Goal: Task Accomplishment & Management: Manage account settings

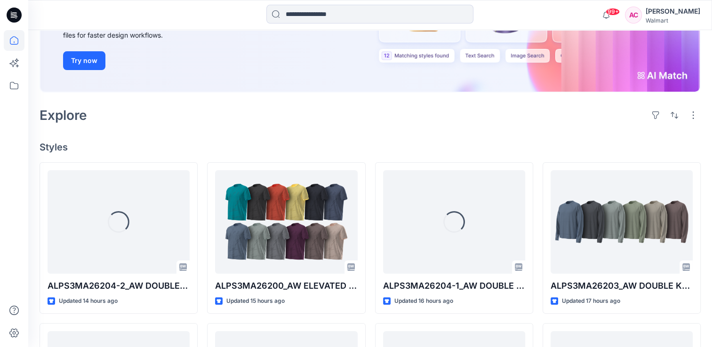
scroll to position [188, 0]
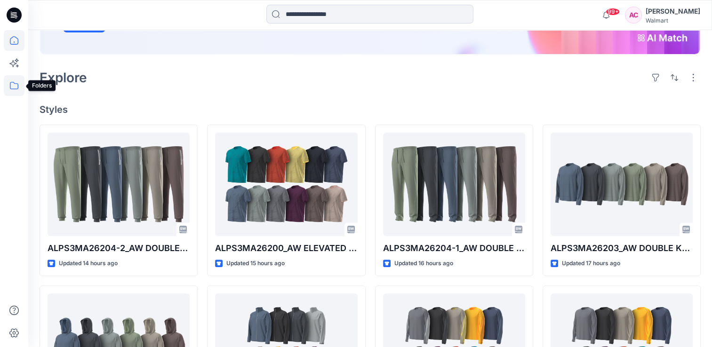
click at [11, 85] on icon at bounding box center [14, 85] width 21 height 21
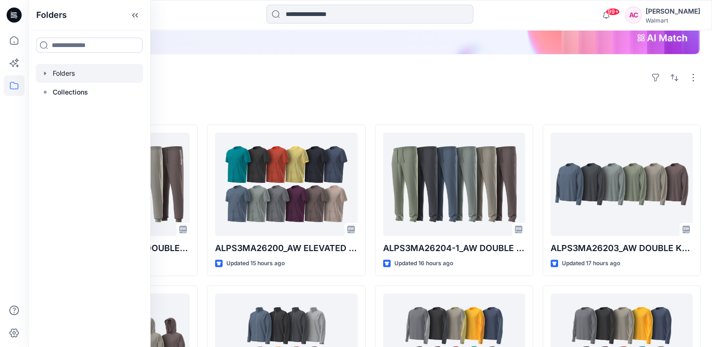
click at [68, 74] on div at bounding box center [89, 73] width 107 height 19
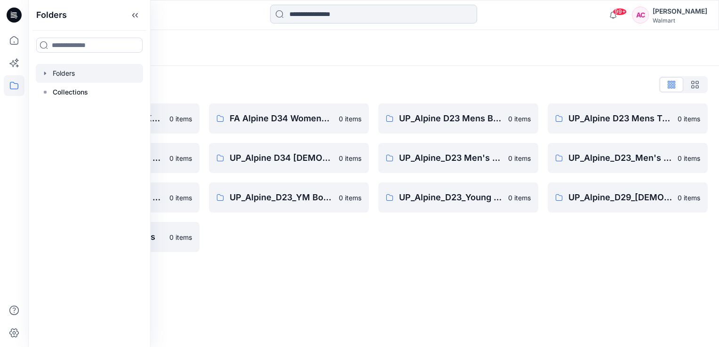
click at [309, 14] on input at bounding box center [373, 14] width 207 height 19
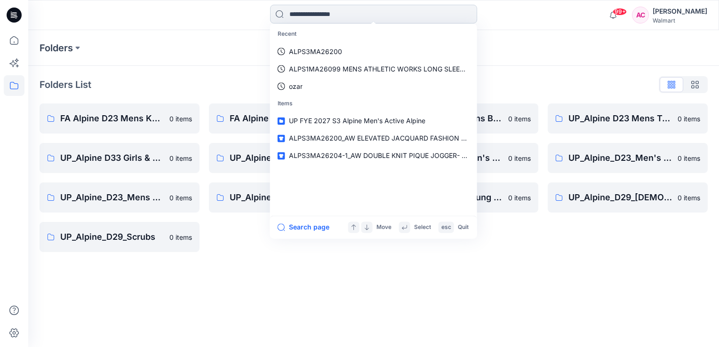
paste input "**********"
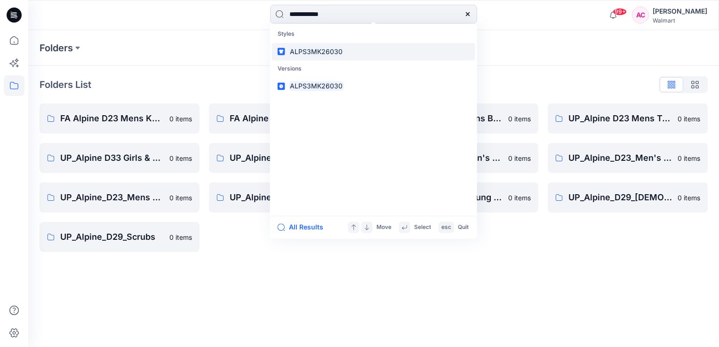
type input "**********"
click at [326, 54] on mark "ALPS3MK26030" at bounding box center [317, 51] width 56 height 11
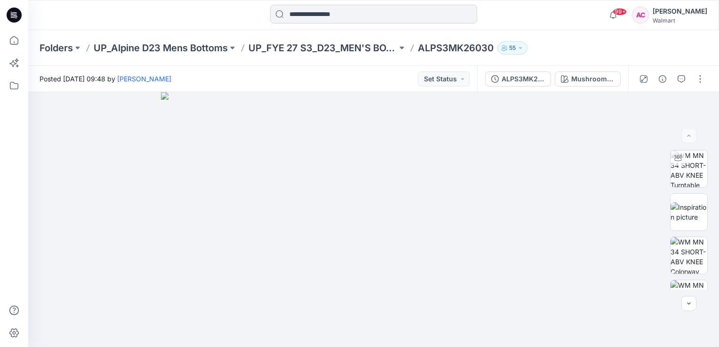
click at [333, 13] on input at bounding box center [373, 14] width 207 height 19
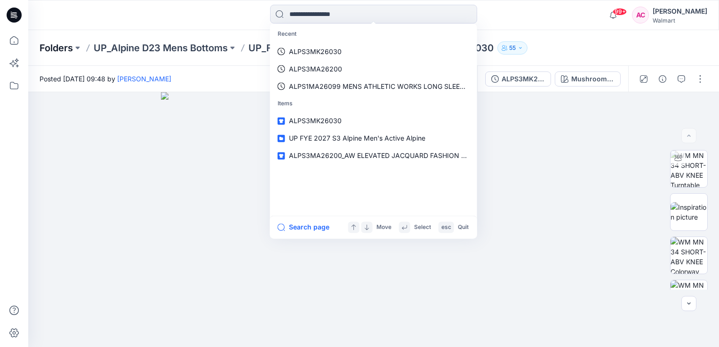
click at [56, 46] on p "Folders" at bounding box center [56, 47] width 33 height 13
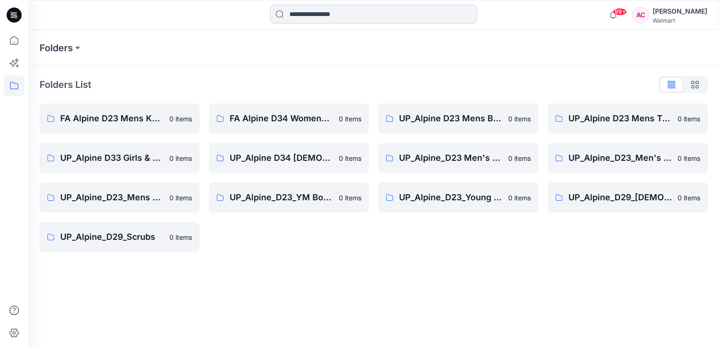
click at [298, 14] on input at bounding box center [373, 14] width 207 height 19
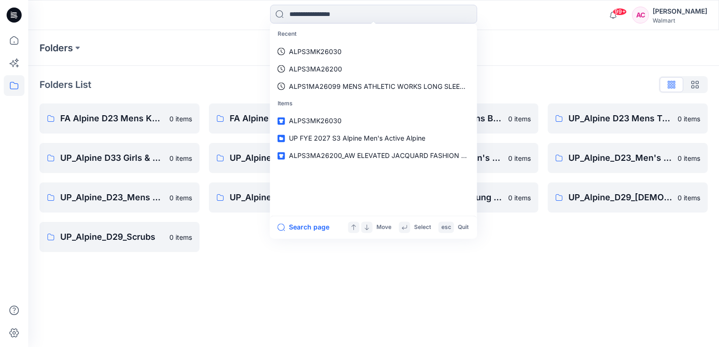
paste input "**********"
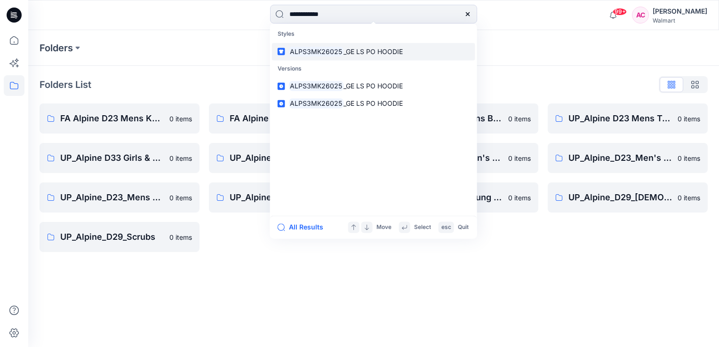
type input "**********"
drag, startPoint x: 311, startPoint y: 50, endPoint x: 313, endPoint y: 72, distance: 21.2
click at [311, 51] on mark "ALPS3MK26025" at bounding box center [316, 51] width 55 height 11
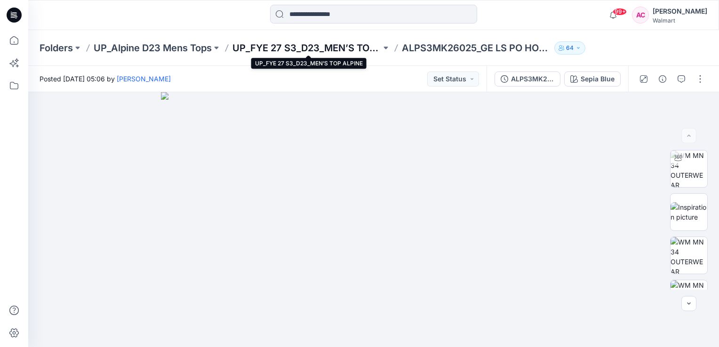
click at [281, 46] on p "UP_FYE 27 S3_D23_MEN’S TOP ALPINE" at bounding box center [307, 47] width 149 height 13
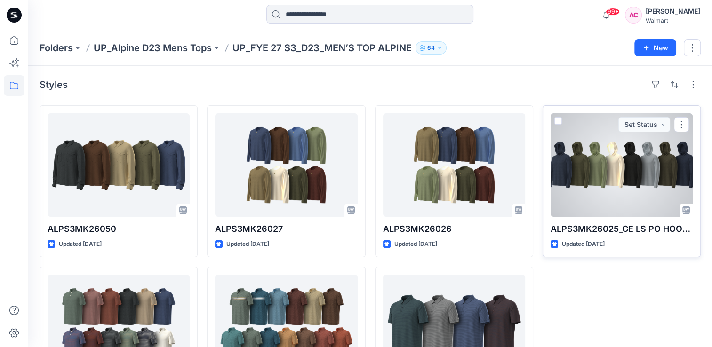
click at [637, 184] on div at bounding box center [622, 165] width 142 height 104
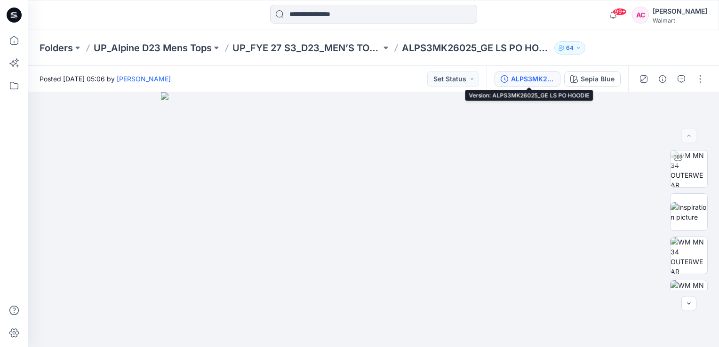
click at [540, 80] on div "ALPS3MK26025_GE LS PO HOODIE" at bounding box center [532, 79] width 43 height 10
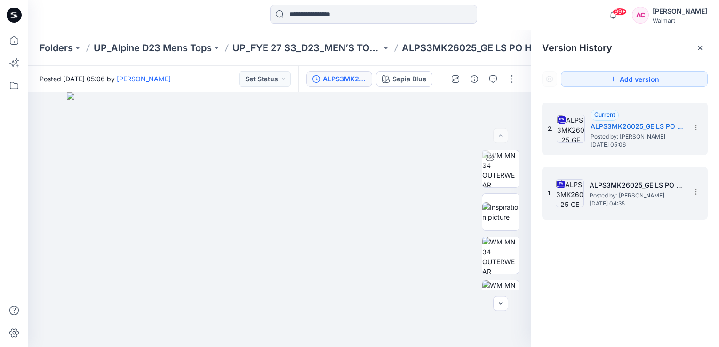
click at [574, 196] on img at bounding box center [570, 193] width 28 height 28
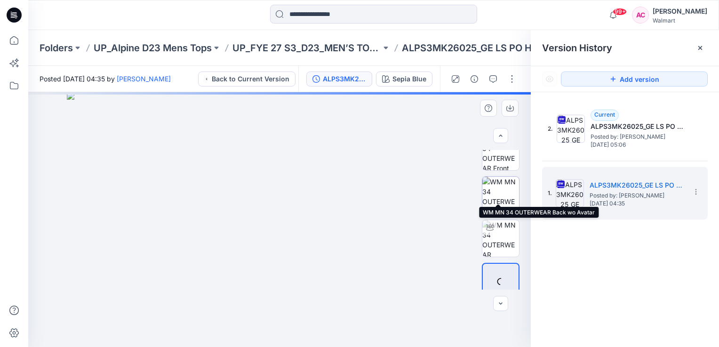
scroll to position [71, 0]
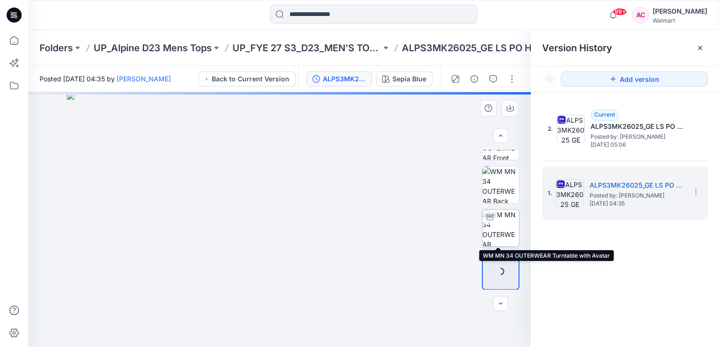
click at [501, 226] on img at bounding box center [501, 228] width 37 height 37
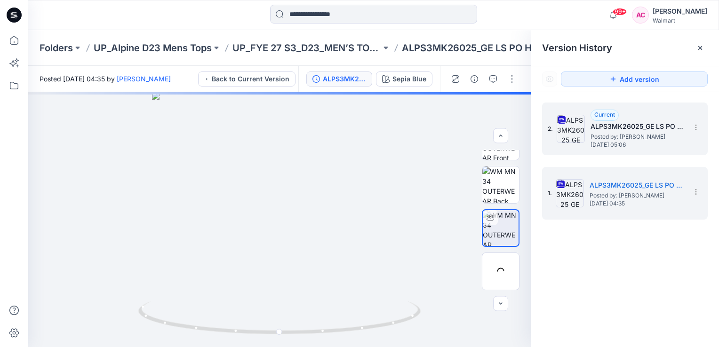
click at [610, 138] on span "Posted by: [PERSON_NAME]" at bounding box center [638, 136] width 94 height 9
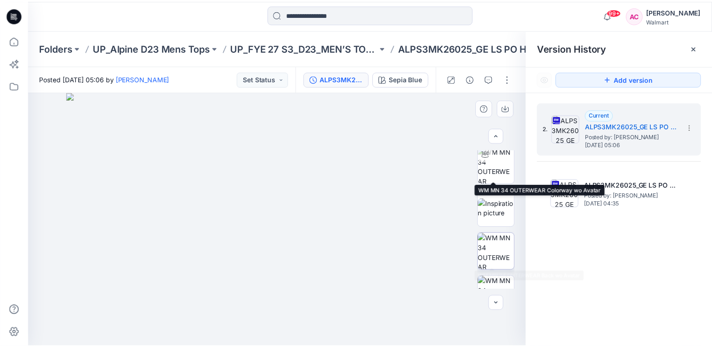
scroll to position [0, 0]
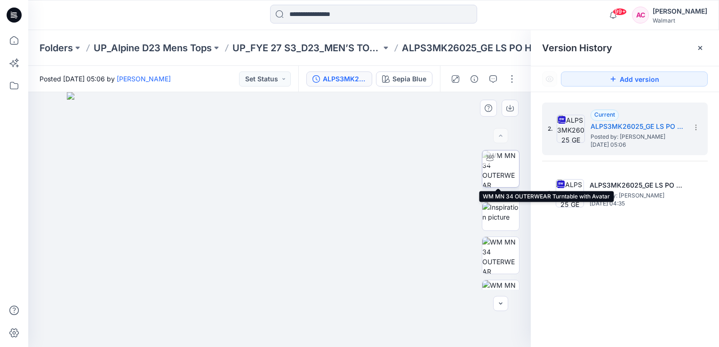
click at [496, 166] on img at bounding box center [501, 169] width 37 height 37
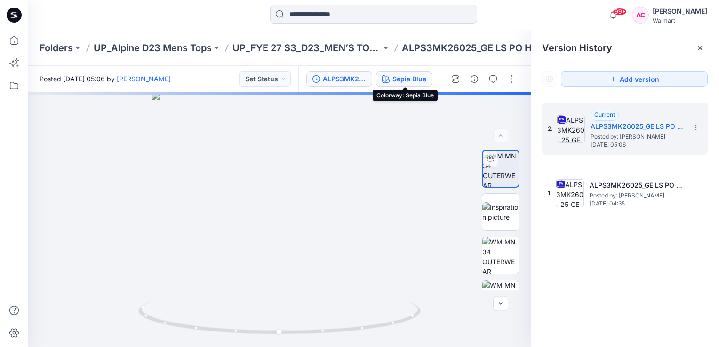
click at [420, 79] on div "Sepia Blue" at bounding box center [410, 79] width 34 height 10
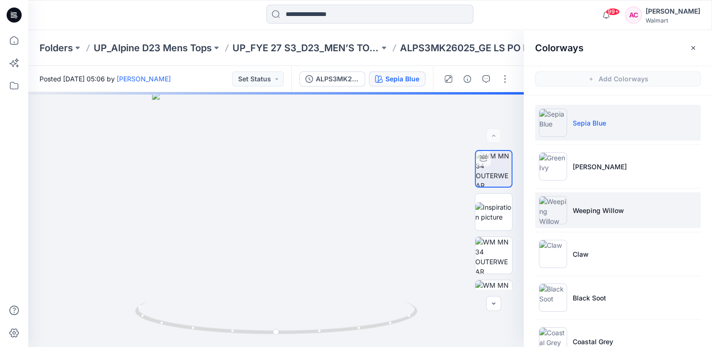
click at [588, 208] on p "Weeping Willow" at bounding box center [598, 211] width 51 height 10
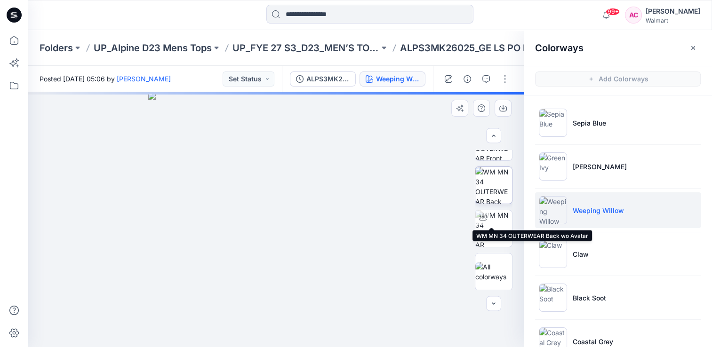
scroll to position [71, 0]
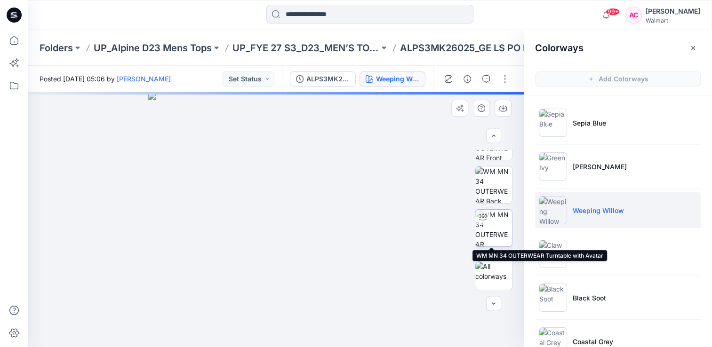
click at [496, 237] on img at bounding box center [493, 228] width 37 height 37
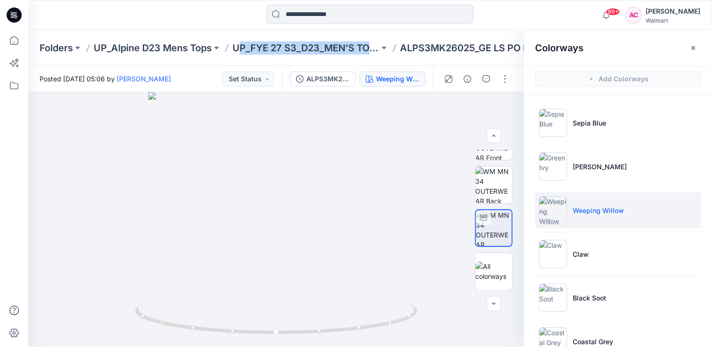
drag, startPoint x: 238, startPoint y: 39, endPoint x: 393, endPoint y: 32, distance: 155.5
click at [393, 32] on div "Folders UP_Alpine D23 Mens Tops UP_FYE 27 S3_D23_MEN’S TOP ALPINE ALPS3MK26025_…" at bounding box center [370, 48] width 684 height 36
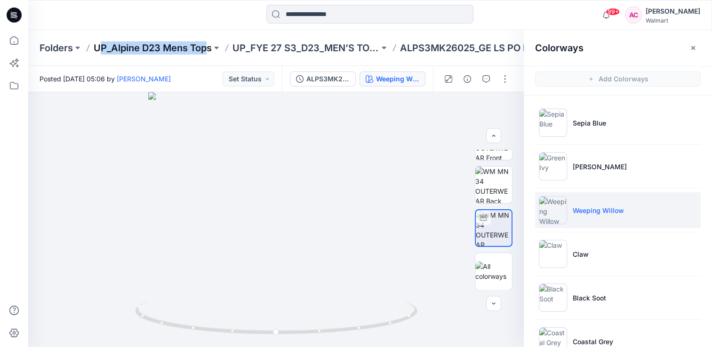
drag, startPoint x: 97, startPoint y: 36, endPoint x: 207, endPoint y: 43, distance: 109.9
click at [207, 43] on div "Folders UP_Alpine D23 Mens Tops UP_FYE 27 S3_D23_MEN’S TOP ALPINE ALPS3MK26025_…" at bounding box center [370, 48] width 684 height 36
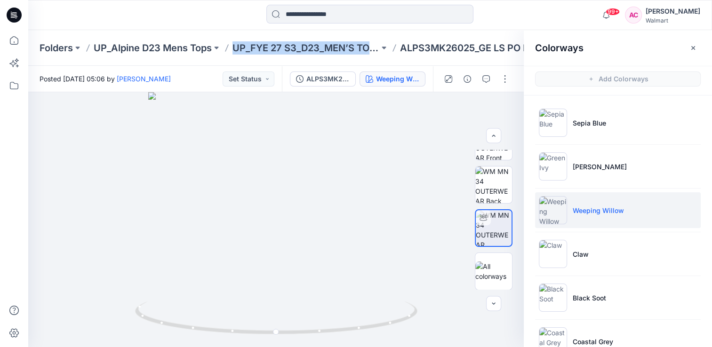
drag, startPoint x: 233, startPoint y: 38, endPoint x: 382, endPoint y: 39, distance: 149.2
click at [382, 39] on div "Folders UP_Alpine D23 Mens Tops UP_FYE 27 S3_D23_MEN’S TOP ALPINE ALPS3MK26025_…" at bounding box center [370, 48] width 684 height 36
copy div "UP_FYE 27 S3_D23_MEN’S TOP ALPINE"
click at [182, 49] on p "UP_Alpine D23 Mens Tops" at bounding box center [153, 47] width 118 height 13
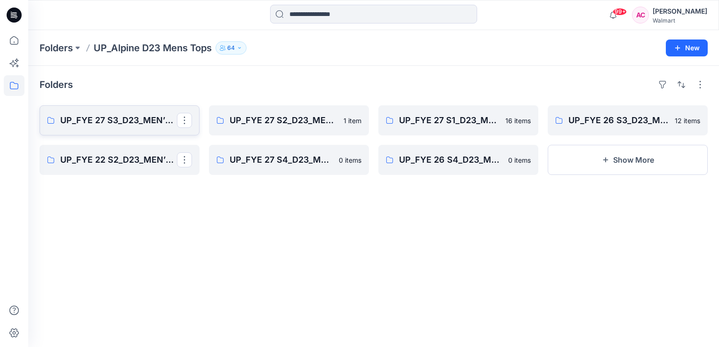
click at [136, 118] on p "UP_FYE 27 S3_D23_MEN’S TOP ALPINE" at bounding box center [118, 120] width 117 height 13
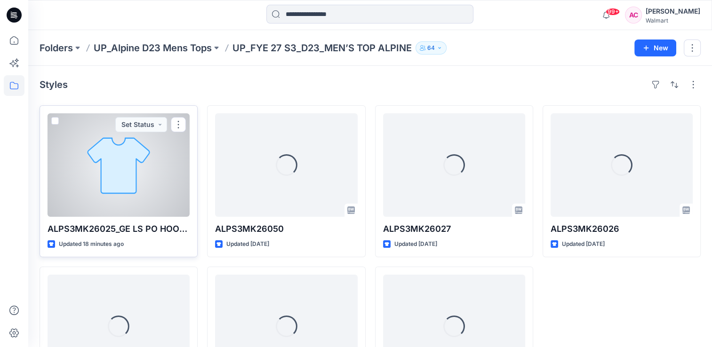
click at [124, 180] on div at bounding box center [119, 165] width 142 height 104
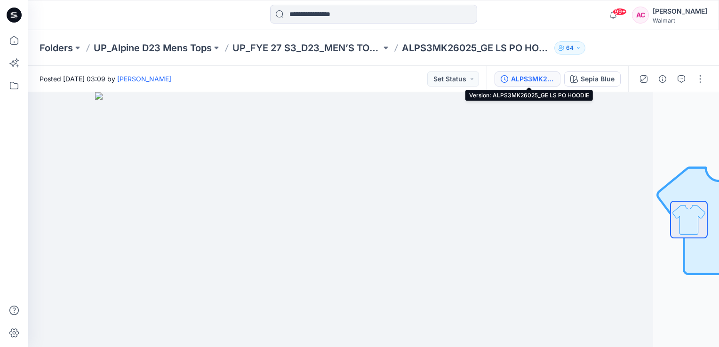
click at [531, 82] on div "ALPS3MK26025_GE LS PO HOODIE" at bounding box center [532, 79] width 43 height 10
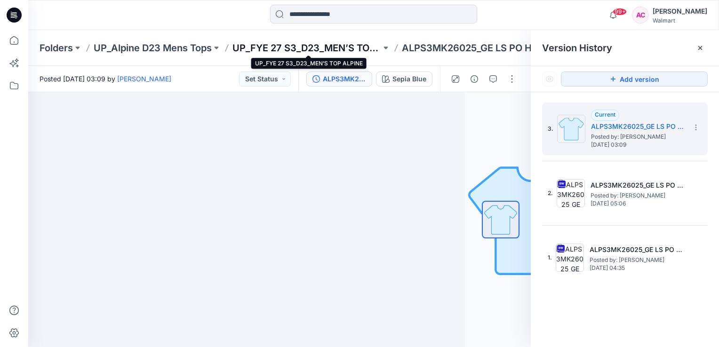
click at [330, 47] on p "UP_FYE 27 S3_D23_MEN’S TOP ALPINE" at bounding box center [307, 47] width 149 height 13
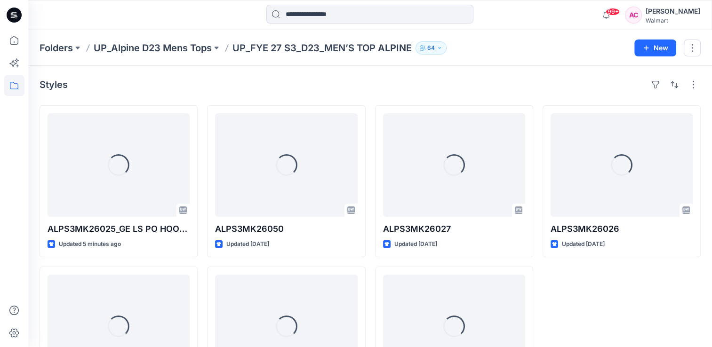
drag, startPoint x: 0, startPoint y: 0, endPoint x: 153, endPoint y: 95, distance: 180.5
click at [153, 95] on div "Styles Loading... ALPS3MK26025_GE LS PO HOODIE Updated 5 minutes ago Loading...…" at bounding box center [370, 248] width 684 height 364
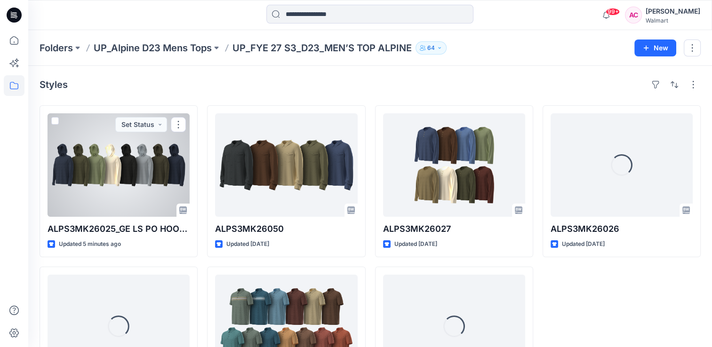
click at [144, 163] on div at bounding box center [119, 165] width 142 height 104
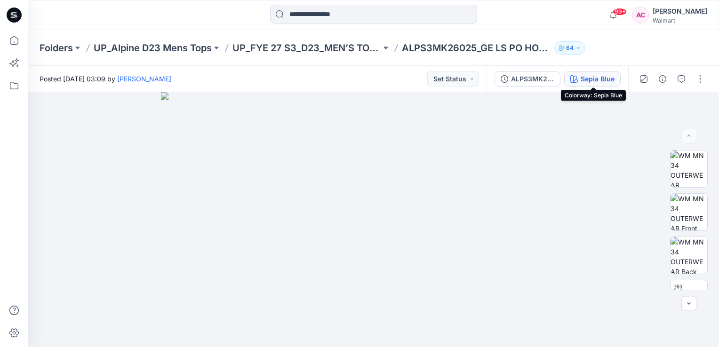
click at [591, 76] on div "Sepia Blue" at bounding box center [598, 79] width 34 height 10
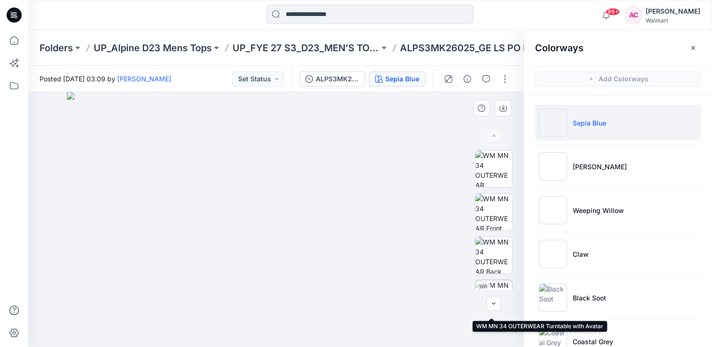
click at [498, 282] on img at bounding box center [493, 299] width 37 height 37
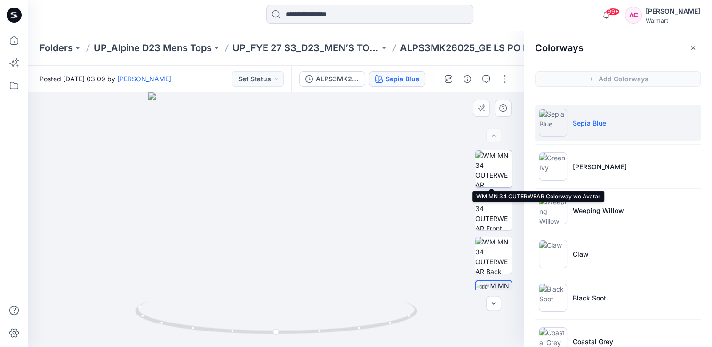
click at [501, 170] on img at bounding box center [493, 169] width 37 height 37
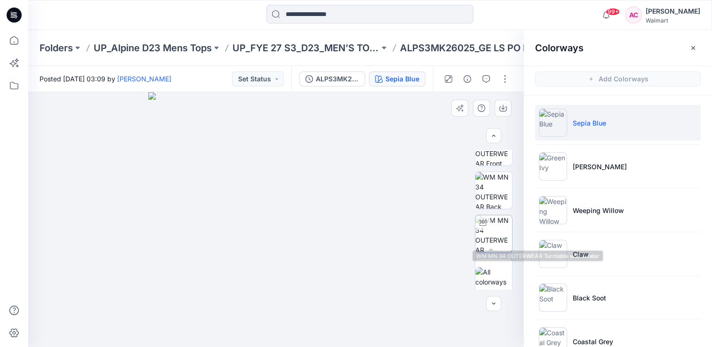
scroll to position [71, 0]
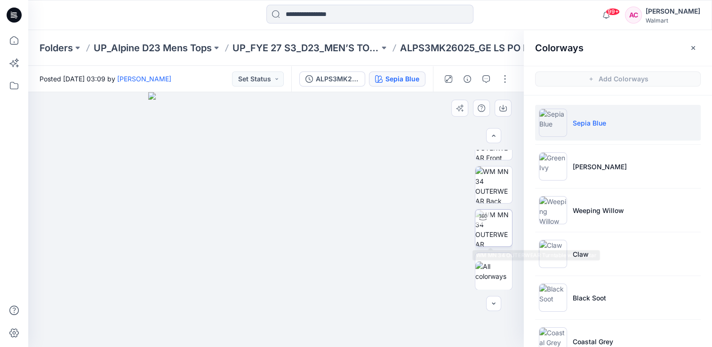
click at [491, 223] on img at bounding box center [493, 228] width 37 height 37
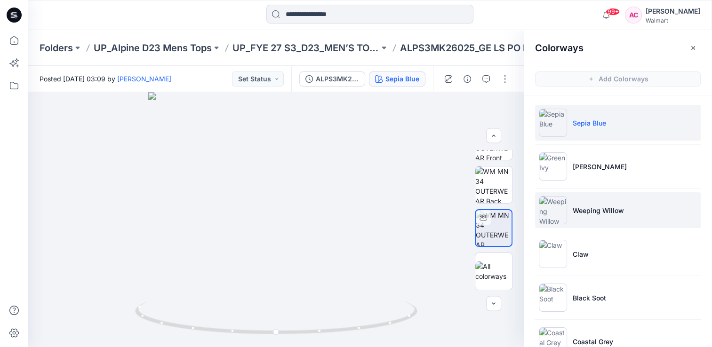
click at [593, 210] on p "Weeping Willow" at bounding box center [598, 211] width 51 height 10
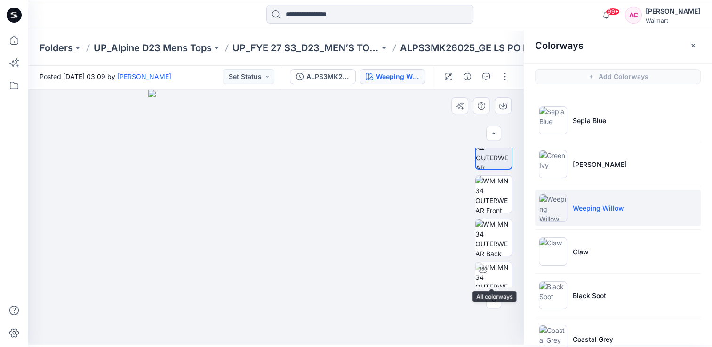
scroll to position [0, 0]
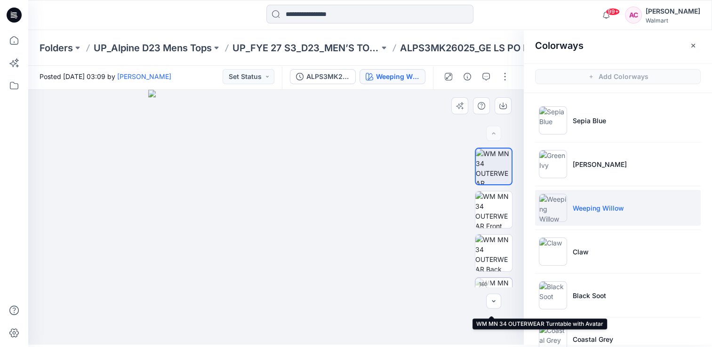
click at [483, 282] on icon at bounding box center [483, 286] width 8 height 8
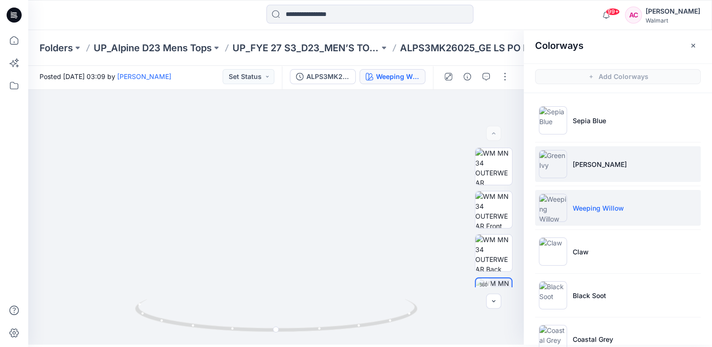
click at [592, 163] on p "Green Ivy" at bounding box center [600, 165] width 54 height 10
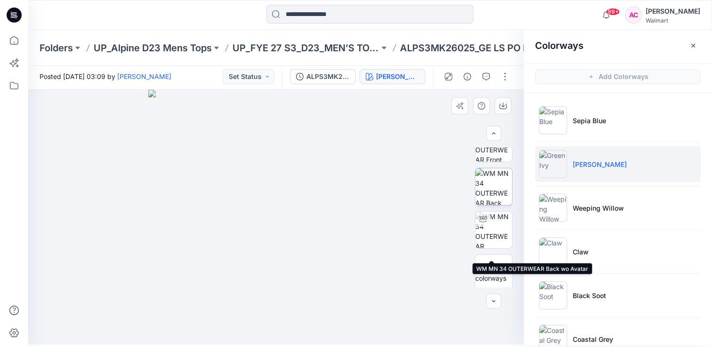
scroll to position [71, 0]
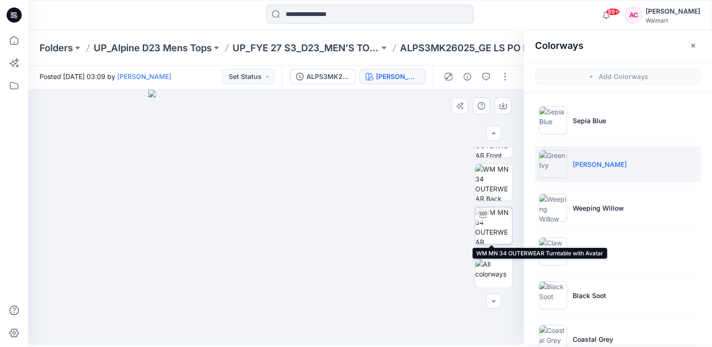
click at [497, 233] on img at bounding box center [493, 226] width 37 height 37
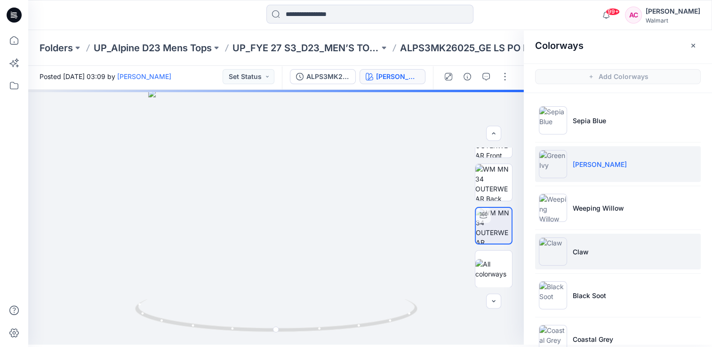
click at [588, 249] on li "Claw" at bounding box center [618, 252] width 166 height 36
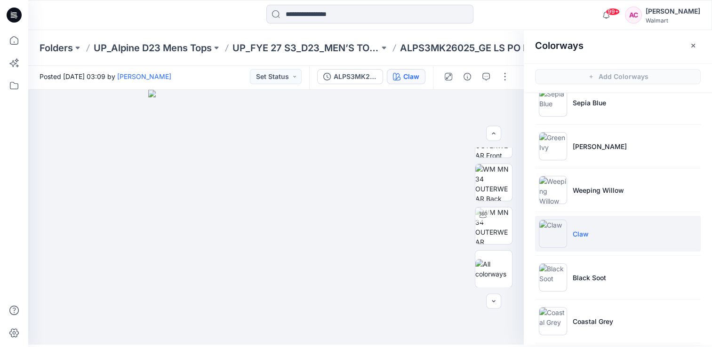
scroll to position [47, 0]
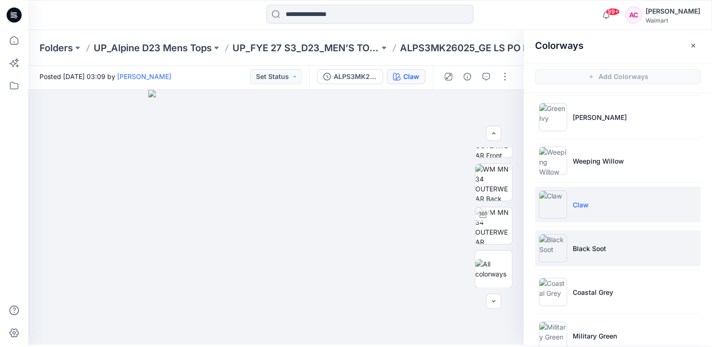
click at [585, 250] on p "Black Soot" at bounding box center [589, 249] width 33 height 10
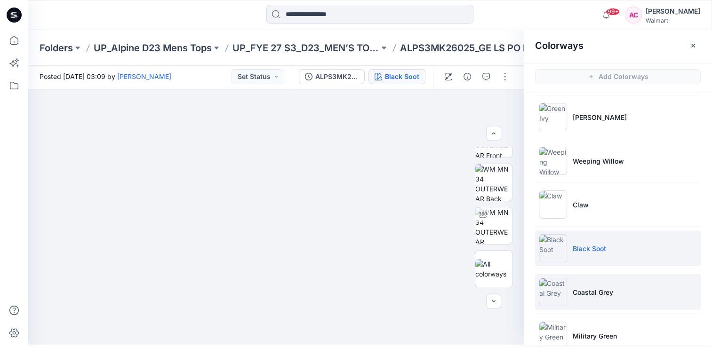
click at [579, 295] on p "Coastal Grey" at bounding box center [593, 293] width 40 height 10
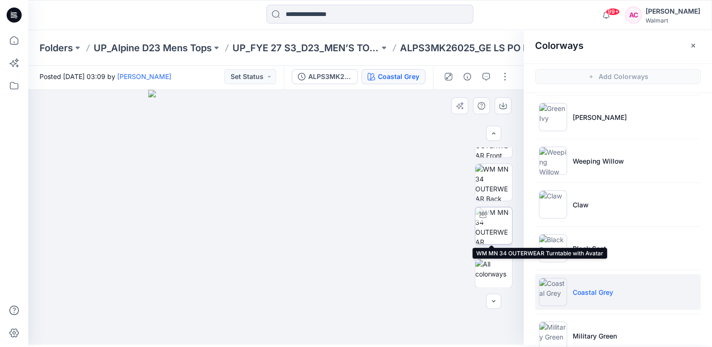
click at [499, 228] on img at bounding box center [493, 226] width 37 height 37
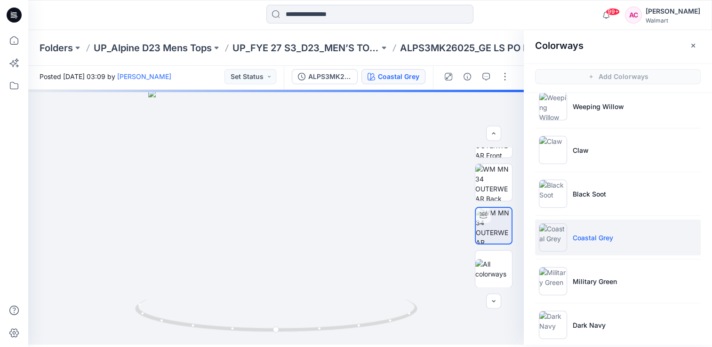
scroll to position [113, 0]
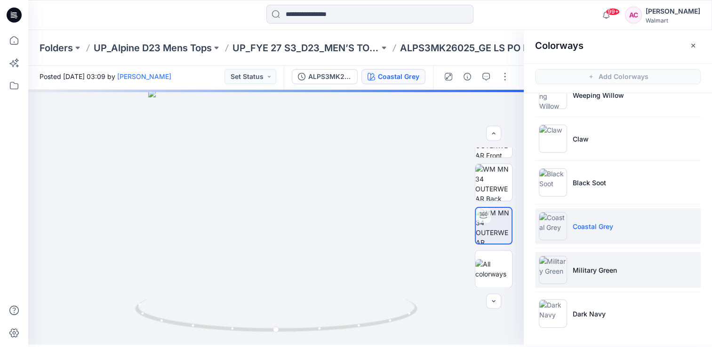
click at [582, 267] on p "Military Green" at bounding box center [595, 271] width 44 height 10
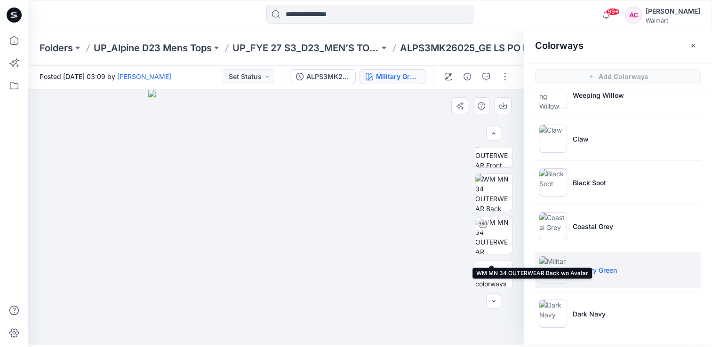
scroll to position [71, 0]
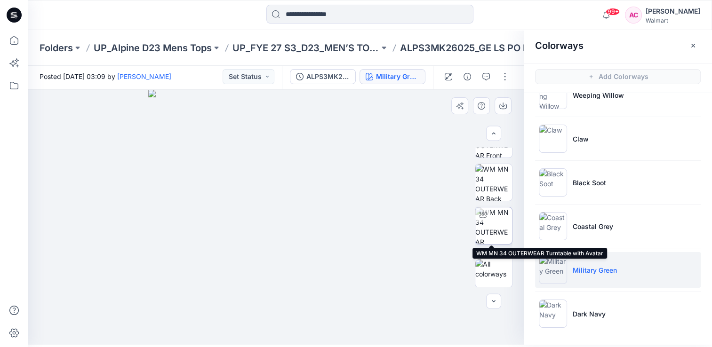
click at [494, 227] on img at bounding box center [493, 226] width 37 height 37
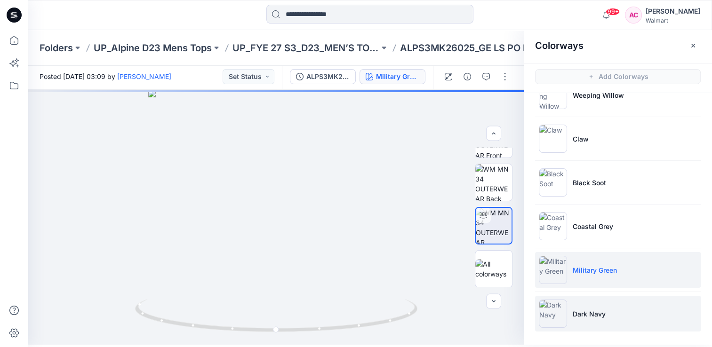
click at [580, 307] on li "Dark Navy" at bounding box center [618, 314] width 166 height 36
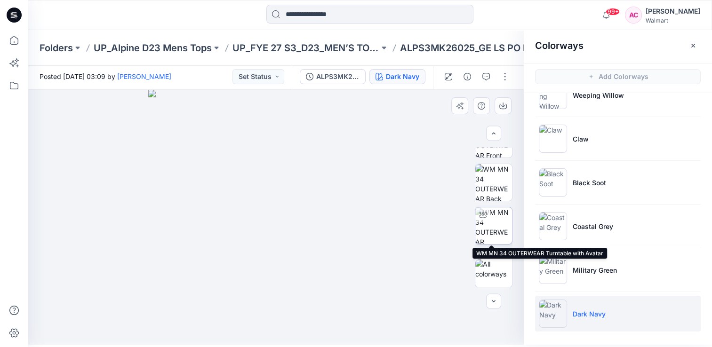
click at [491, 226] on img at bounding box center [493, 226] width 37 height 37
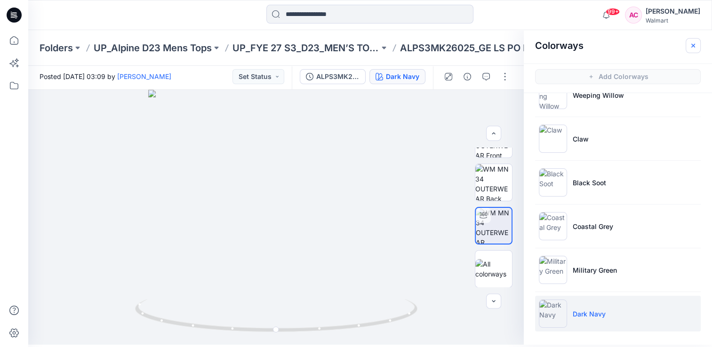
click at [693, 43] on icon "button" at bounding box center [694, 46] width 8 height 8
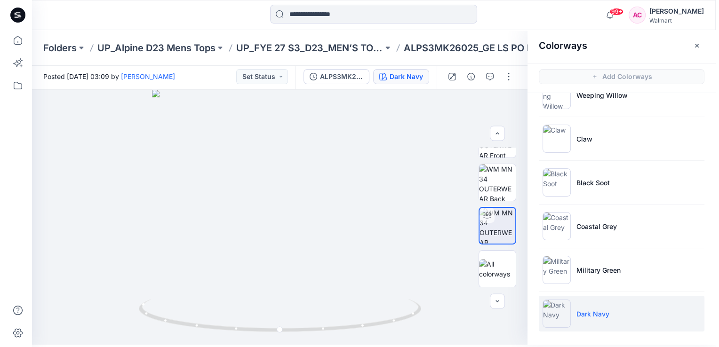
scroll to position [0, 0]
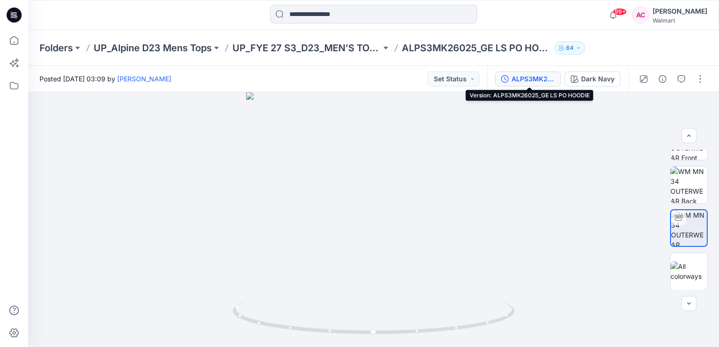
click at [539, 80] on div "ALPS3MK26025_GE LS PO HOODIE" at bounding box center [533, 79] width 43 height 10
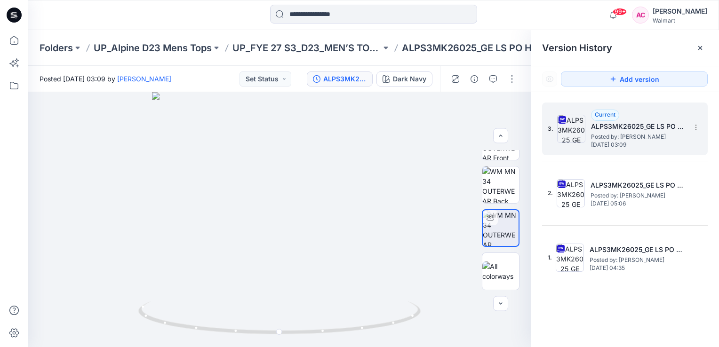
click at [627, 130] on h5 "ALPS3MK26025_GE LS PO HOODIE" at bounding box center [638, 126] width 94 height 11
click at [512, 81] on button "button" at bounding box center [512, 79] width 15 height 15
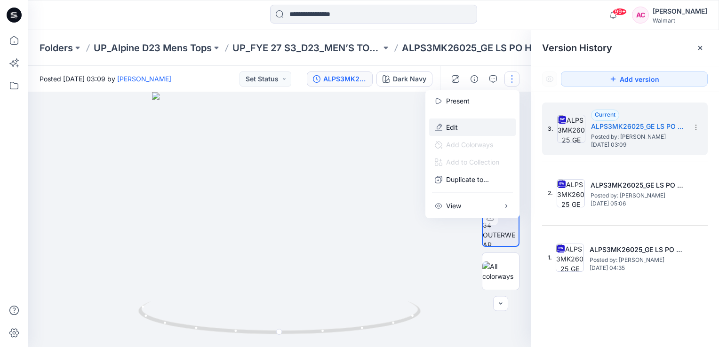
click at [451, 128] on p "Edit" at bounding box center [452, 127] width 12 height 10
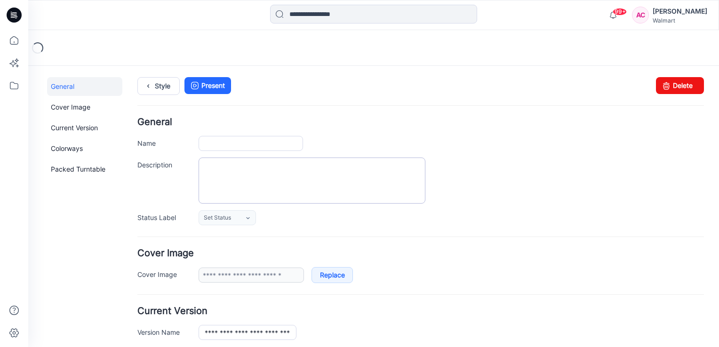
type input "**********"
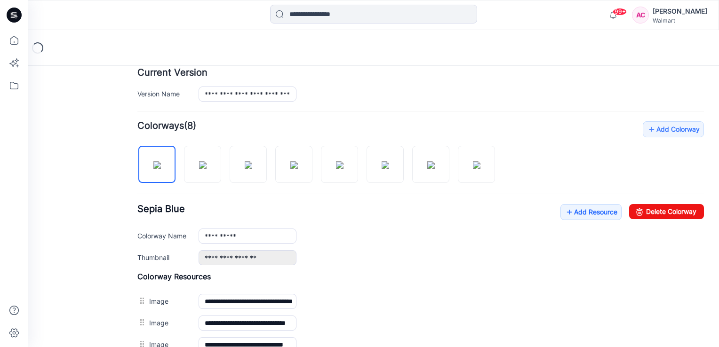
scroll to position [374, 0]
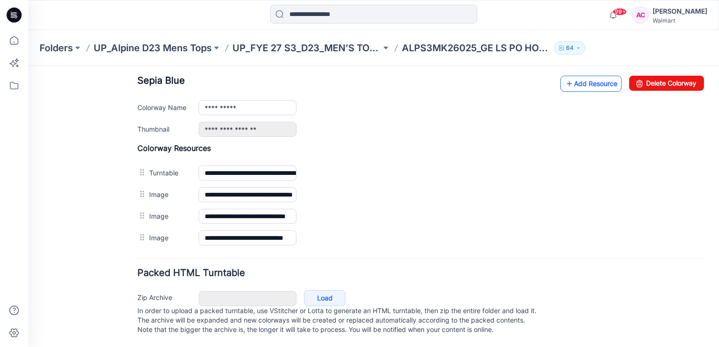
click at [588, 76] on link "Add Resource" at bounding box center [591, 84] width 61 height 16
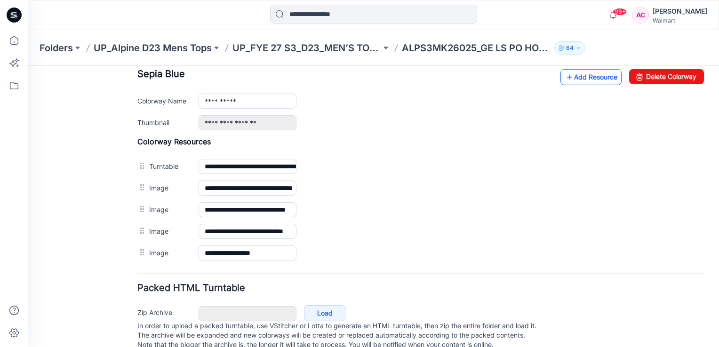
click at [593, 78] on link "Add Resource" at bounding box center [591, 77] width 61 height 16
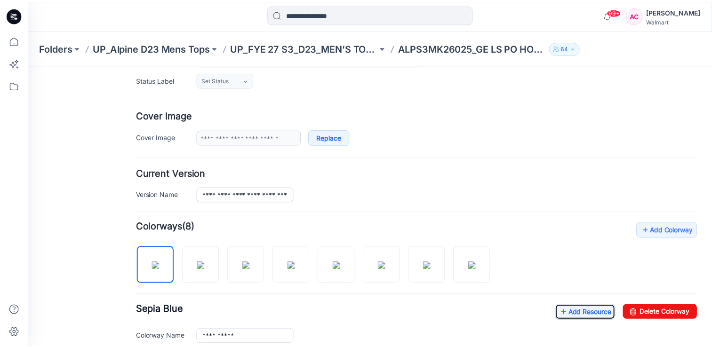
scroll to position [91, 0]
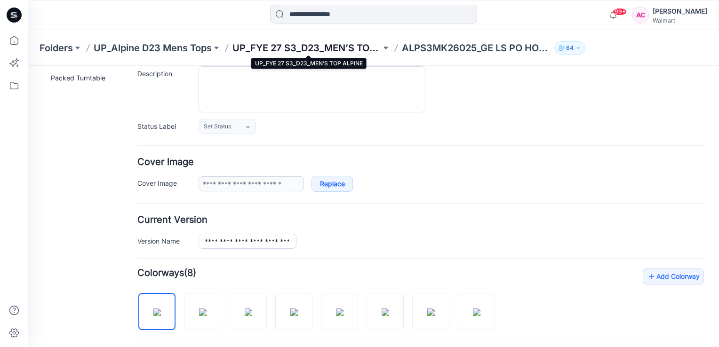
click at [350, 47] on p "UP_FYE 27 S3_D23_MEN’S TOP ALPINE" at bounding box center [307, 47] width 149 height 13
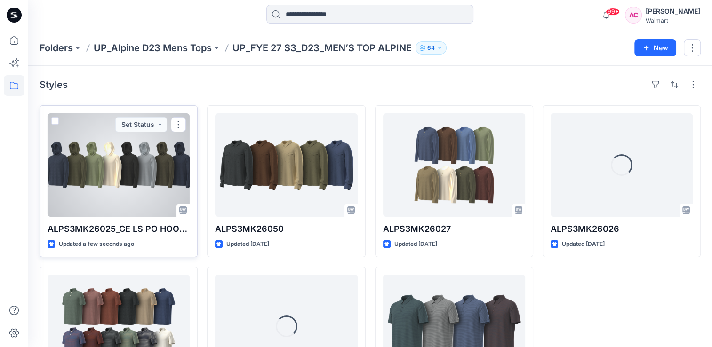
click at [113, 174] on div at bounding box center [119, 165] width 142 height 104
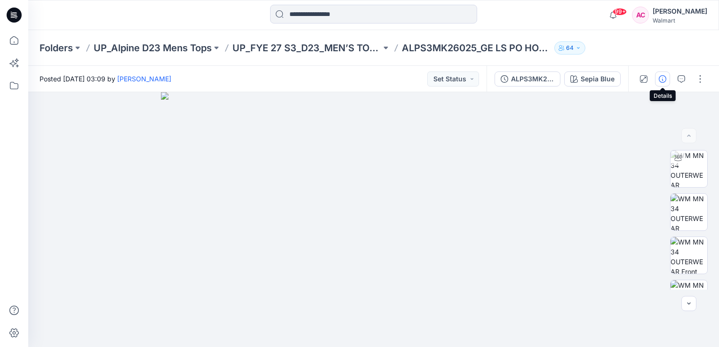
click at [663, 79] on icon "button" at bounding box center [663, 79] width 8 height 8
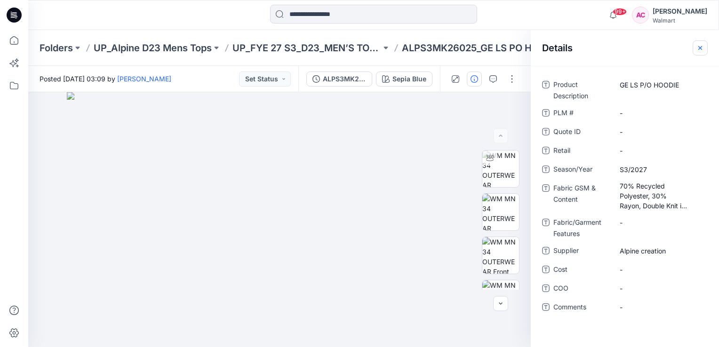
click at [700, 46] on icon "button" at bounding box center [701, 48] width 8 height 8
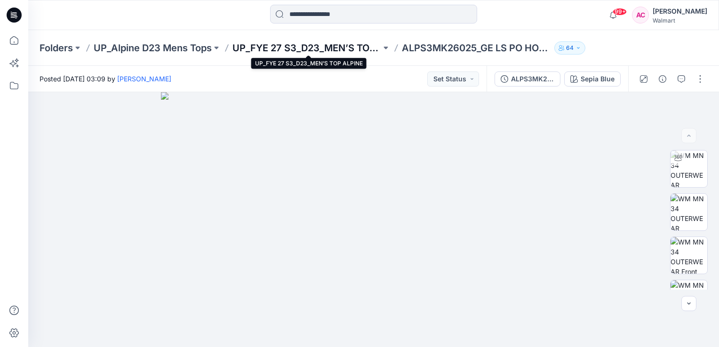
click at [321, 48] on p "UP_FYE 27 S3_D23_MEN’S TOP ALPINE" at bounding box center [307, 47] width 149 height 13
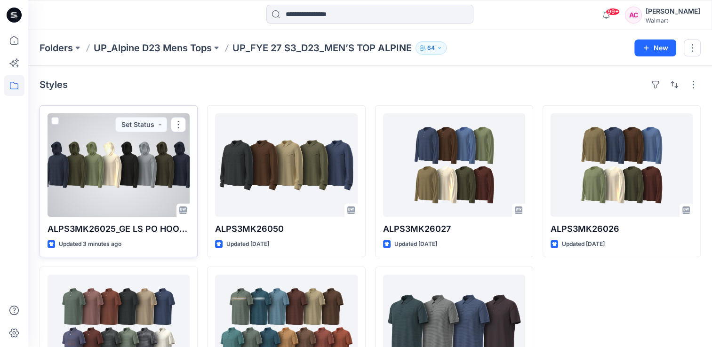
click at [108, 169] on div at bounding box center [119, 165] width 142 height 104
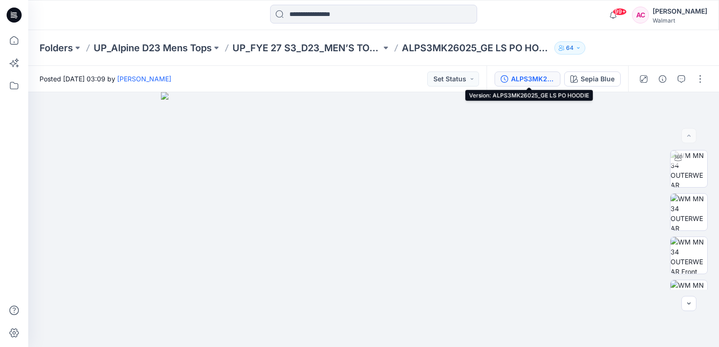
click at [524, 76] on div "ALPS3MK26025_GE LS PO HOODIE" at bounding box center [532, 79] width 43 height 10
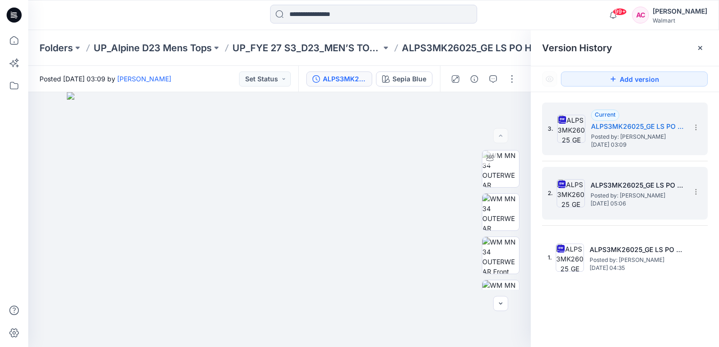
click at [601, 199] on span "Posted by: [PERSON_NAME]" at bounding box center [638, 195] width 94 height 9
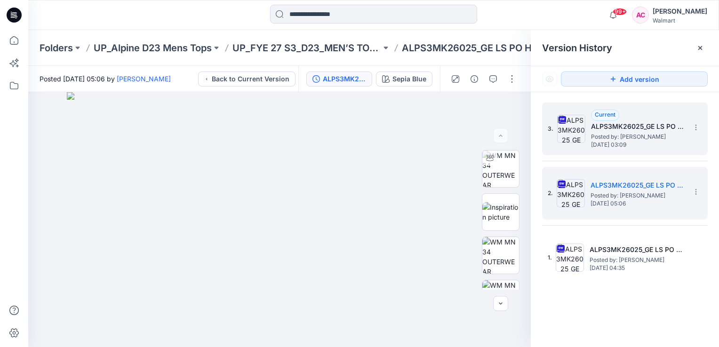
click at [616, 130] on h5 "ALPS3MK26025_GE LS PO HOODIE" at bounding box center [638, 126] width 94 height 11
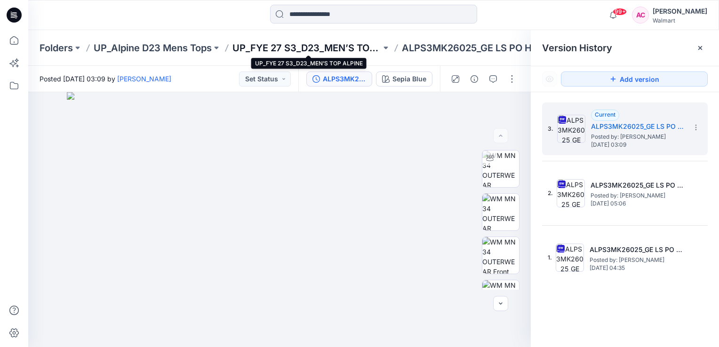
click at [291, 47] on p "UP_FYE 27 S3_D23_MEN’S TOP ALPINE" at bounding box center [307, 47] width 149 height 13
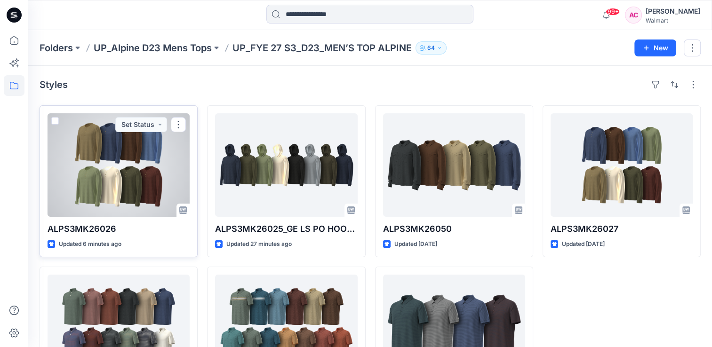
click at [138, 181] on div at bounding box center [119, 165] width 142 height 104
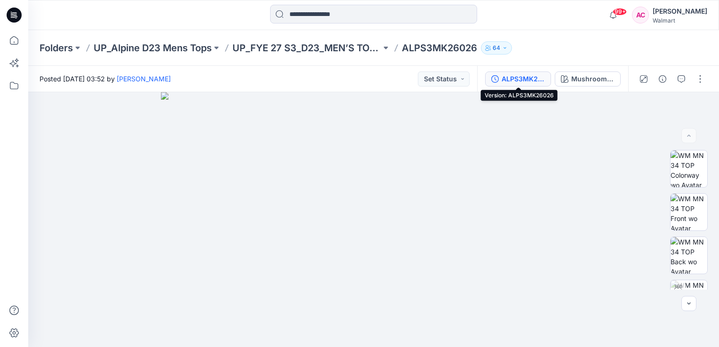
click at [531, 81] on div "ALPS3MK26026" at bounding box center [523, 79] width 43 height 10
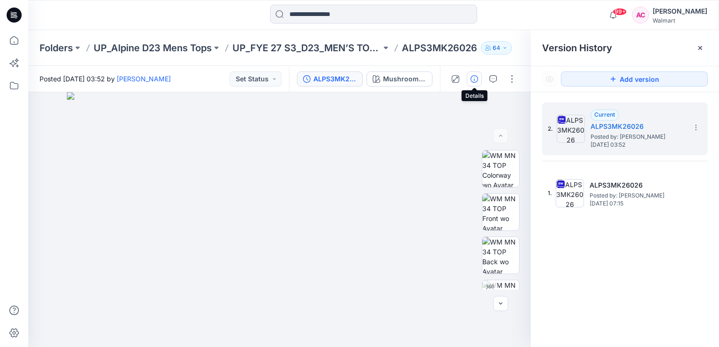
click at [473, 76] on icon "button" at bounding box center [475, 79] width 8 height 8
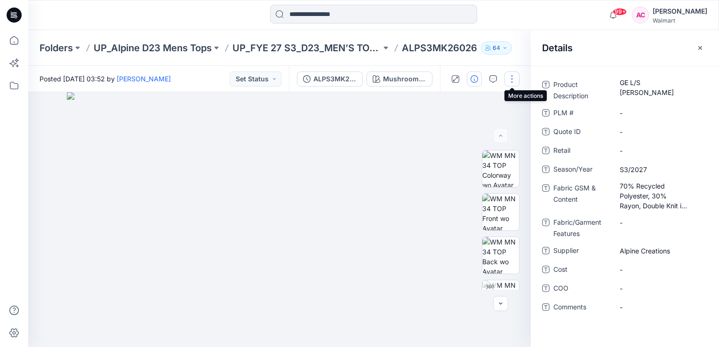
click at [512, 77] on button "button" at bounding box center [512, 79] width 15 height 15
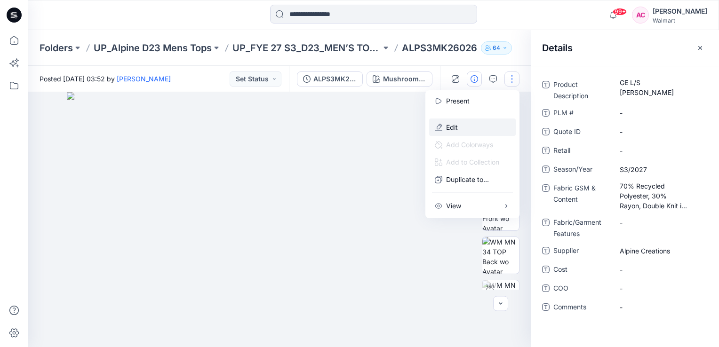
click at [453, 132] on p "Edit" at bounding box center [452, 127] width 12 height 10
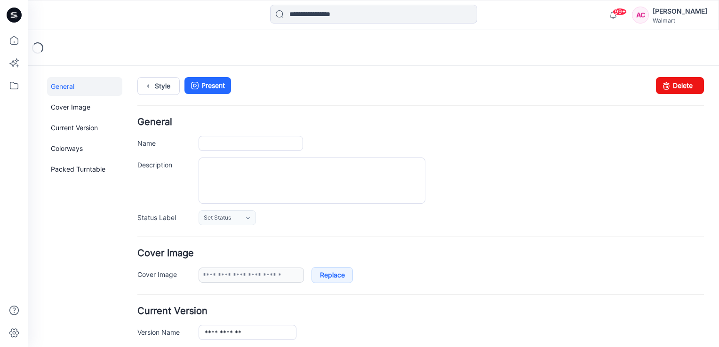
type input "**********"
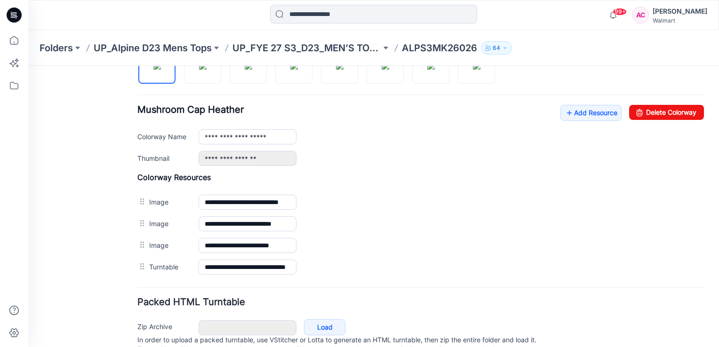
scroll to position [343, 0]
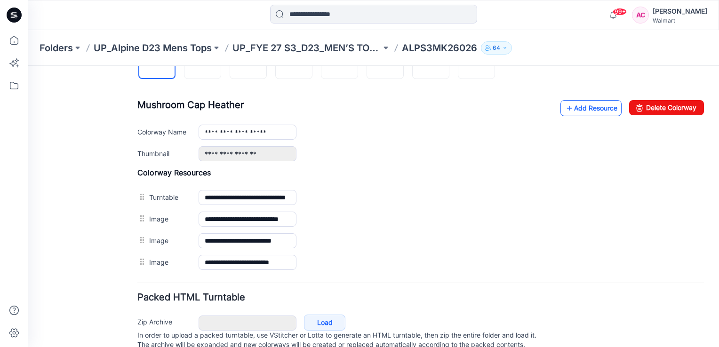
click at [569, 109] on link "Add Resource" at bounding box center [591, 108] width 61 height 16
click at [585, 105] on link "Add Resource" at bounding box center [591, 108] width 61 height 16
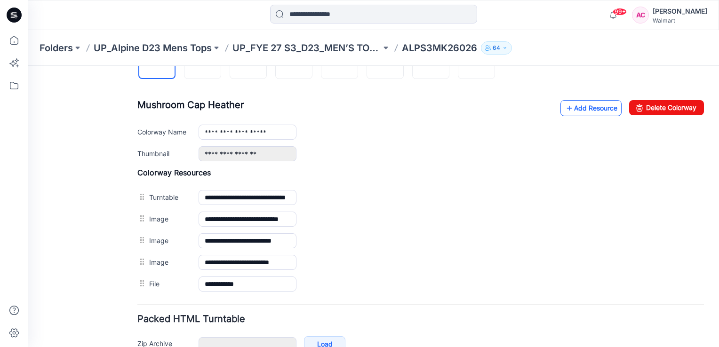
click at [586, 109] on link "Add Resource" at bounding box center [591, 108] width 61 height 16
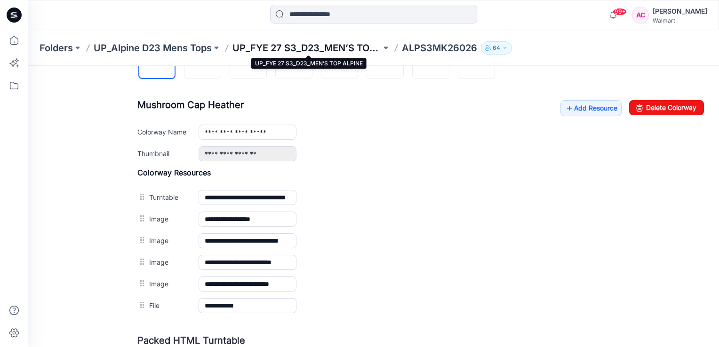
click at [337, 47] on p "UP_FYE 27 S3_D23_MEN’S TOP ALPINE" at bounding box center [307, 47] width 149 height 13
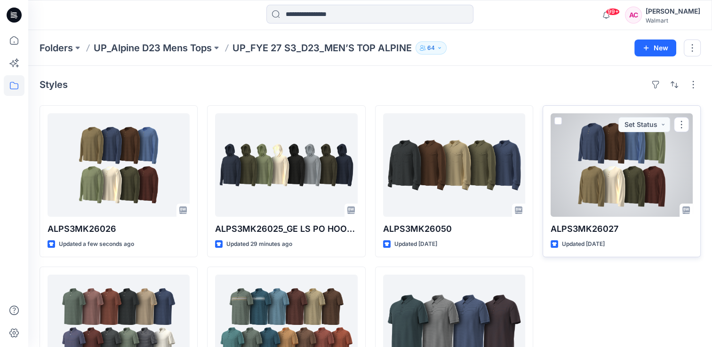
click at [592, 193] on div at bounding box center [622, 165] width 142 height 104
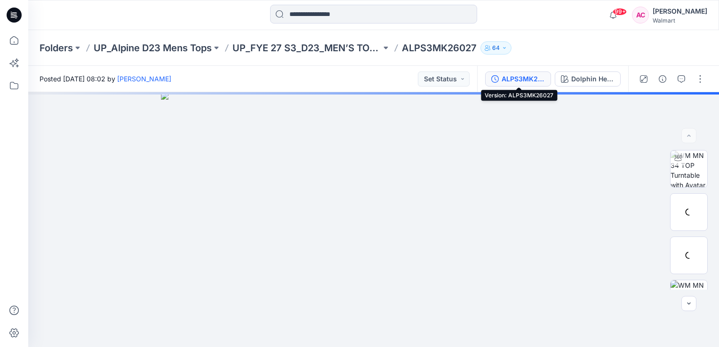
click at [518, 77] on div "ALPS3MK26027" at bounding box center [523, 79] width 43 height 10
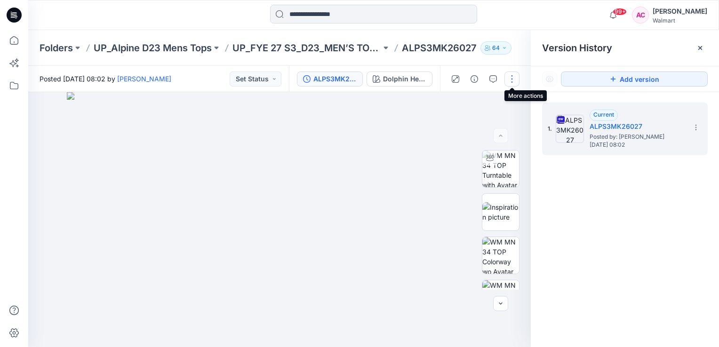
click at [515, 77] on button "button" at bounding box center [512, 79] width 15 height 15
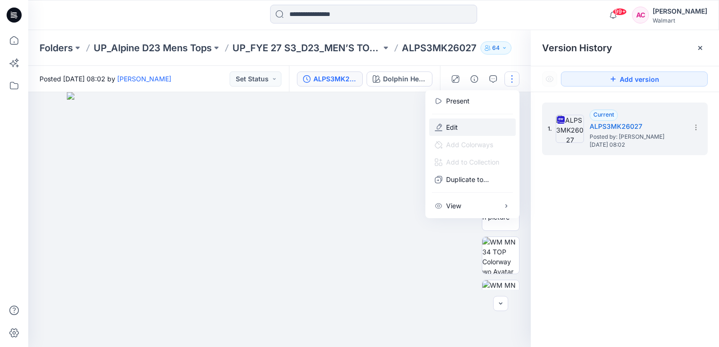
click at [456, 126] on p "Edit" at bounding box center [452, 127] width 12 height 10
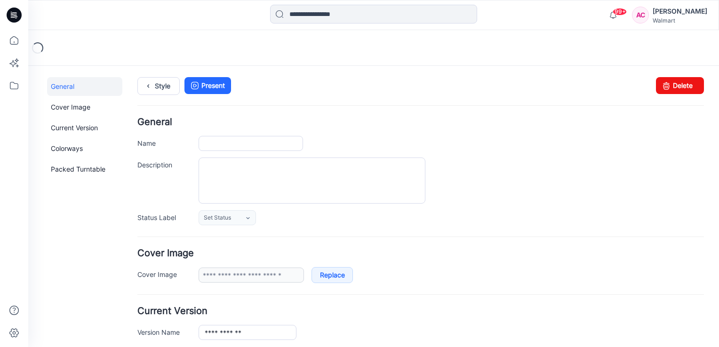
type input "**********"
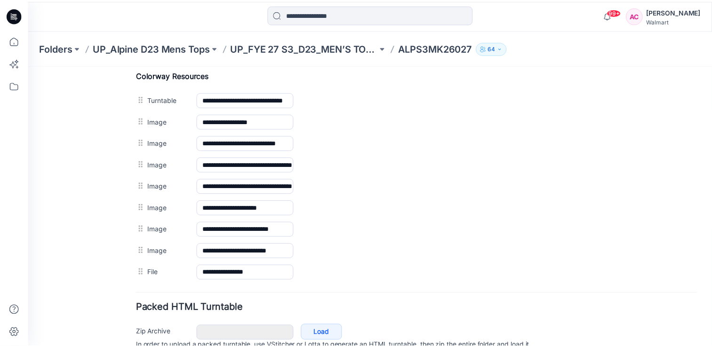
scroll to position [464, 0]
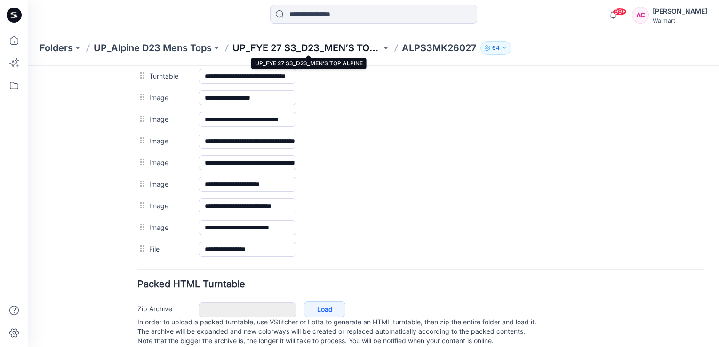
click at [322, 48] on p "UP_FYE 27 S3_D23_MEN’S TOP ALPINE" at bounding box center [307, 47] width 149 height 13
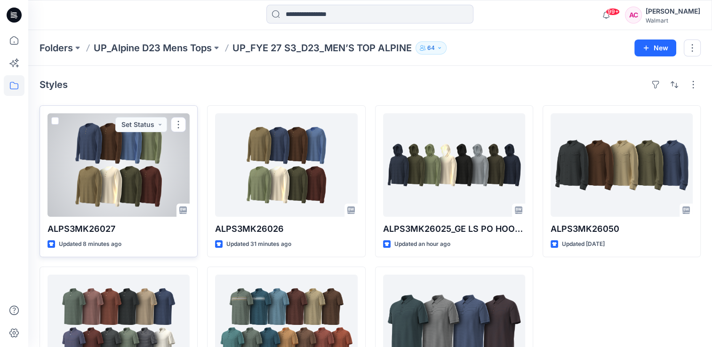
click at [105, 171] on div at bounding box center [119, 165] width 142 height 104
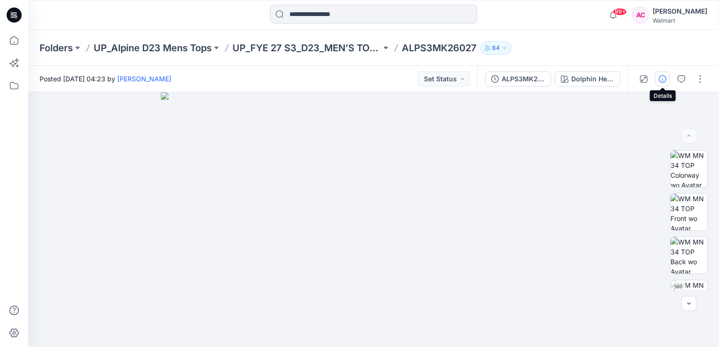
click at [663, 80] on icon "button" at bounding box center [663, 79] width 8 height 8
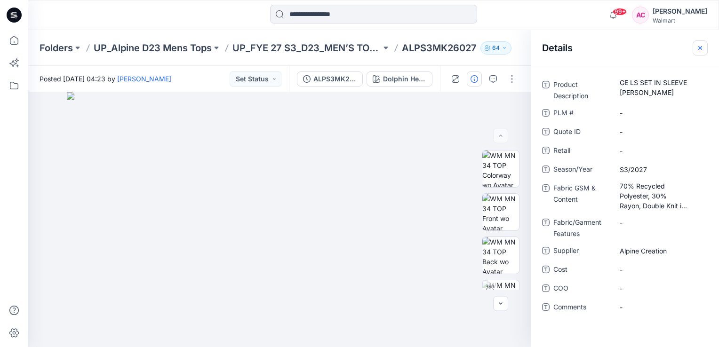
click at [704, 47] on icon "button" at bounding box center [701, 48] width 8 height 8
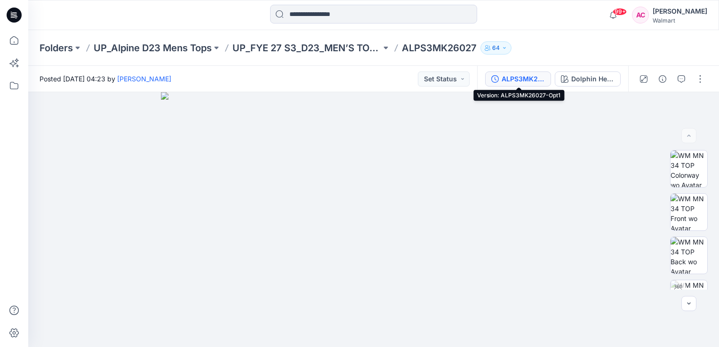
click at [523, 80] on div "ALPS3MK26027-Opt1" at bounding box center [523, 79] width 43 height 10
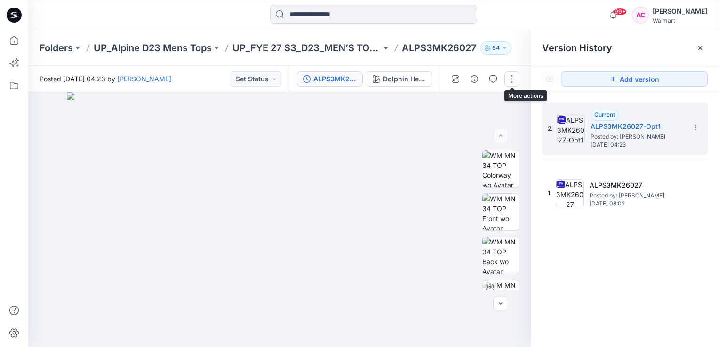
click at [513, 80] on button "button" at bounding box center [512, 79] width 15 height 15
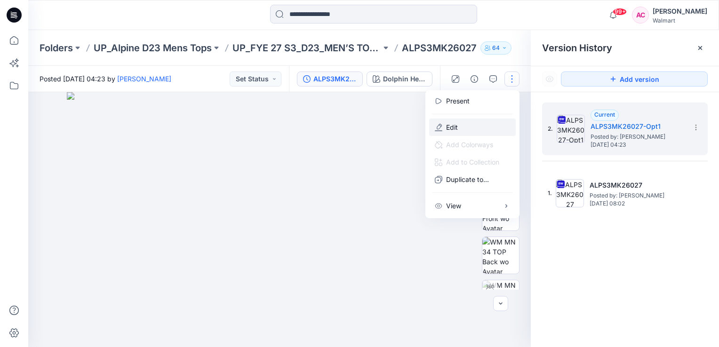
click at [454, 123] on p "Edit" at bounding box center [452, 127] width 12 height 10
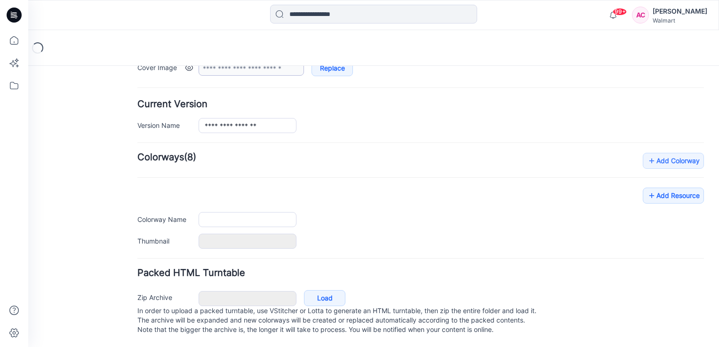
type input "**********"
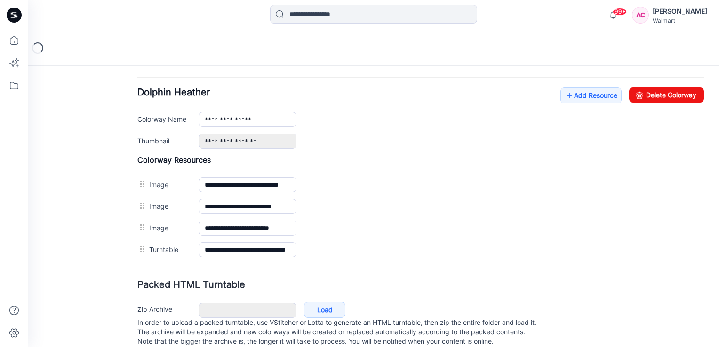
scroll to position [374, 0]
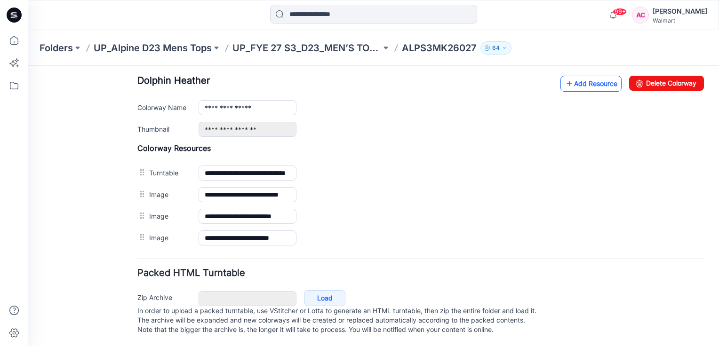
click at [586, 78] on link "Add Resource" at bounding box center [591, 84] width 61 height 16
click at [584, 76] on link "Add Resource" at bounding box center [591, 84] width 61 height 16
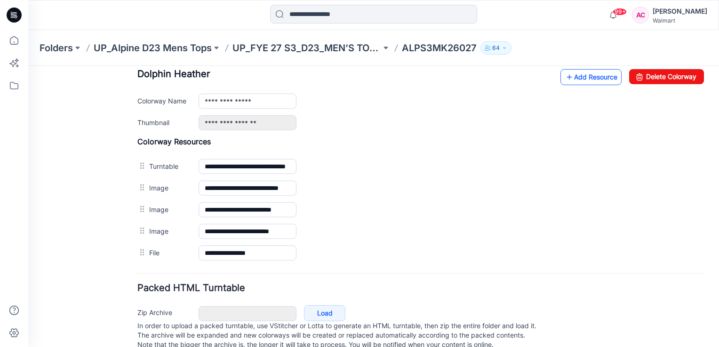
click at [583, 72] on link "Add Resource" at bounding box center [591, 77] width 61 height 16
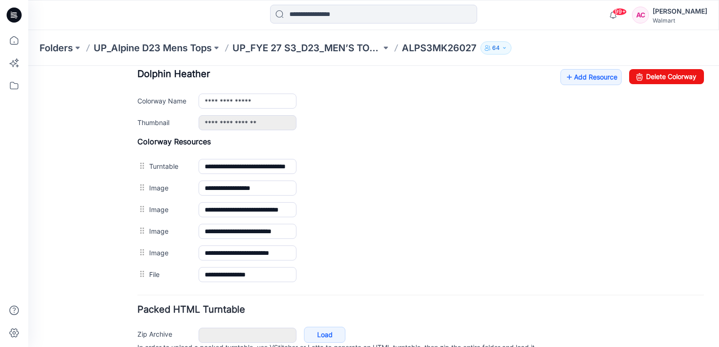
click at [516, 97] on div "**********" at bounding box center [452, 101] width 506 height 15
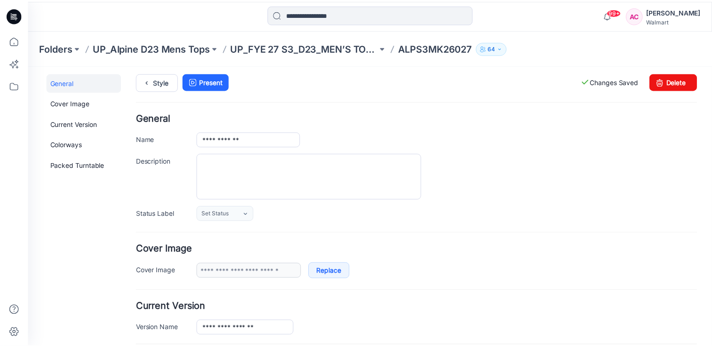
scroll to position [0, 0]
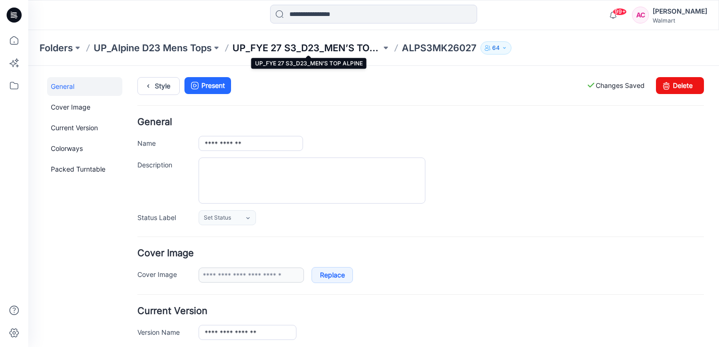
click at [314, 48] on p "UP_FYE 27 S3_D23_MEN’S TOP ALPINE" at bounding box center [307, 47] width 149 height 13
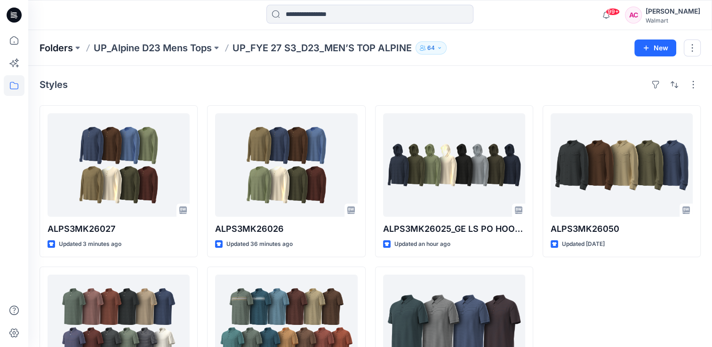
click at [58, 48] on p "Folders" at bounding box center [56, 47] width 33 height 13
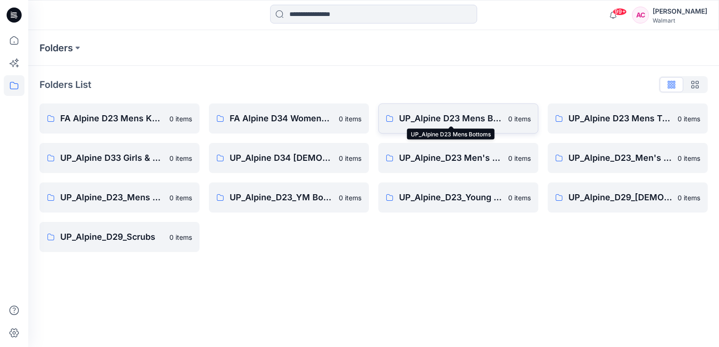
click at [463, 116] on p "UP_Alpine D23 Mens Bottoms" at bounding box center [451, 118] width 104 height 13
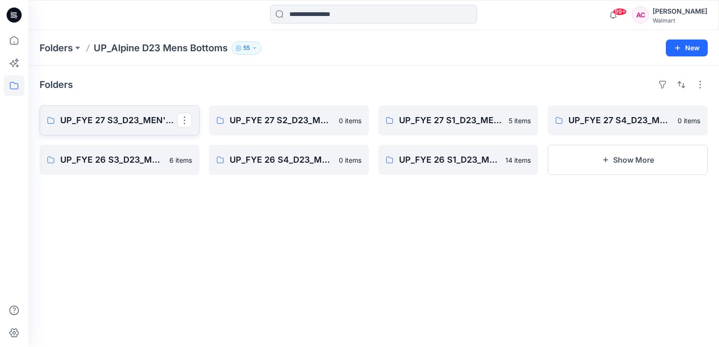
click at [115, 120] on p "UP_FYE 27 S3_D23_MEN'S BOTTOM ALPINE" at bounding box center [118, 120] width 117 height 13
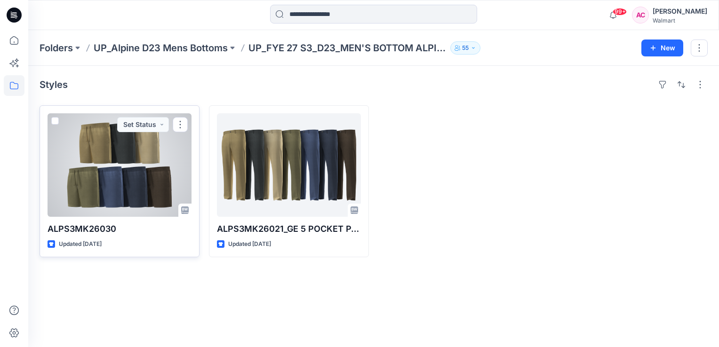
click at [105, 164] on div at bounding box center [120, 165] width 144 height 104
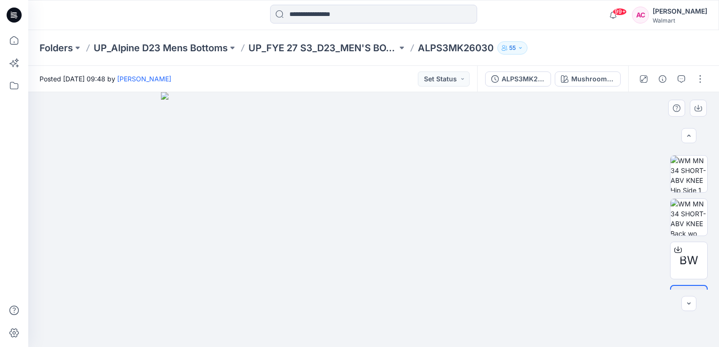
scroll to position [188, 0]
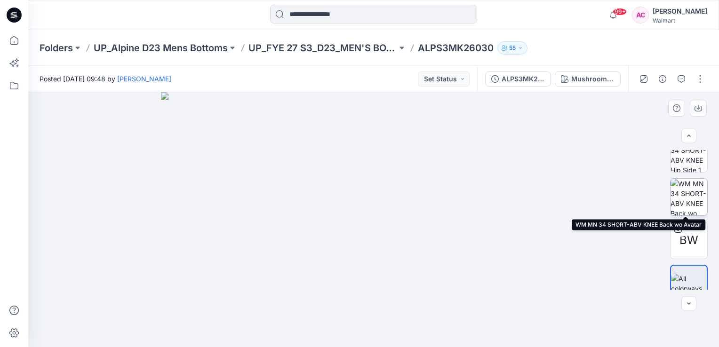
click at [687, 204] on img at bounding box center [689, 197] width 37 height 37
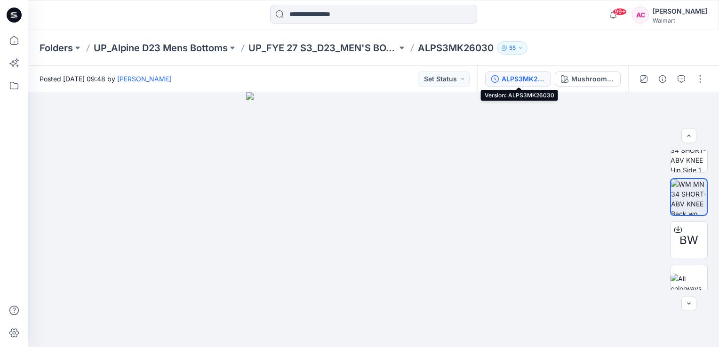
click at [518, 80] on div "ALPS3MK26030" at bounding box center [523, 79] width 43 height 10
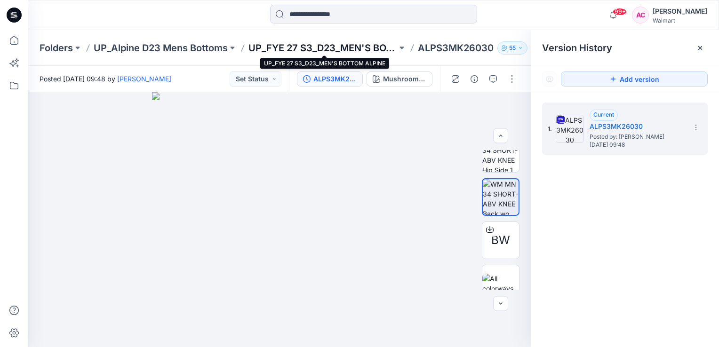
click at [316, 46] on p "UP_FYE 27 S3_D23_MEN'S BOTTOM ALPINE" at bounding box center [323, 47] width 149 height 13
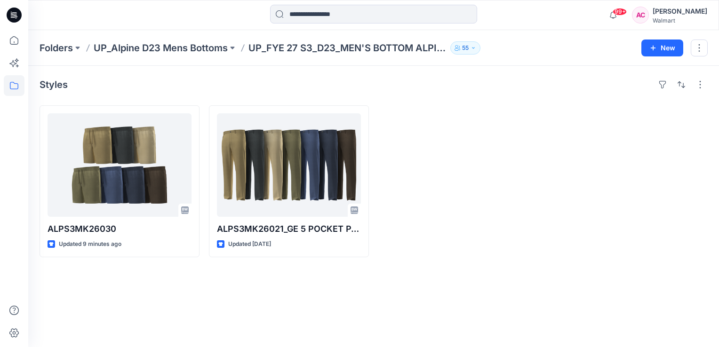
click at [132, 89] on div "Styles" at bounding box center [374, 84] width 668 height 15
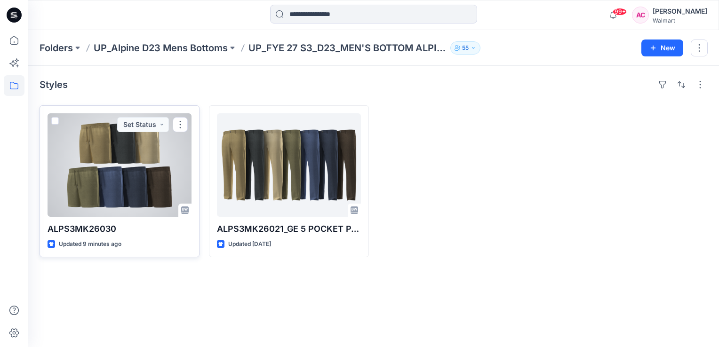
click at [105, 151] on div at bounding box center [120, 165] width 144 height 104
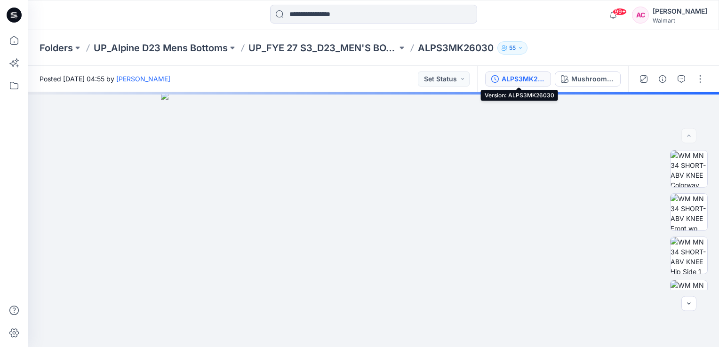
click at [533, 81] on div "ALPS3MK26030" at bounding box center [523, 79] width 43 height 10
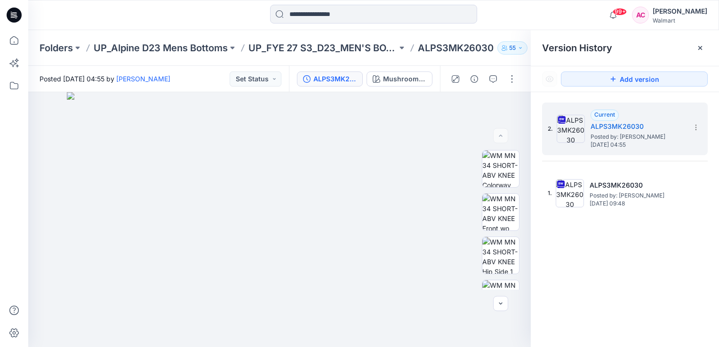
click at [588, 251] on div "2. Current ALPS3MK26030 Posted by: Arunita Chandra Saturday, October 11, 2025 0…" at bounding box center [625, 226] width 188 height 269
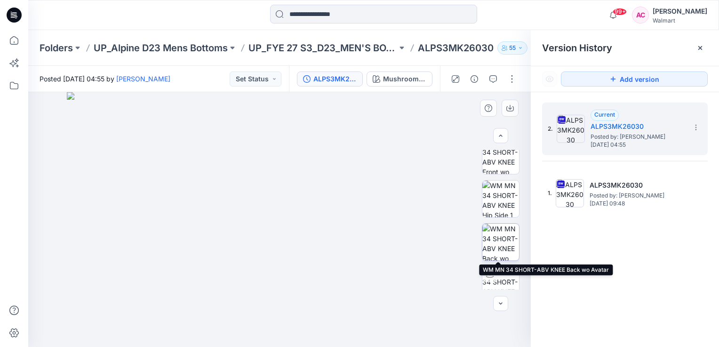
click at [493, 244] on img at bounding box center [501, 242] width 37 height 37
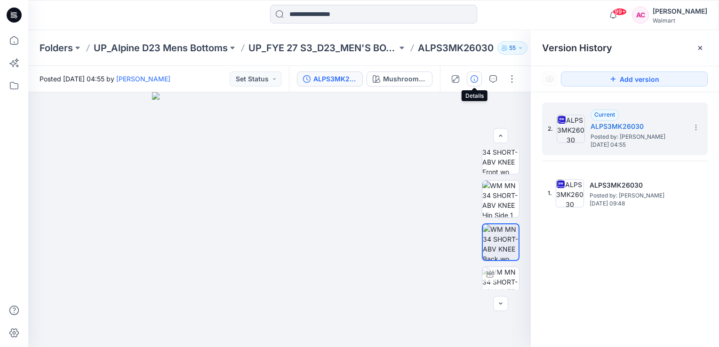
click at [473, 82] on button "button" at bounding box center [474, 79] width 15 height 15
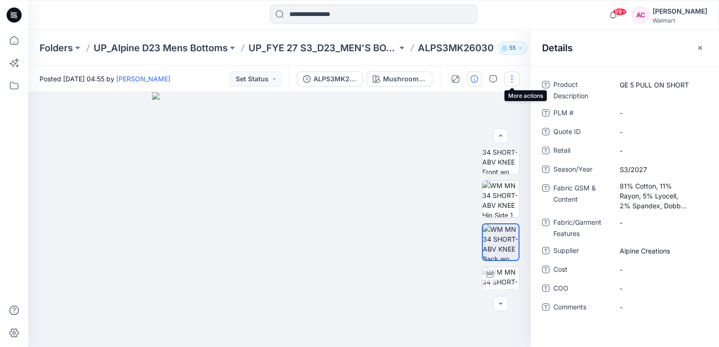
click at [514, 78] on button "button" at bounding box center [512, 79] width 15 height 15
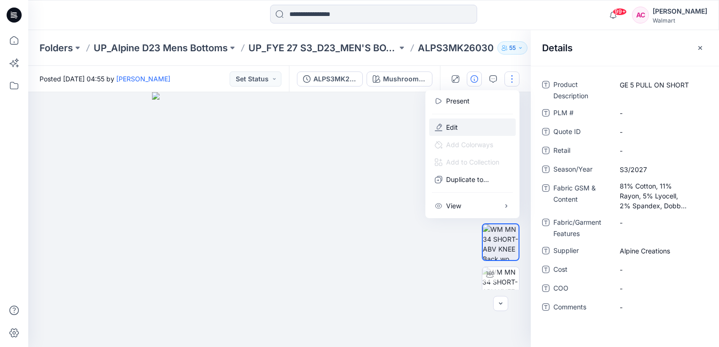
click at [463, 125] on button "Edit" at bounding box center [472, 127] width 87 height 17
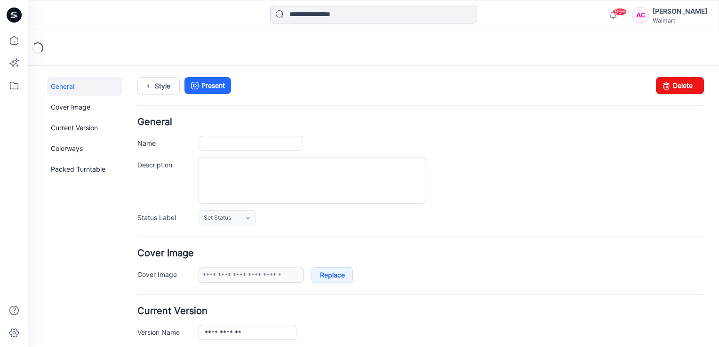
type input "**********"
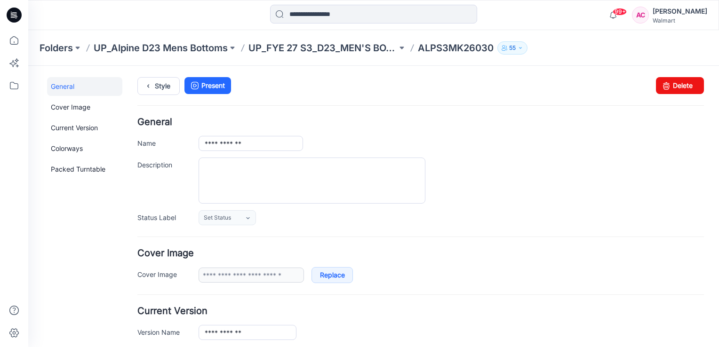
click at [454, 315] on div "**********" at bounding box center [420, 323] width 567 height 33
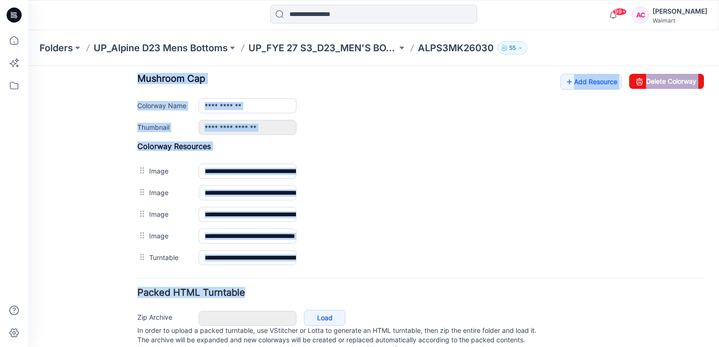
scroll to position [395, 0]
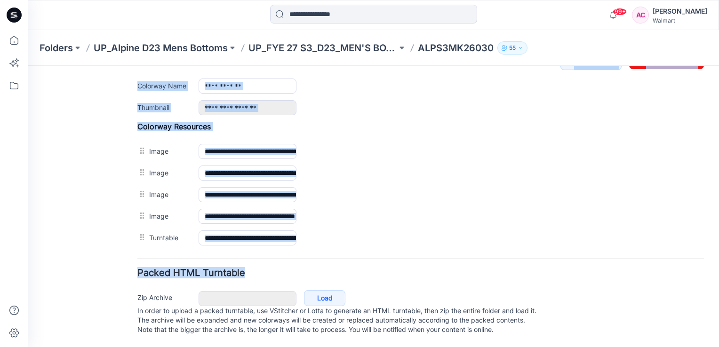
drag, startPoint x: 454, startPoint y: 315, endPoint x: 616, endPoint y: 259, distance: 171.1
click at [616, 259] on form "**********" at bounding box center [420, 33] width 567 height 609
click at [523, 106] on div "**********" at bounding box center [452, 107] width 506 height 15
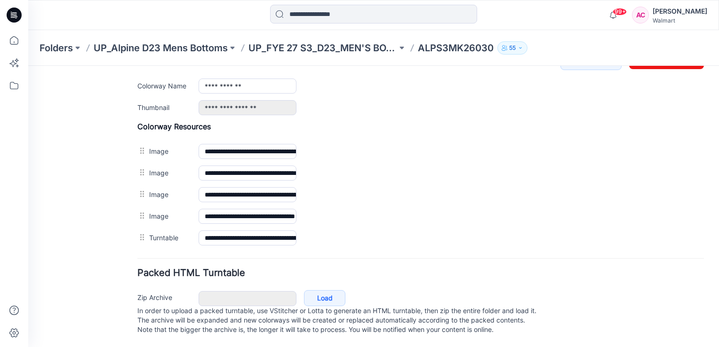
click at [481, 244] on form "**********" at bounding box center [420, 33] width 567 height 609
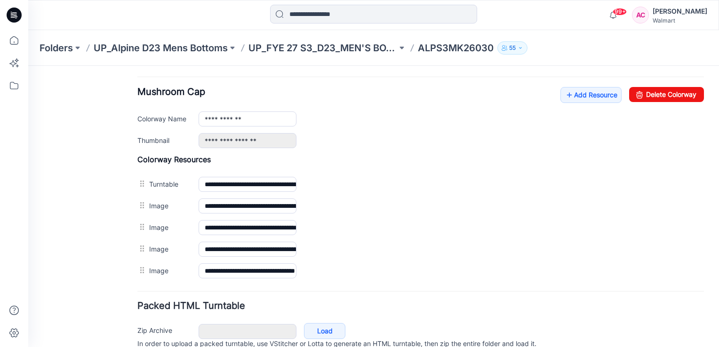
scroll to position [339, 0]
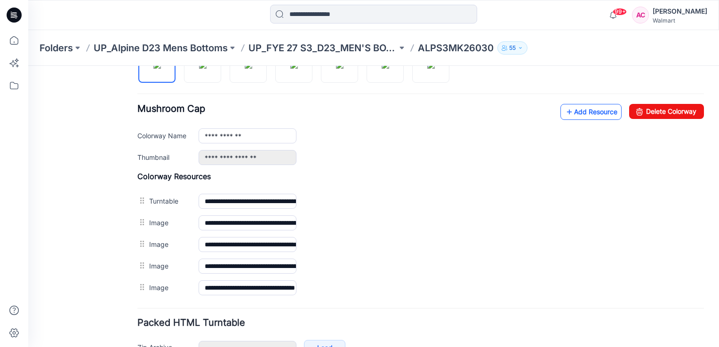
click at [584, 104] on link "Add Resource" at bounding box center [591, 112] width 61 height 16
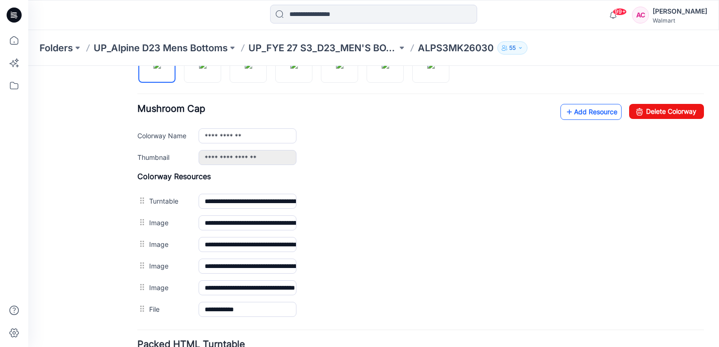
click at [582, 118] on link "Add Resource" at bounding box center [591, 112] width 61 height 16
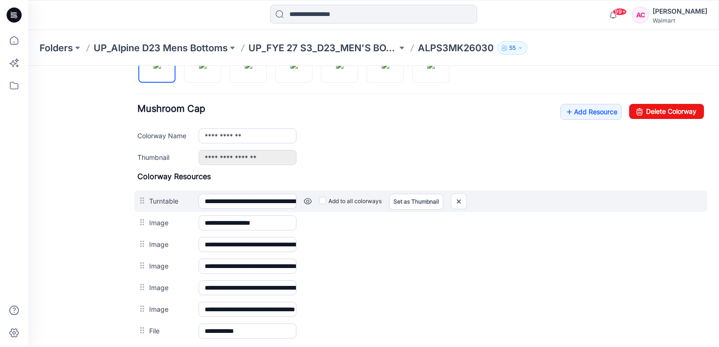
click at [543, 201] on div "Add to all colorways Set as Thumbnail Unset as Thumbnail" at bounding box center [501, 201] width 408 height 15
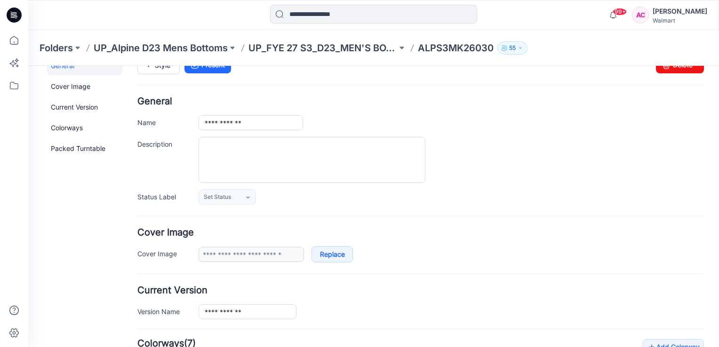
scroll to position [0, 0]
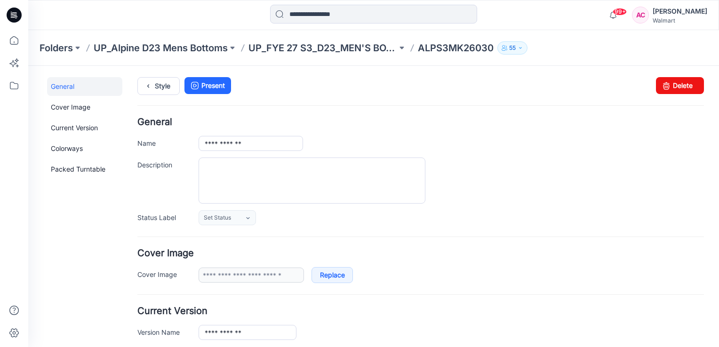
drag, startPoint x: 714, startPoint y: 74, endPoint x: 387, endPoint y: 118, distance: 329.2
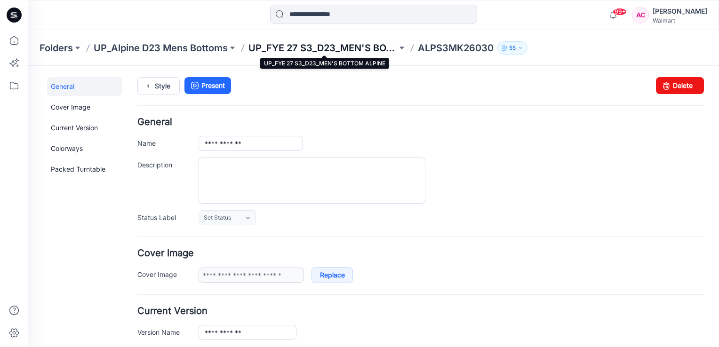
click at [359, 52] on p "UP_FYE 27 S3_D23_MEN'S BOTTOM ALPINE" at bounding box center [323, 47] width 149 height 13
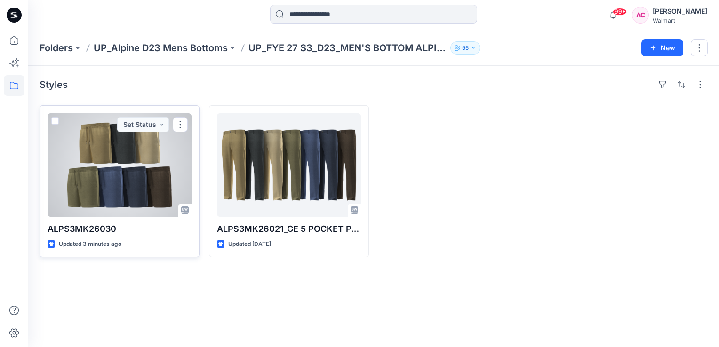
click at [121, 175] on div at bounding box center [120, 165] width 144 height 104
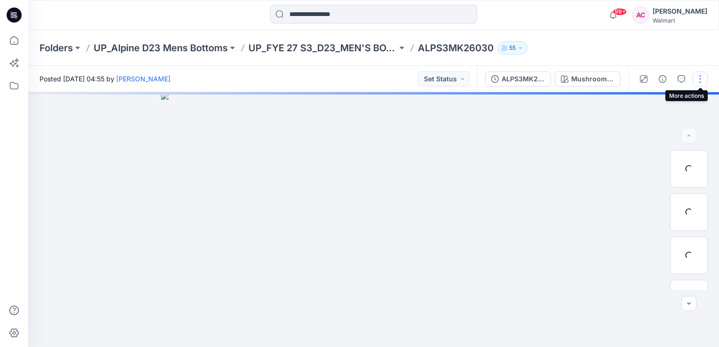
click at [699, 74] on button "button" at bounding box center [700, 79] width 15 height 15
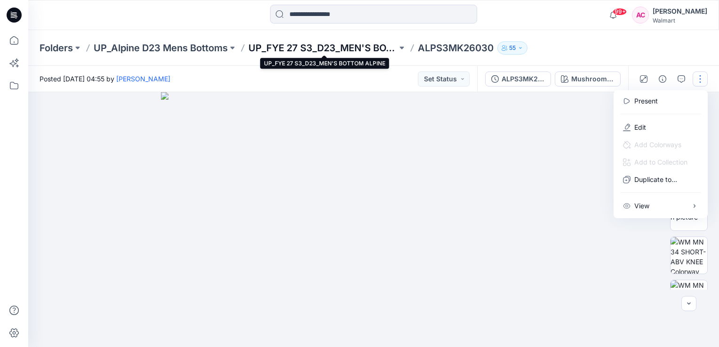
click at [328, 52] on p "UP_FYE 27 S3_D23_MEN'S BOTTOM ALPINE" at bounding box center [323, 47] width 149 height 13
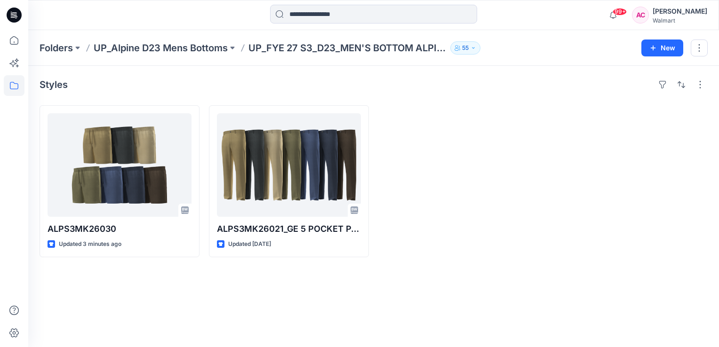
click at [374, 278] on div "Styles ALPS3MK26030 Updated 3 minutes ago ALPS3MK26021_GE 5 POCKET PANT Updated…" at bounding box center [373, 207] width 691 height 282
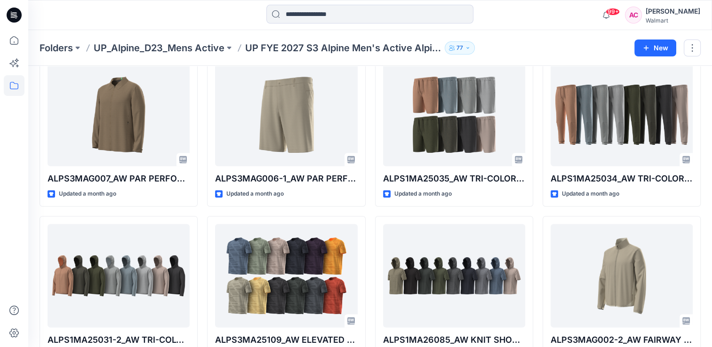
scroll to position [1666, 0]
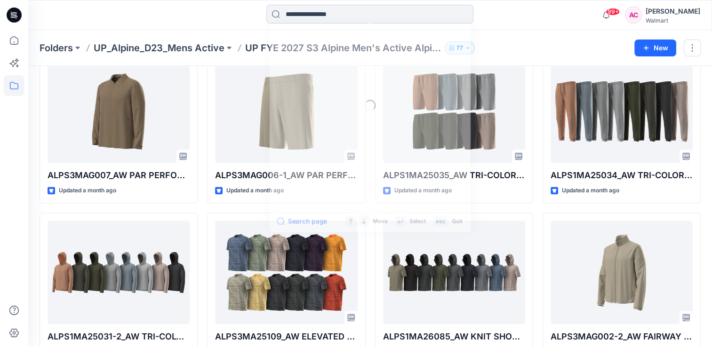
click at [313, 12] on input at bounding box center [369, 14] width 207 height 19
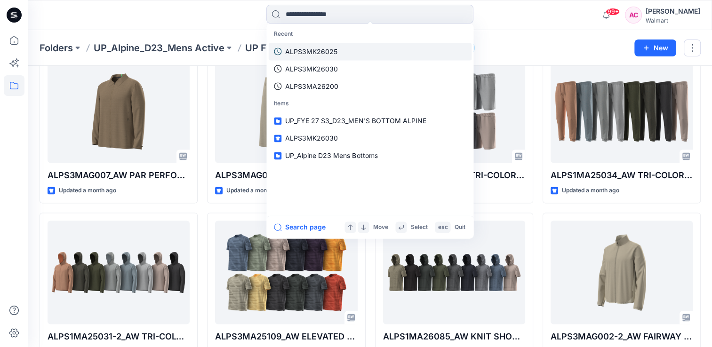
paste input "**********"
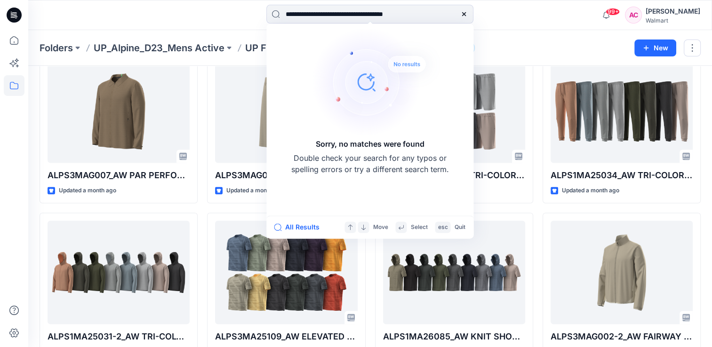
scroll to position [0, 0]
type input "**********"
click at [465, 11] on icon at bounding box center [464, 14] width 8 height 8
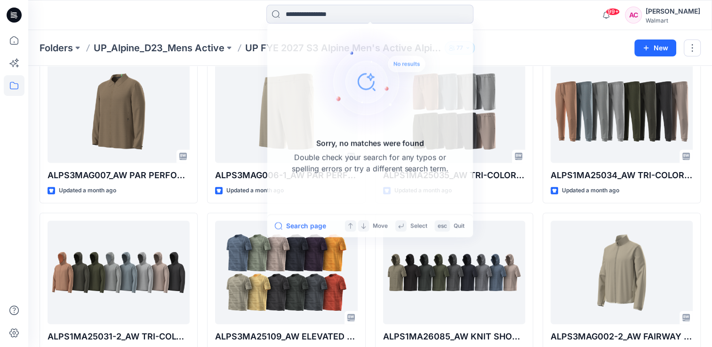
click at [513, 20] on div "Sorry, no matches were found Double check your search for any typos or spelling…" at bounding box center [370, 15] width 342 height 21
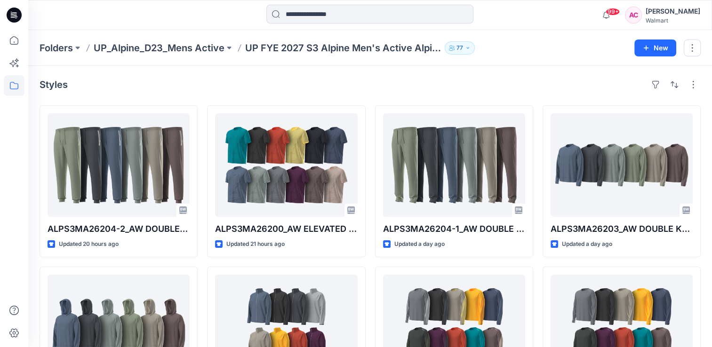
click at [318, 14] on input at bounding box center [369, 14] width 207 height 19
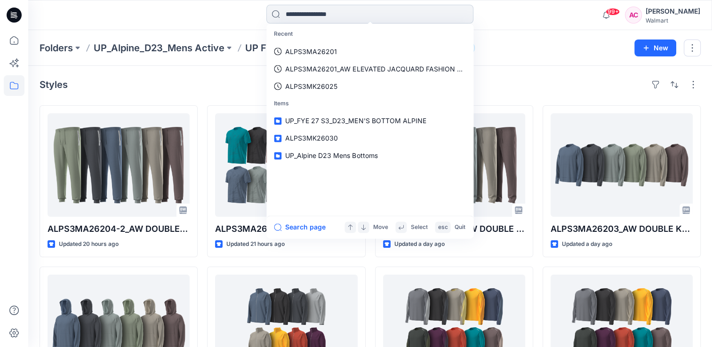
paste input "**********"
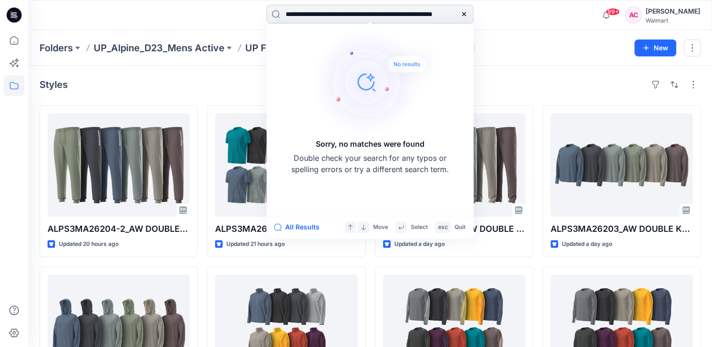
click at [360, 13] on input "**********" at bounding box center [369, 14] width 207 height 19
click at [363, 12] on input "**********" at bounding box center [369, 14] width 207 height 19
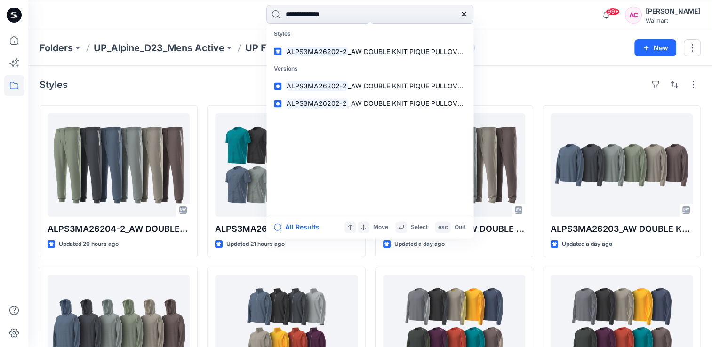
type input "**********"
click at [586, 86] on div "Styles" at bounding box center [370, 84] width 661 height 15
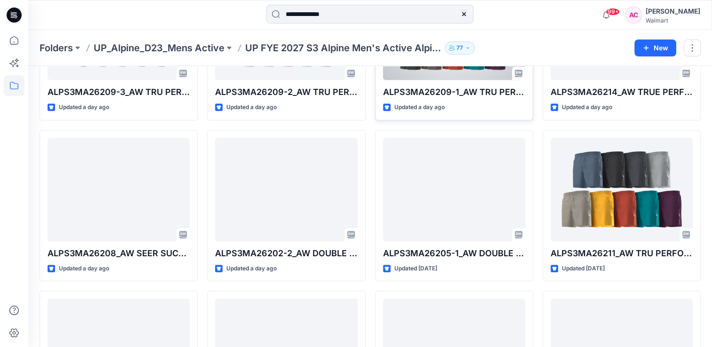
scroll to position [471, 0]
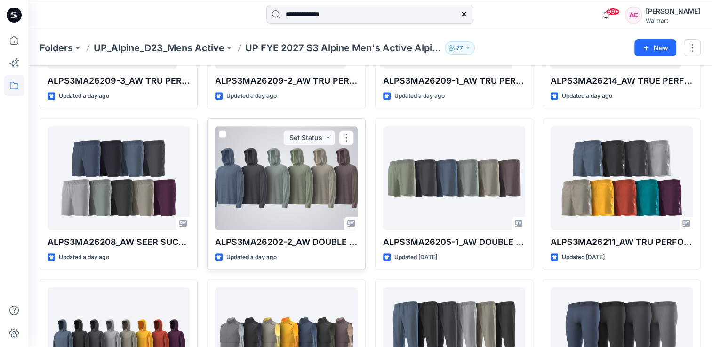
click at [311, 188] on div at bounding box center [286, 179] width 142 height 104
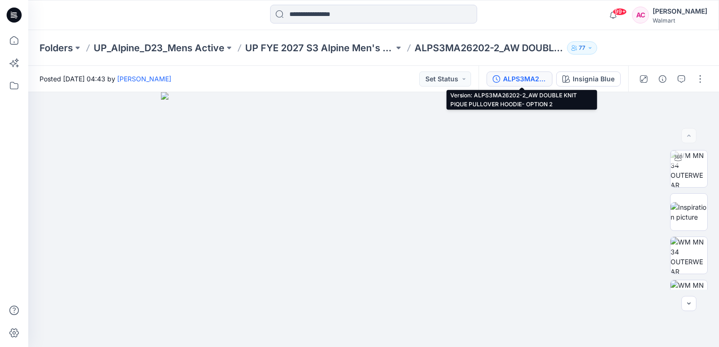
click at [531, 78] on div "ALPS3MA26202-2_AW DOUBLE KNIT PIQUE PULLOVER HOODIE- OPTION 2" at bounding box center [524, 79] width 43 height 10
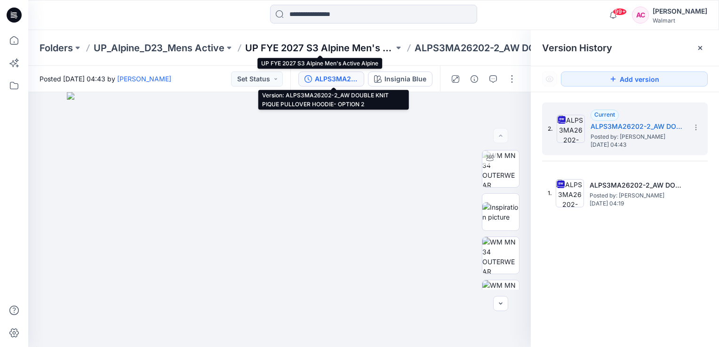
click at [337, 47] on p "UP FYE 2027 S3 Alpine Men's Active Alpine" at bounding box center [319, 47] width 149 height 13
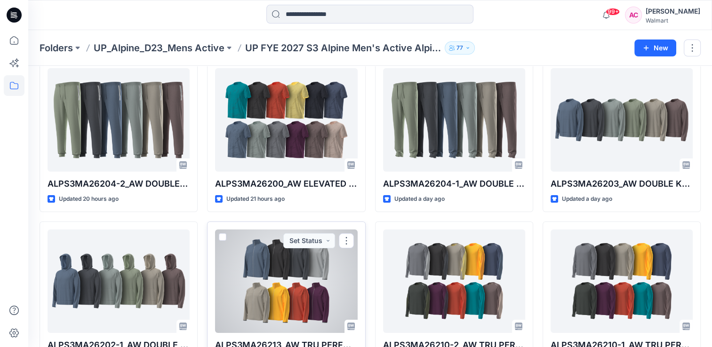
scroll to position [21, 0]
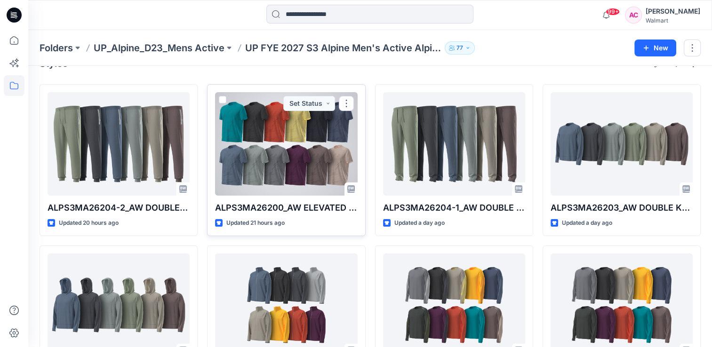
click at [270, 123] on div at bounding box center [286, 144] width 142 height 104
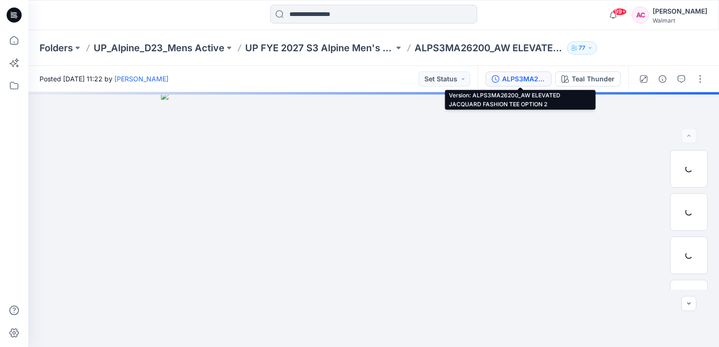
click at [524, 80] on div "ALPS3MA26200_AW ELEVATED JACQUARD FASHION TEE OPTION 2" at bounding box center [523, 79] width 43 height 10
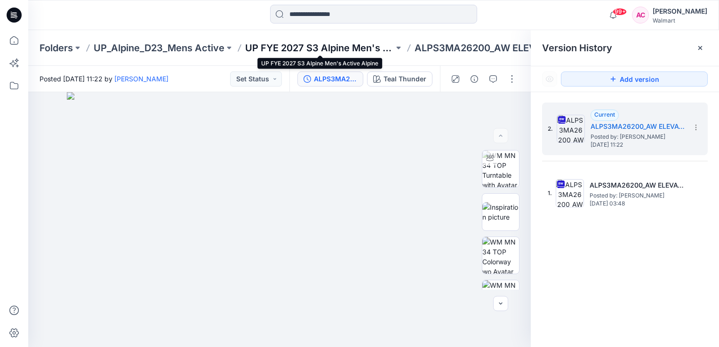
click at [299, 48] on p "UP FYE 2027 S3 Alpine Men's Active Alpine" at bounding box center [319, 47] width 149 height 13
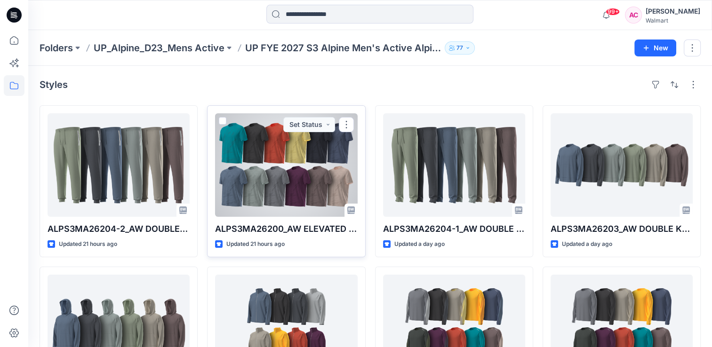
click at [282, 188] on div at bounding box center [286, 165] width 142 height 104
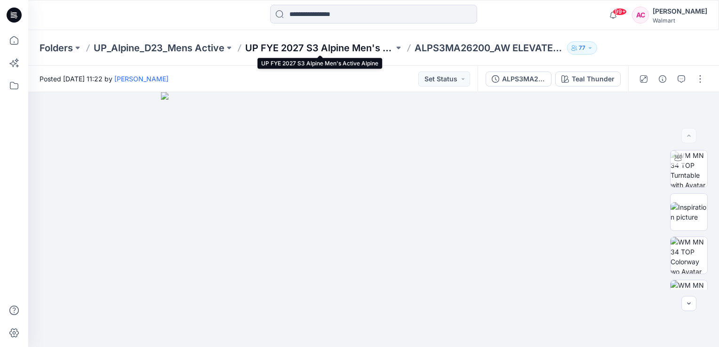
click at [315, 50] on p "UP FYE 2027 S3 Alpine Men's Active Alpine" at bounding box center [319, 47] width 149 height 13
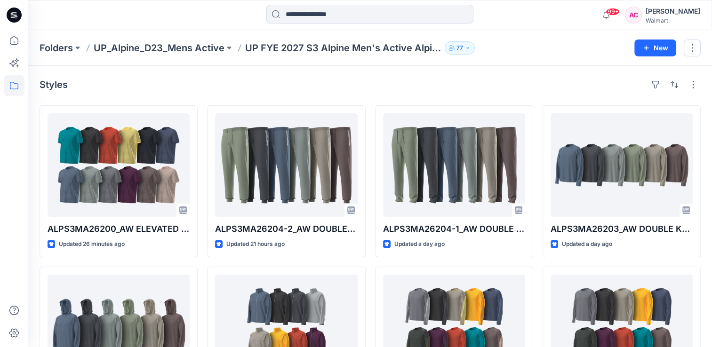
click at [145, 81] on div "Styles" at bounding box center [370, 84] width 661 height 15
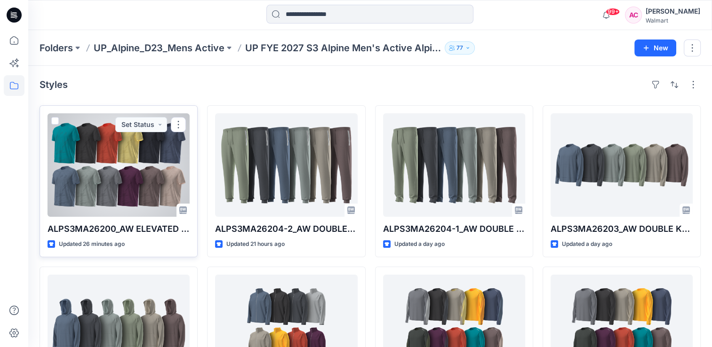
click at [131, 151] on div at bounding box center [119, 165] width 142 height 104
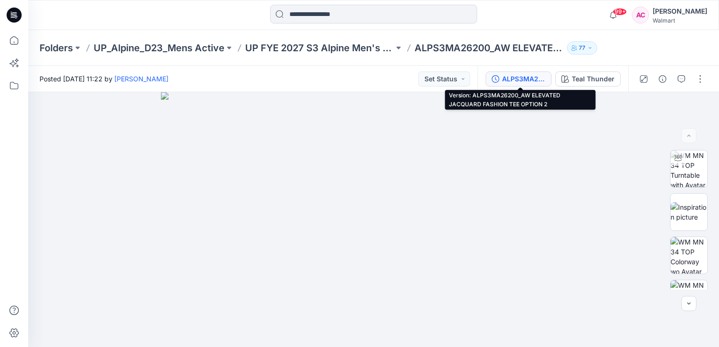
click at [525, 79] on div "ALPS3MA26200_AW ELEVATED JACQUARD FASHION TEE OPTION 2" at bounding box center [523, 79] width 43 height 10
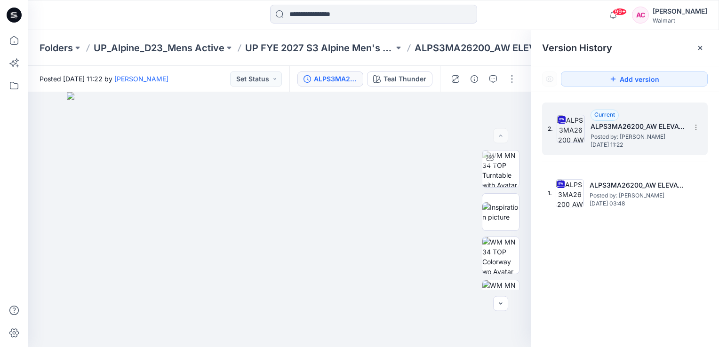
click at [637, 131] on h5 "ALPS3MA26200_AW ELEVATED JACQUARD FASHION TEE OPTION 2" at bounding box center [638, 126] width 94 height 11
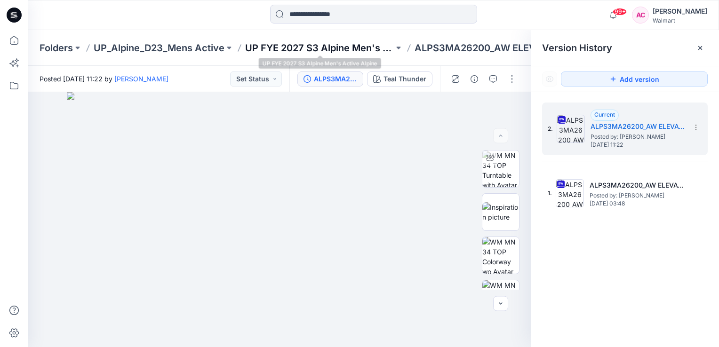
click at [307, 50] on p "UP FYE 2027 S3 Alpine Men's Active Alpine" at bounding box center [319, 47] width 149 height 13
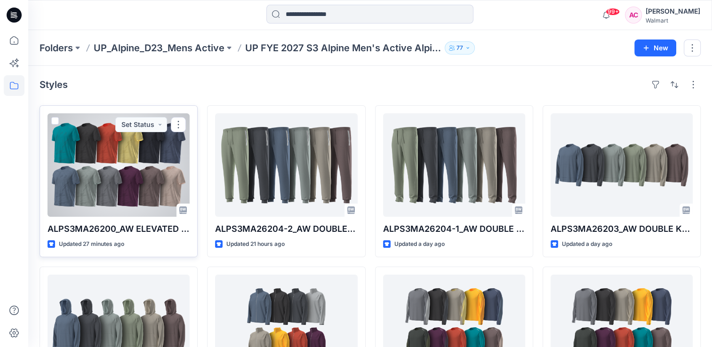
click at [117, 166] on div at bounding box center [119, 165] width 142 height 104
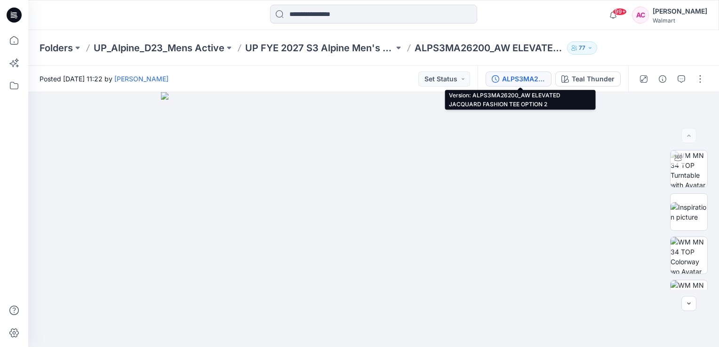
click at [523, 79] on div "ALPS3MA26200_AW ELEVATED JACQUARD FASHION TEE OPTION 2" at bounding box center [523, 79] width 43 height 10
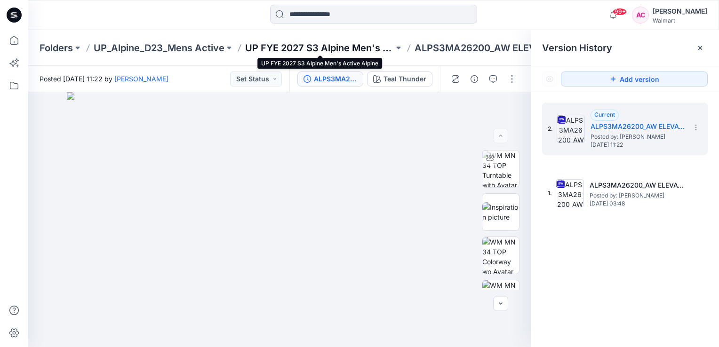
click at [336, 48] on p "UP FYE 2027 S3 Alpine Men's Active Alpine" at bounding box center [319, 47] width 149 height 13
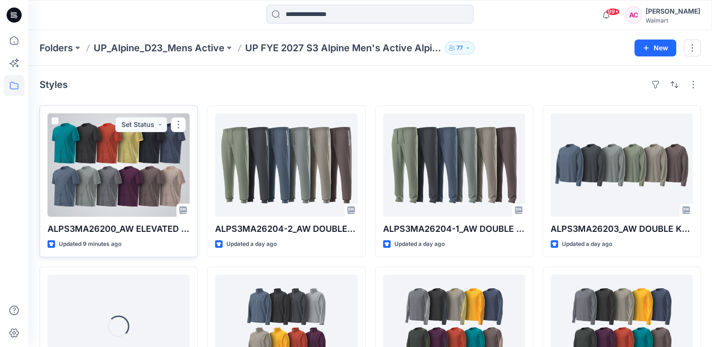
click at [109, 171] on div at bounding box center [119, 165] width 142 height 104
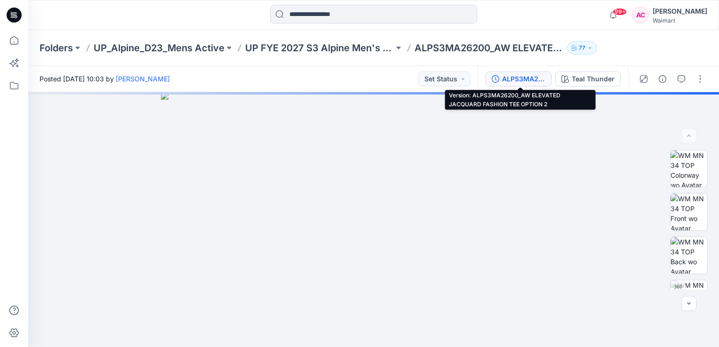
click at [520, 76] on div "ALPS3MA26200_AW ELEVATED JACQUARD FASHION TEE OPTION 2" at bounding box center [523, 79] width 43 height 10
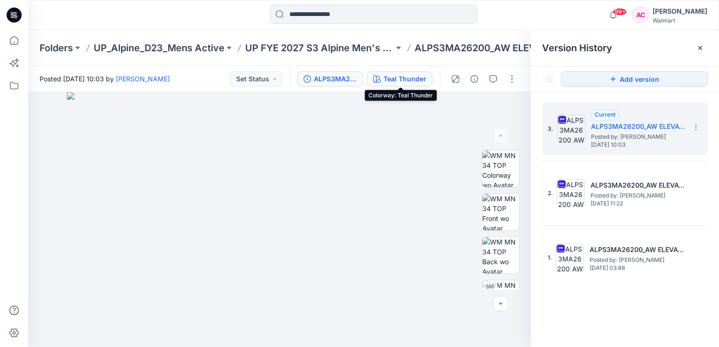
click at [406, 77] on div "Teal Thunder" at bounding box center [405, 79] width 43 height 10
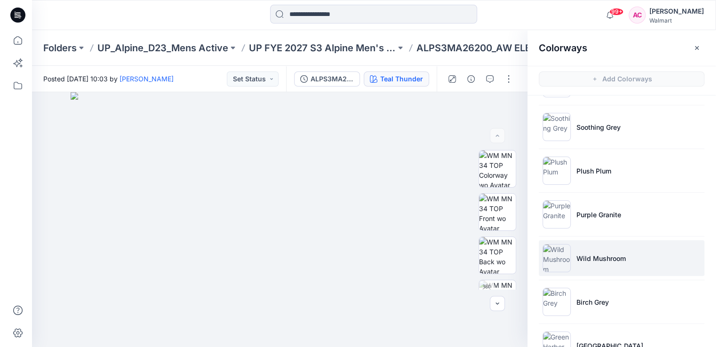
scroll to position [375, 0]
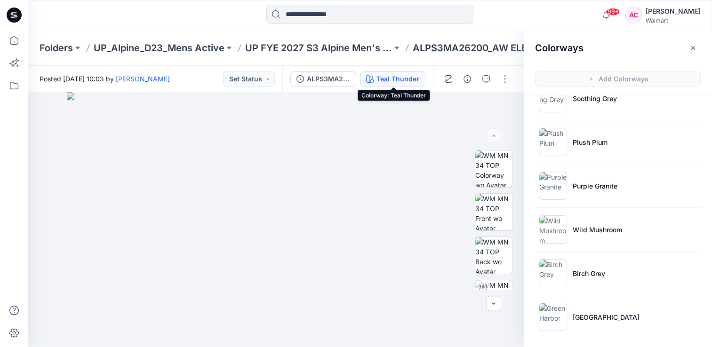
click at [401, 78] on div "Teal Thunder" at bounding box center [398, 79] width 43 height 10
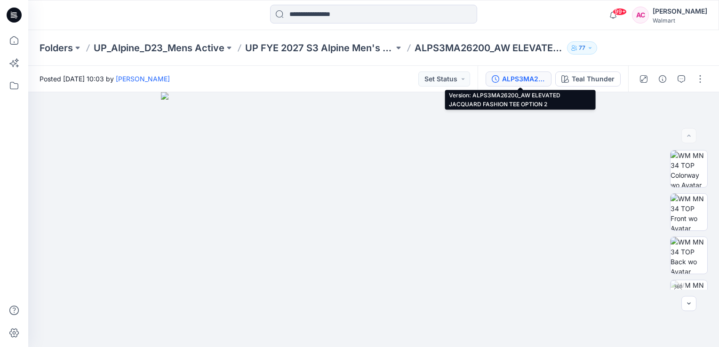
click at [522, 76] on div "ALPS3MA26200_AW ELEVATED JACQUARD FASHION TEE OPTION 2" at bounding box center [523, 79] width 43 height 10
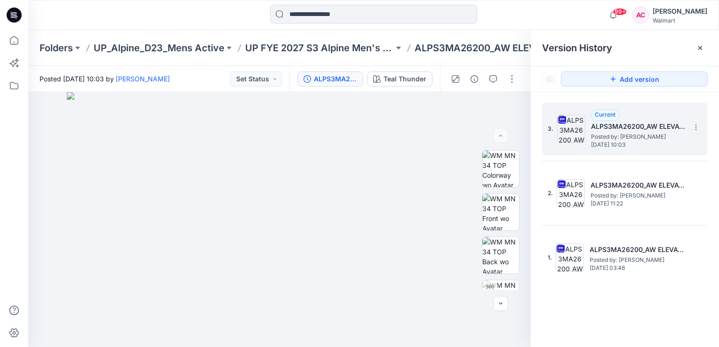
click at [632, 129] on h5 "ALPS3MA26200_AW ELEVATED JACQUARD FASHION TEE OPTION 2" at bounding box center [638, 126] width 94 height 11
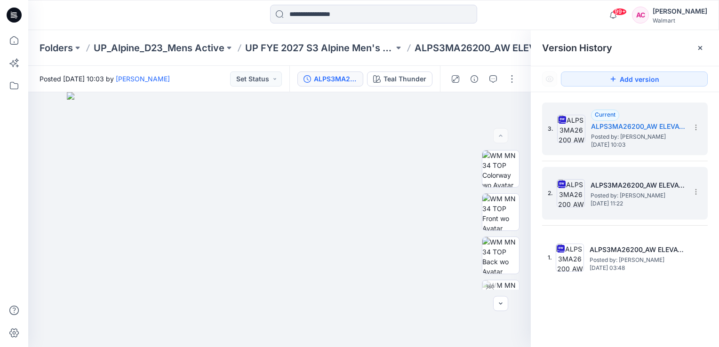
click at [624, 193] on span "Posted by: [PERSON_NAME]" at bounding box center [638, 195] width 94 height 9
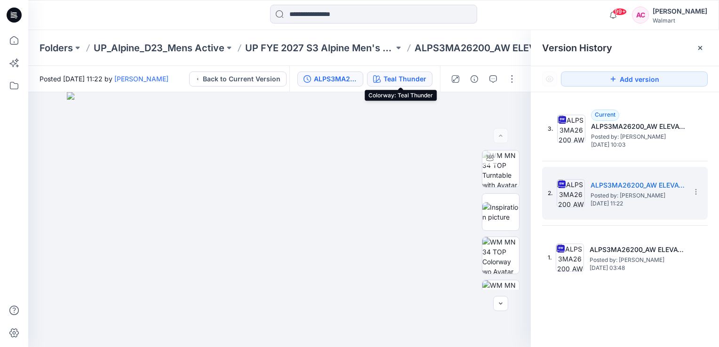
click at [412, 76] on div "Teal Thunder" at bounding box center [405, 79] width 43 height 10
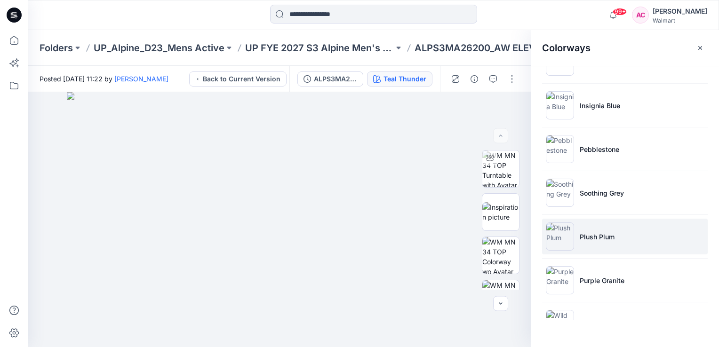
scroll to position [330, 0]
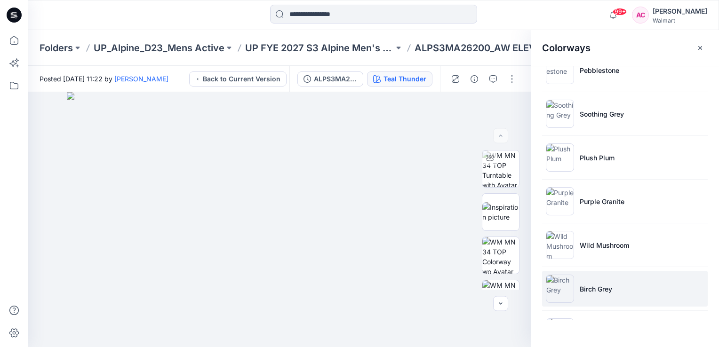
click at [561, 287] on img at bounding box center [560, 289] width 28 height 28
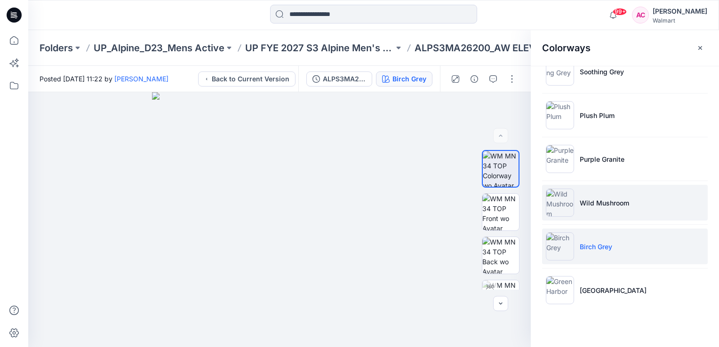
scroll to position [375, 0]
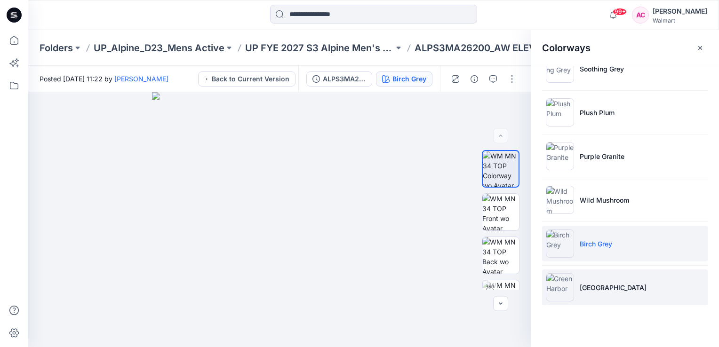
click at [566, 286] on img at bounding box center [560, 288] width 28 height 28
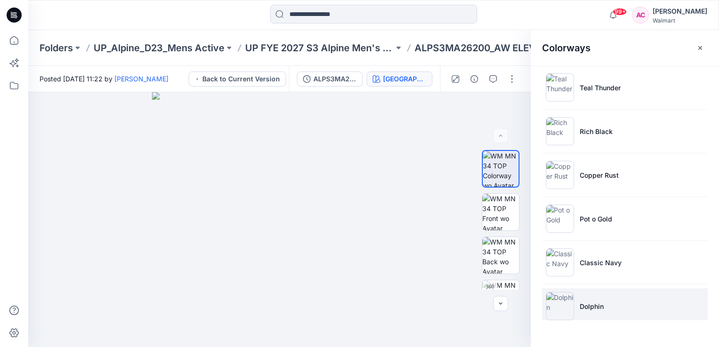
scroll to position [0, 0]
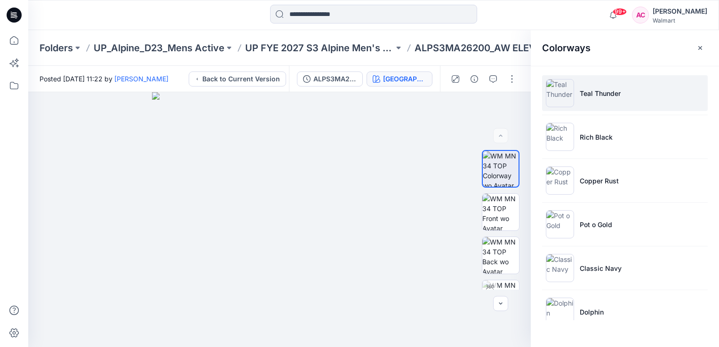
click at [601, 89] on p "Teal Thunder" at bounding box center [600, 94] width 41 height 10
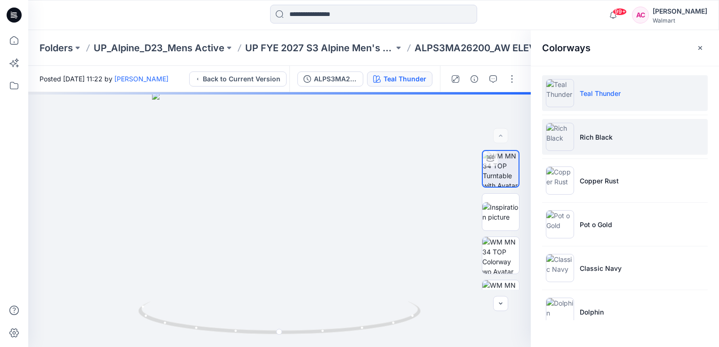
click at [600, 137] on p "Rich Black" at bounding box center [596, 137] width 33 height 10
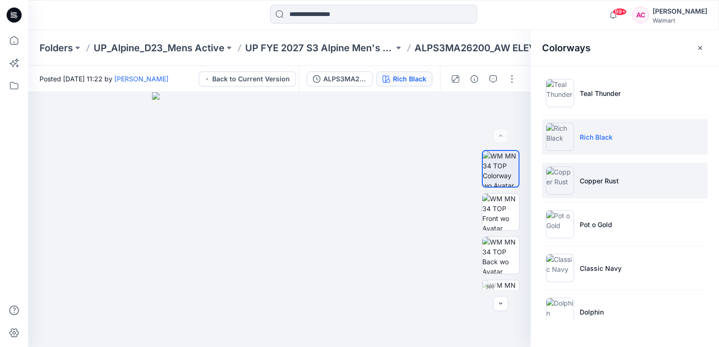
click at [600, 180] on p "Copper Rust" at bounding box center [599, 181] width 39 height 10
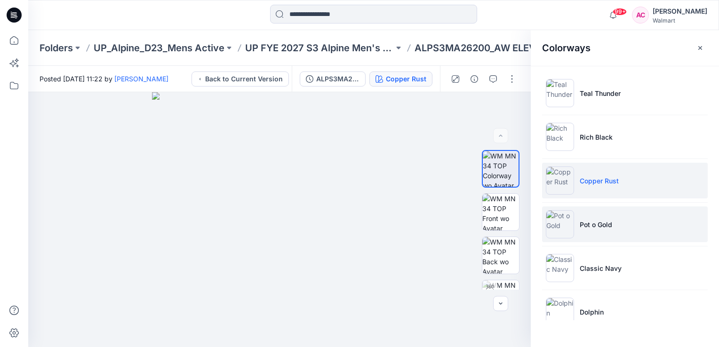
click at [601, 220] on p "Pot o Gold" at bounding box center [596, 225] width 32 height 10
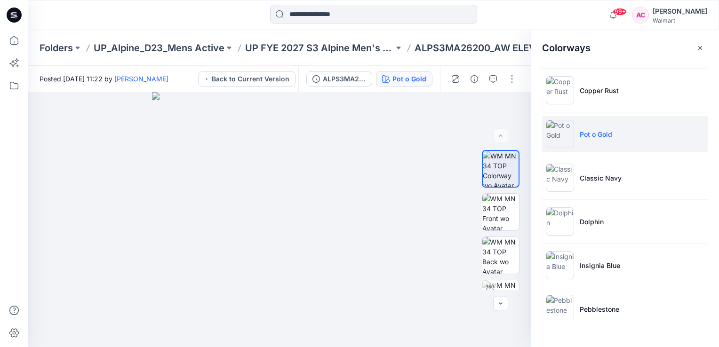
scroll to position [94, 0]
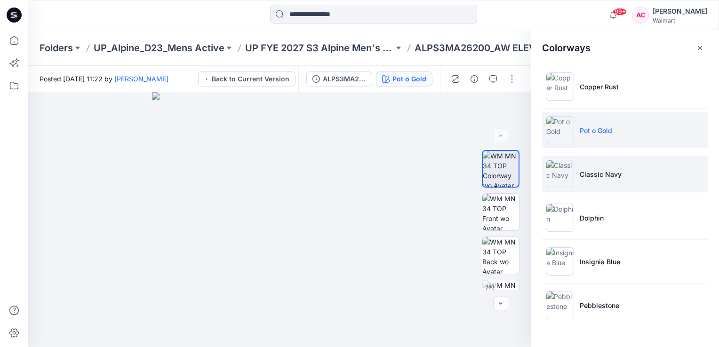
click at [610, 178] on p "Classic Navy" at bounding box center [601, 174] width 42 height 10
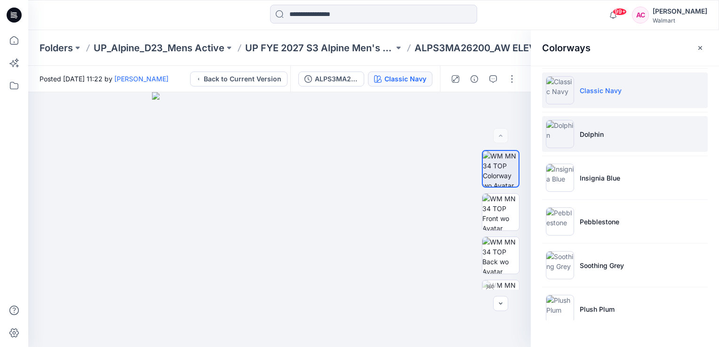
scroll to position [188, 0]
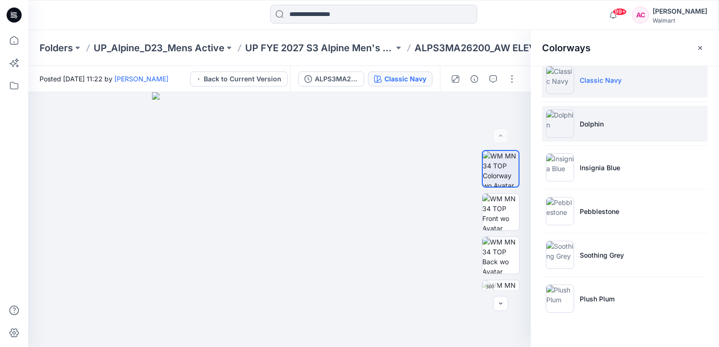
click at [595, 120] on p "Dolphin" at bounding box center [592, 124] width 24 height 10
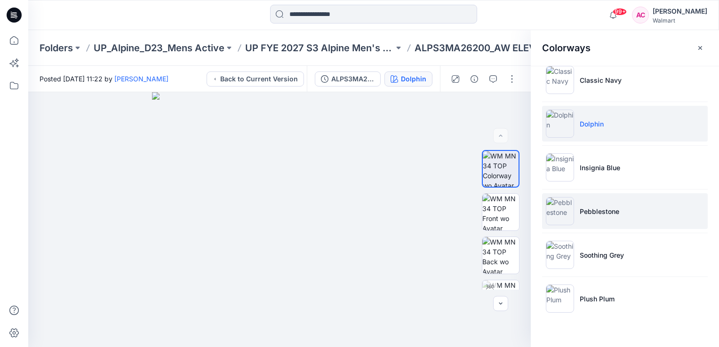
click at [598, 209] on p "Pebblestone" at bounding box center [600, 212] width 40 height 10
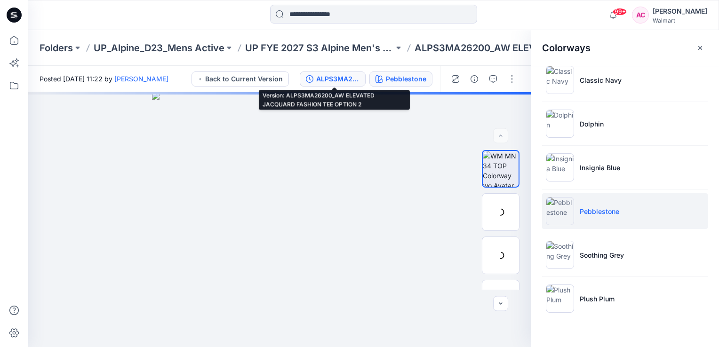
click at [321, 79] on div "ALPS3MA26200_AW ELEVATED JACQUARD FASHION TEE OPTION 2" at bounding box center [337, 79] width 43 height 10
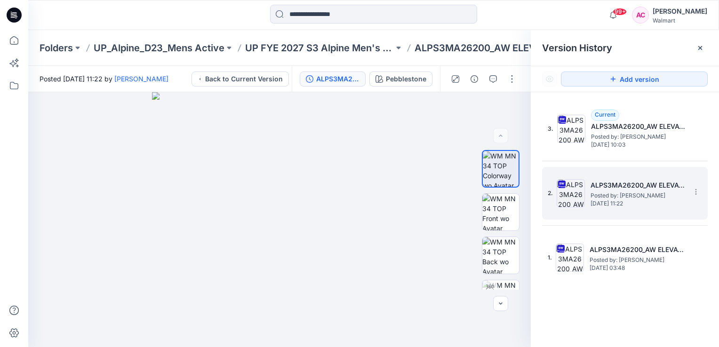
click at [621, 197] on span "Posted by: Arunita Chandra" at bounding box center [638, 195] width 94 height 9
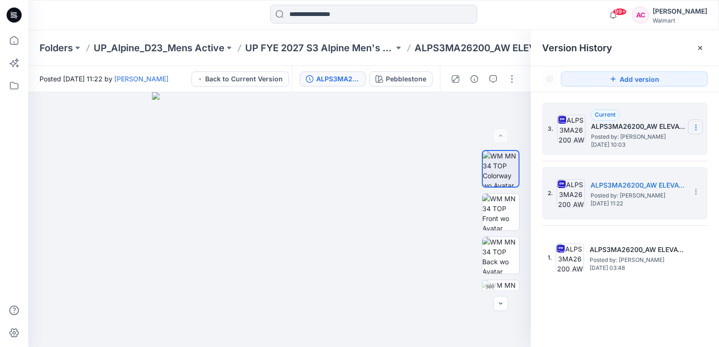
click at [697, 128] on icon at bounding box center [696, 128] width 8 height 8
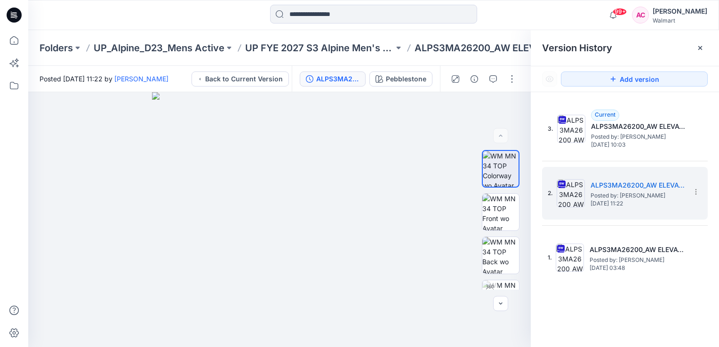
click at [597, 306] on div "3. Current ALPS3MA26200_AW ELEVATED JACQUARD FASHION TEE OPTION 2 Posted by: Ar…" at bounding box center [625, 226] width 188 height 269
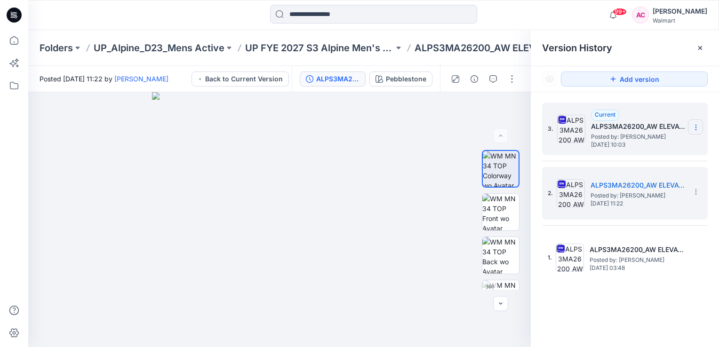
click at [696, 128] on icon at bounding box center [696, 128] width 0 height 0
click at [636, 113] on div "Current ALPS3MA26200_AW ELEVATED JACQUARD FASHION TEE OPTION 2 Posted by: Aruni…" at bounding box center [638, 129] width 94 height 39
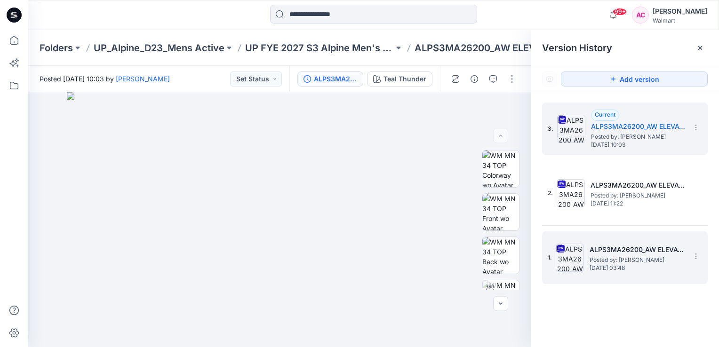
click at [633, 261] on span "Posted by: Arunita Chandra" at bounding box center [637, 260] width 94 height 9
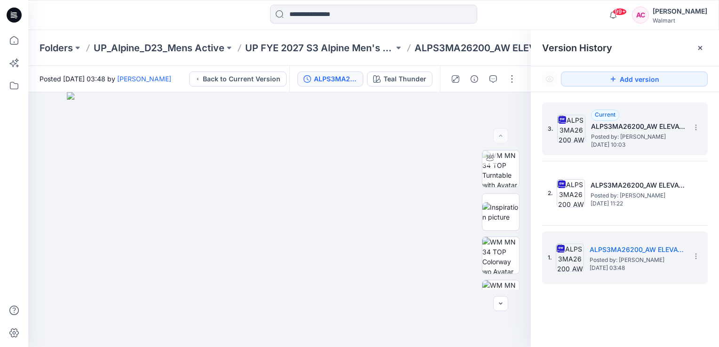
click at [633, 144] on span "Saturday, October 11, 2025 10:03" at bounding box center [638, 145] width 94 height 7
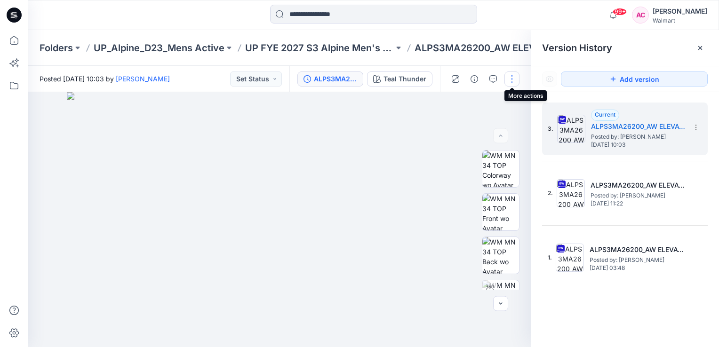
click at [512, 80] on button "button" at bounding box center [512, 79] width 15 height 15
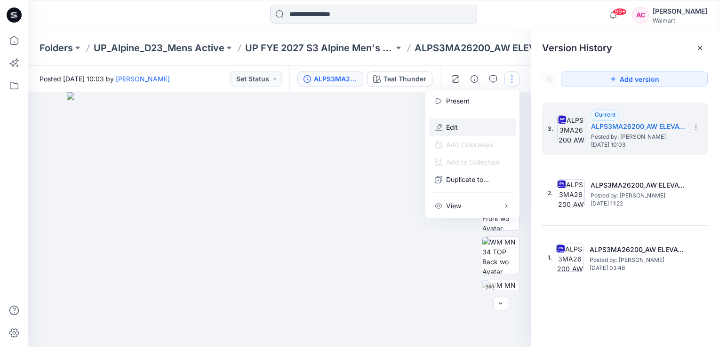
click at [455, 127] on p "Edit" at bounding box center [452, 127] width 12 height 10
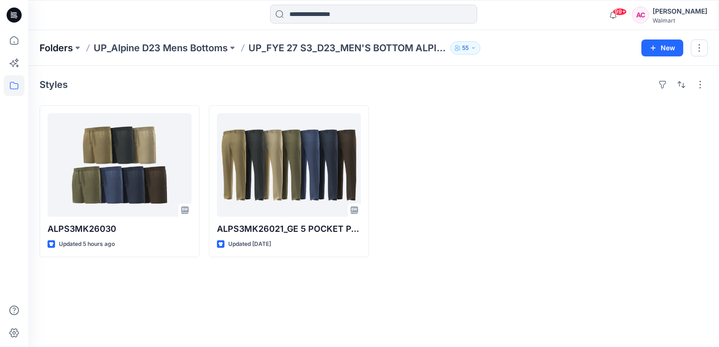
click at [64, 48] on p "Folders" at bounding box center [56, 47] width 33 height 13
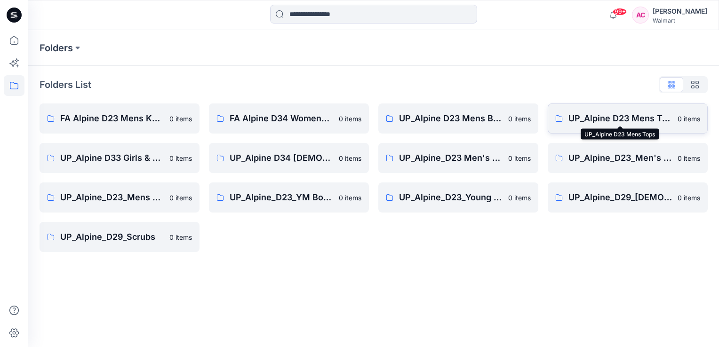
click at [629, 118] on p "UP_Alpine D23 Mens Tops" at bounding box center [621, 118] width 104 height 13
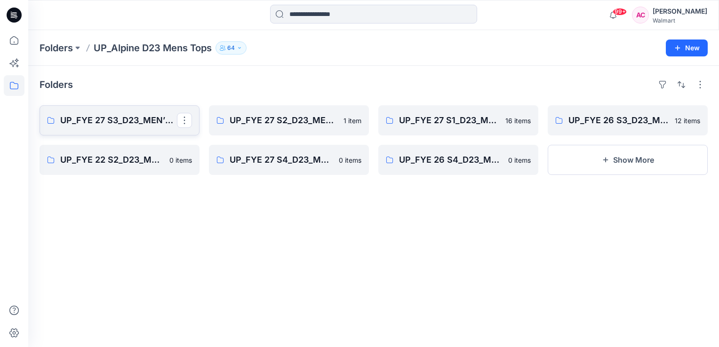
click at [114, 115] on p "UP_FYE 27 S3_D23_MEN’S TOP ALPINE" at bounding box center [118, 120] width 117 height 13
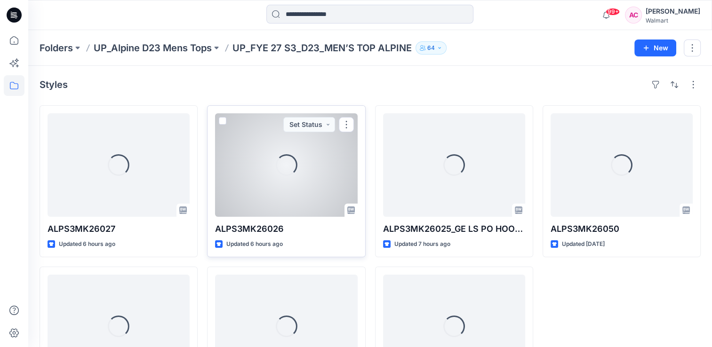
click at [286, 182] on div "Loading..." at bounding box center [286, 165] width 142 height 104
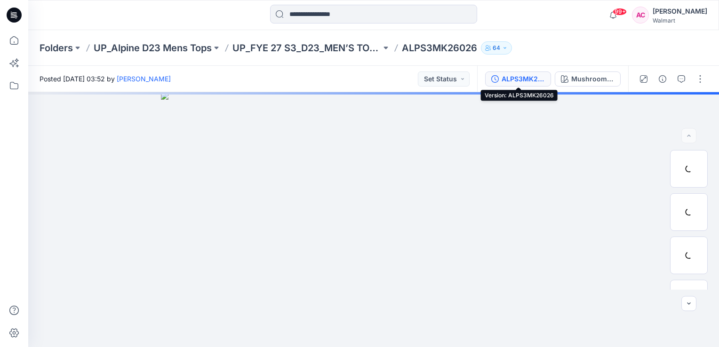
click at [515, 78] on div "ALPS3MK26026" at bounding box center [523, 79] width 43 height 10
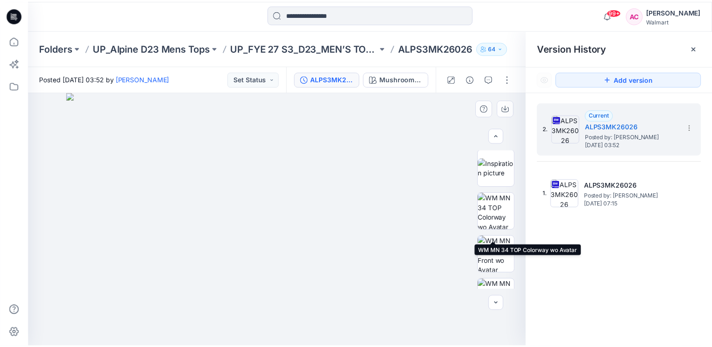
scroll to position [47, 0]
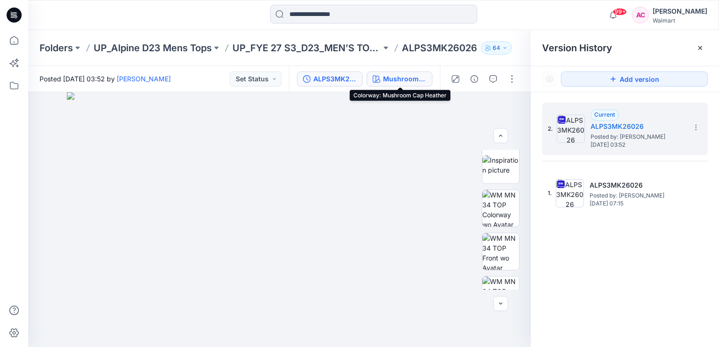
click at [415, 74] on div "Mushroom Cap Heather" at bounding box center [404, 79] width 43 height 10
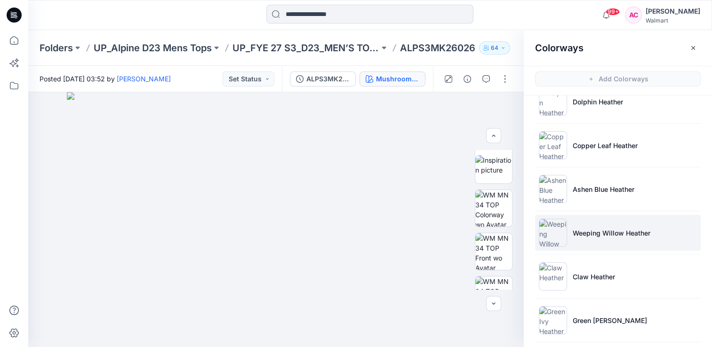
scroll to position [94, 0]
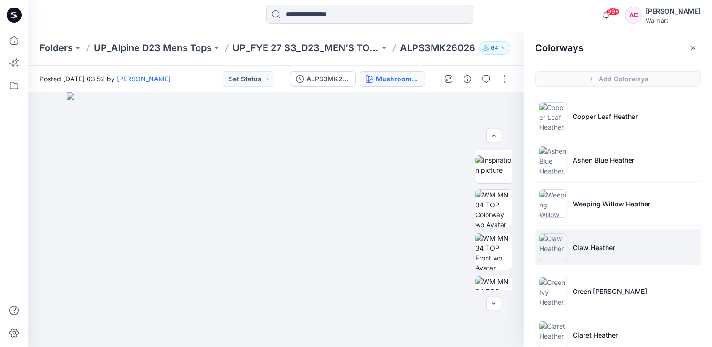
click at [555, 250] on img at bounding box center [553, 247] width 28 height 28
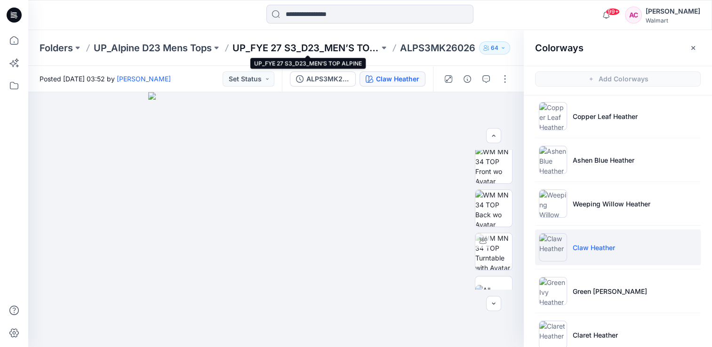
click at [338, 48] on p "UP_FYE 27 S3_D23_MEN’S TOP ALPINE" at bounding box center [306, 47] width 147 height 13
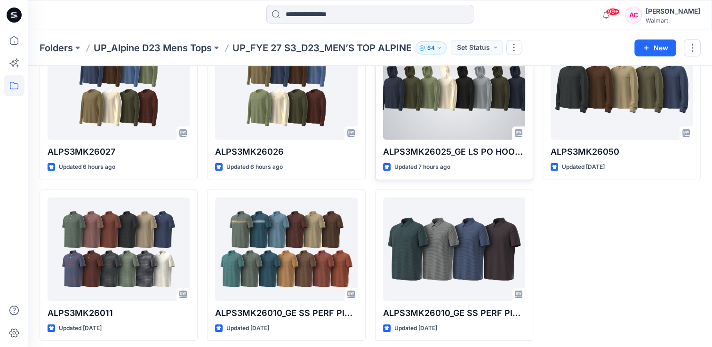
scroll to position [81, 0]
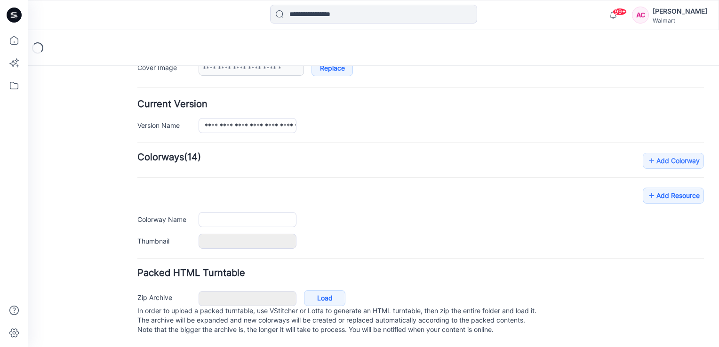
type input "**********"
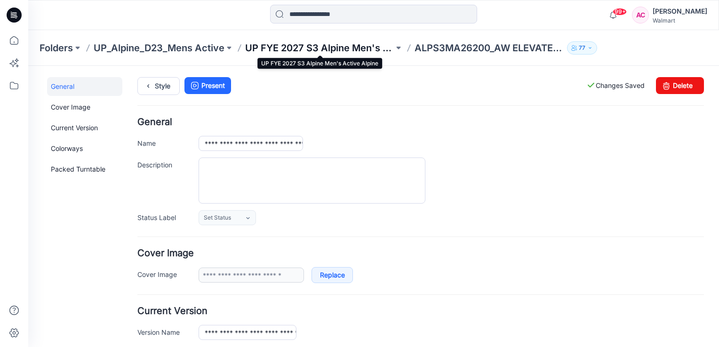
click at [365, 47] on p "UP FYE 2027 S3 Alpine Men's Active Alpine" at bounding box center [319, 47] width 149 height 13
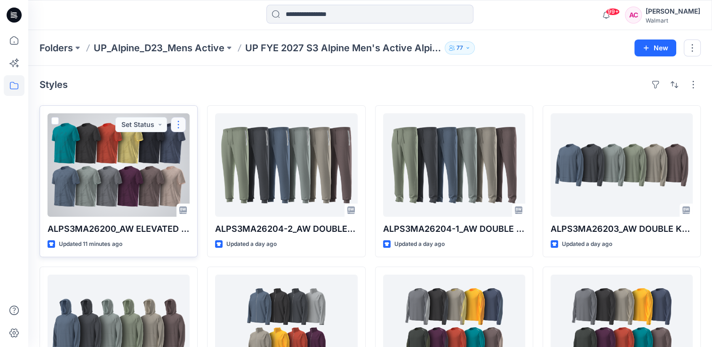
click at [179, 124] on button "button" at bounding box center [178, 124] width 15 height 15
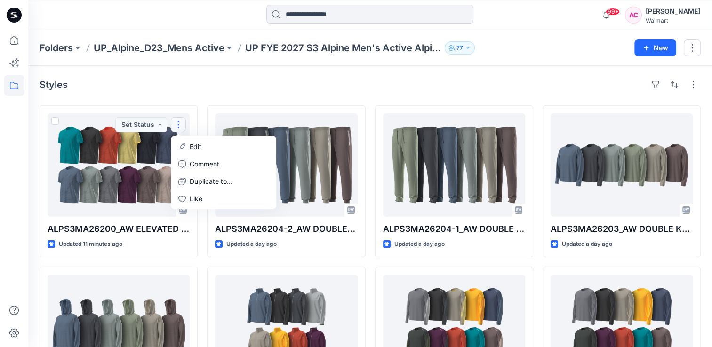
click at [201, 87] on div "Styles" at bounding box center [370, 84] width 661 height 15
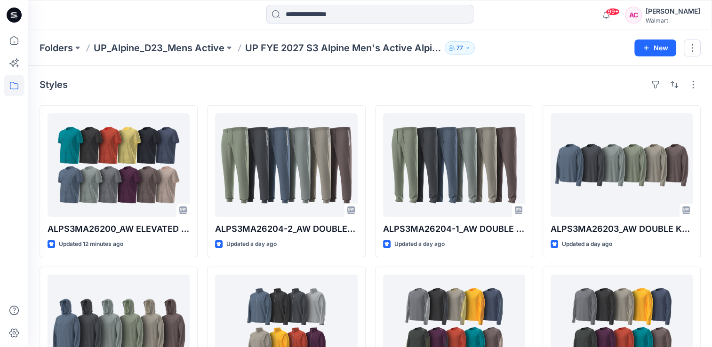
click at [162, 77] on div "Styles" at bounding box center [370, 84] width 661 height 15
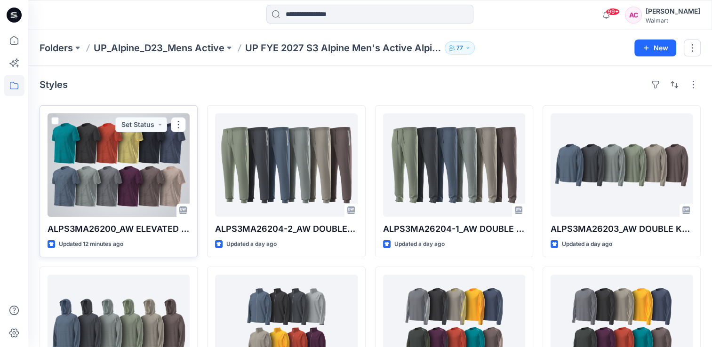
click at [147, 154] on div at bounding box center [119, 165] width 142 height 104
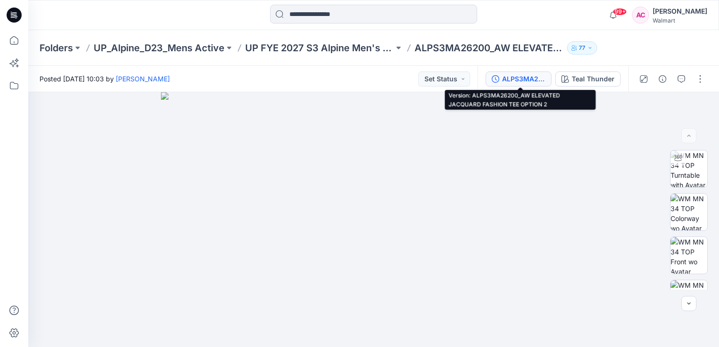
click at [526, 76] on div "ALPS3MA26200_AW ELEVATED JACQUARD FASHION TEE OPTION 2" at bounding box center [523, 79] width 43 height 10
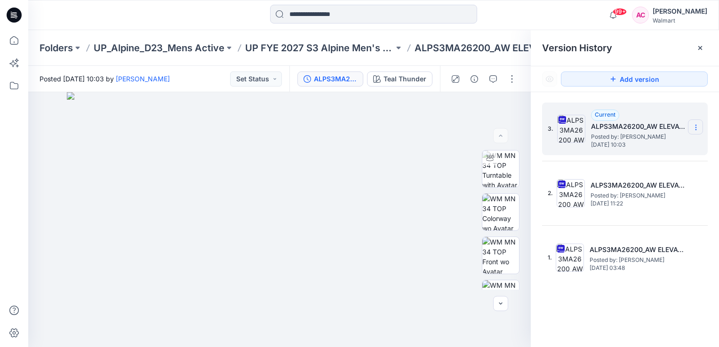
click at [699, 128] on icon at bounding box center [696, 128] width 8 height 8
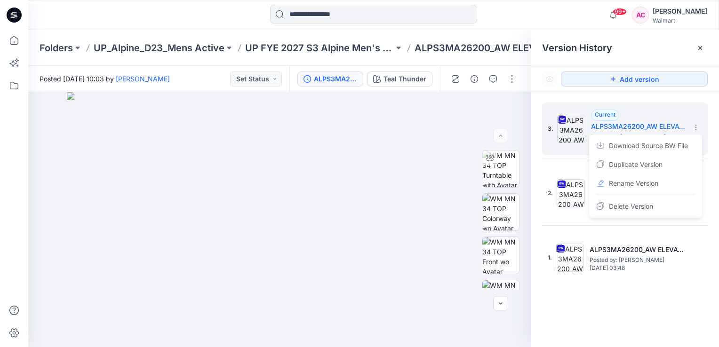
click at [630, 321] on div "3. Current ALPS3MA26200_AW ELEVATED JACQUARD FASHION TEE OPTION 2 Posted by: Ar…" at bounding box center [625, 226] width 188 height 269
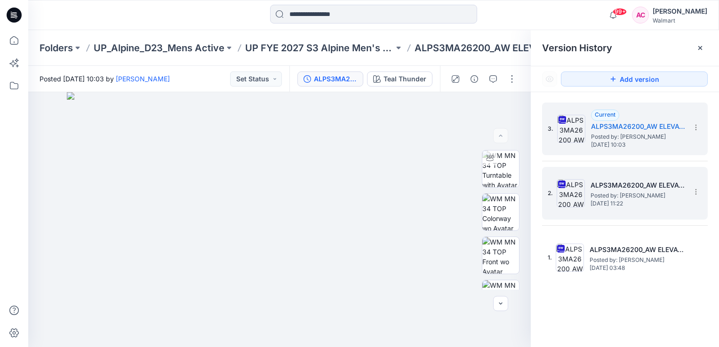
click at [623, 201] on span "Friday, October 10, 2025 11:22" at bounding box center [638, 204] width 94 height 7
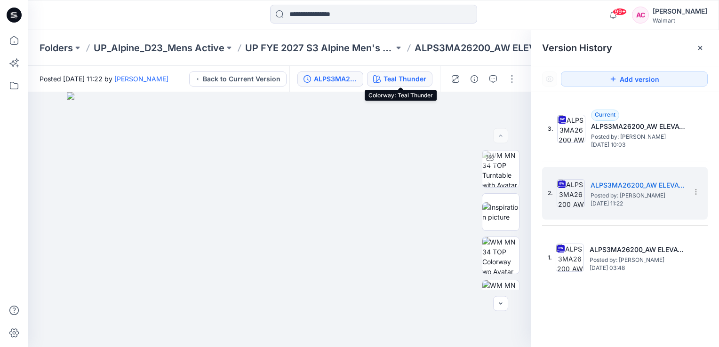
click at [413, 78] on div "Teal Thunder" at bounding box center [405, 79] width 43 height 10
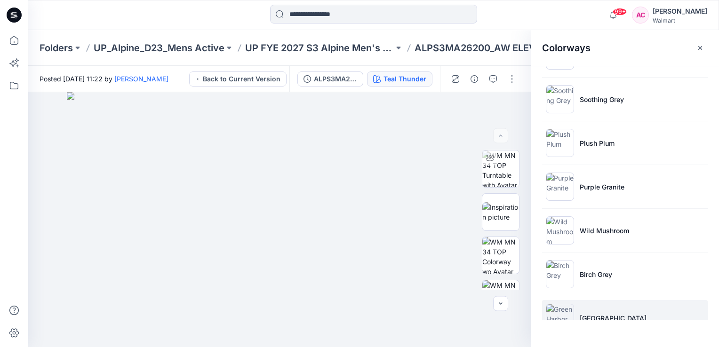
scroll to position [375, 0]
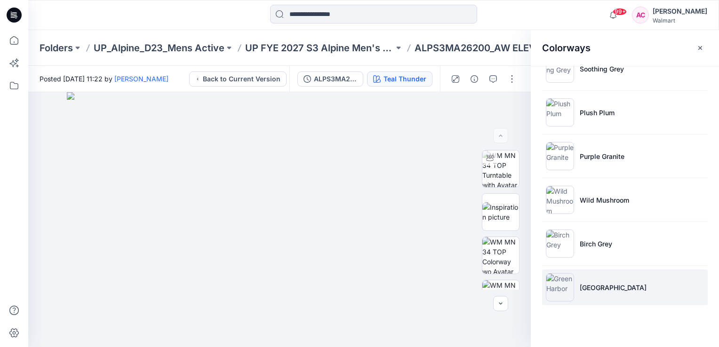
click at [561, 287] on img at bounding box center [560, 288] width 28 height 28
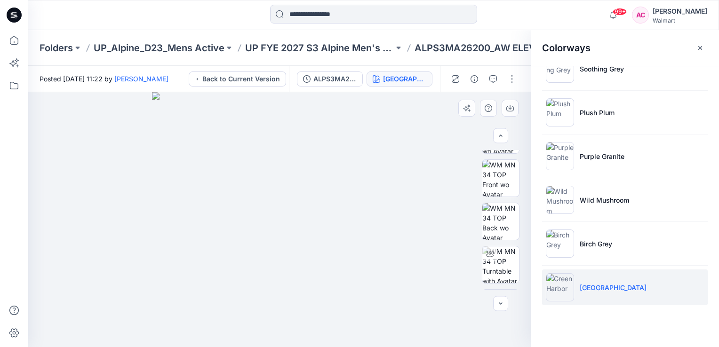
scroll to position [244, 0]
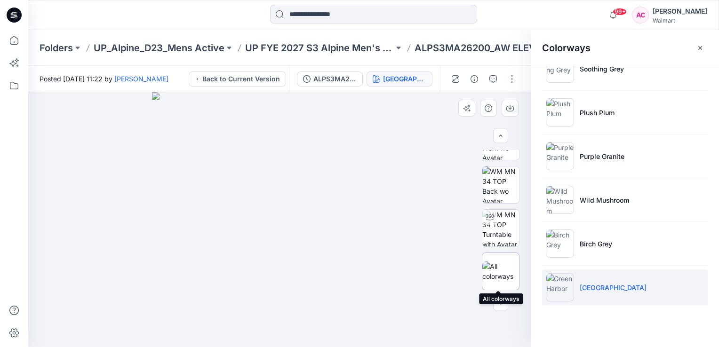
click at [501, 278] on img at bounding box center [501, 272] width 37 height 20
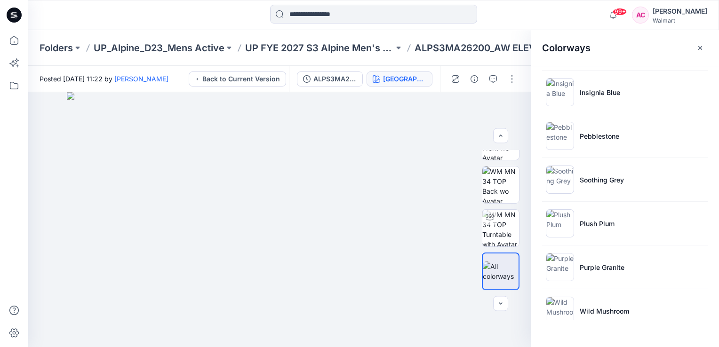
scroll to position [233, 0]
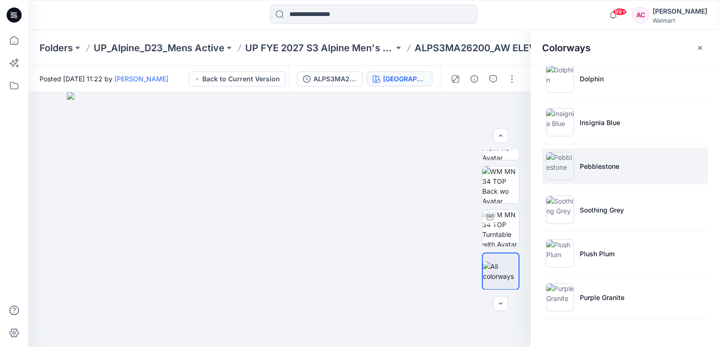
click at [596, 167] on p "Pebblestone" at bounding box center [600, 166] width 40 height 10
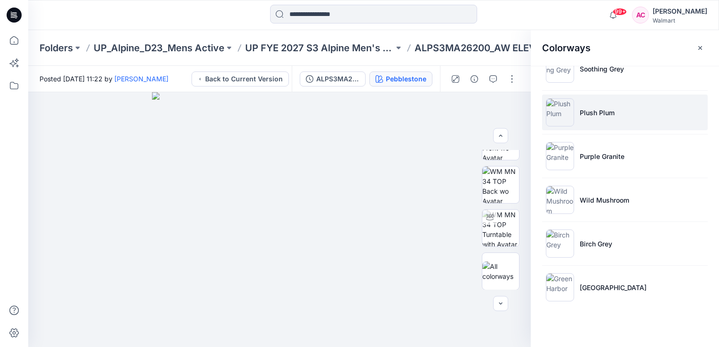
scroll to position [375, 0]
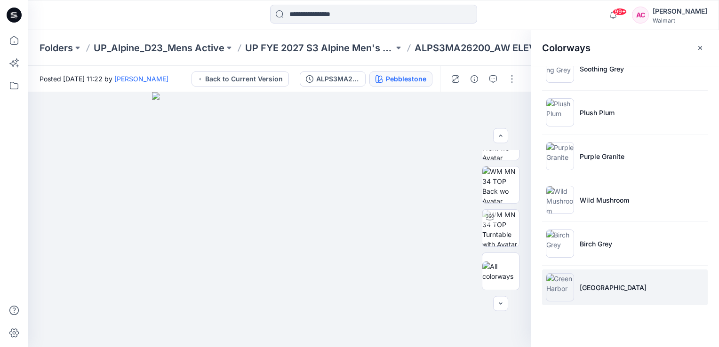
click at [596, 287] on p "Green Harbor" at bounding box center [613, 288] width 67 height 10
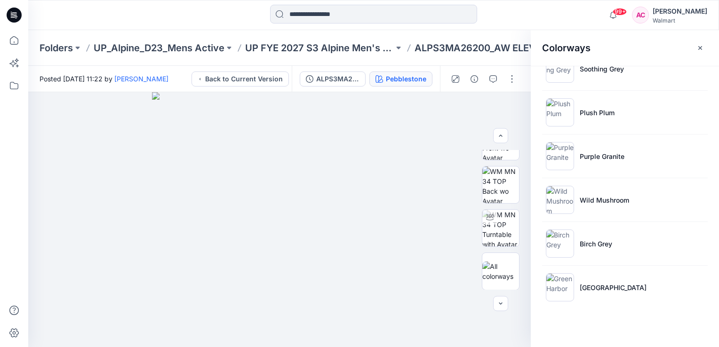
scroll to position [244, 0]
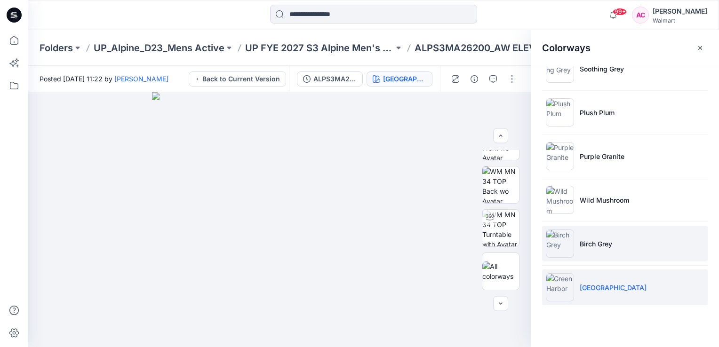
click at [603, 241] on p "Birch Grey" at bounding box center [596, 244] width 32 height 10
click at [597, 290] on p "Green Harbor" at bounding box center [613, 288] width 67 height 10
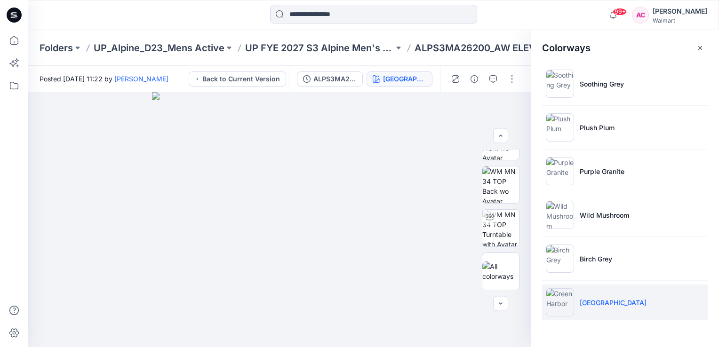
scroll to position [375, 0]
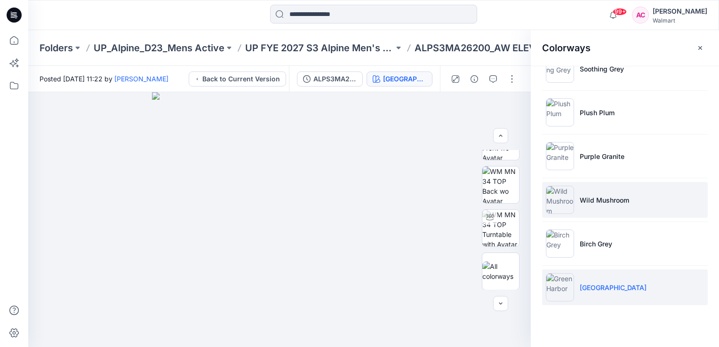
click at [600, 195] on p "Wild Mushroom" at bounding box center [604, 200] width 49 height 10
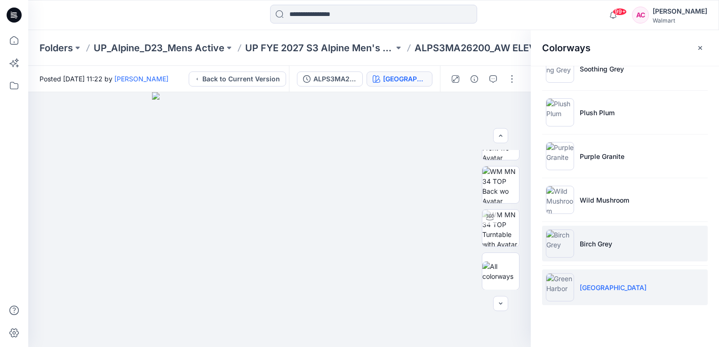
scroll to position [71, 0]
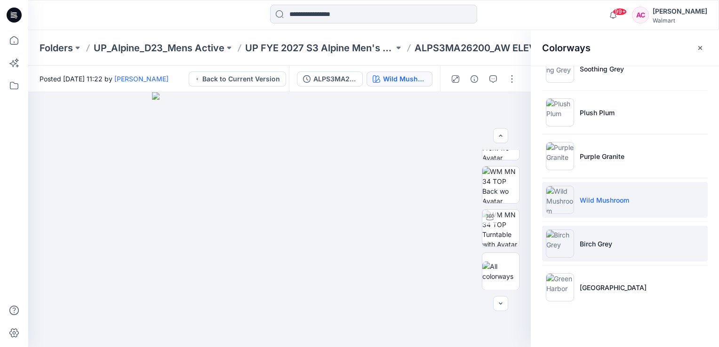
click at [603, 243] on p "Birch Grey" at bounding box center [596, 244] width 32 height 10
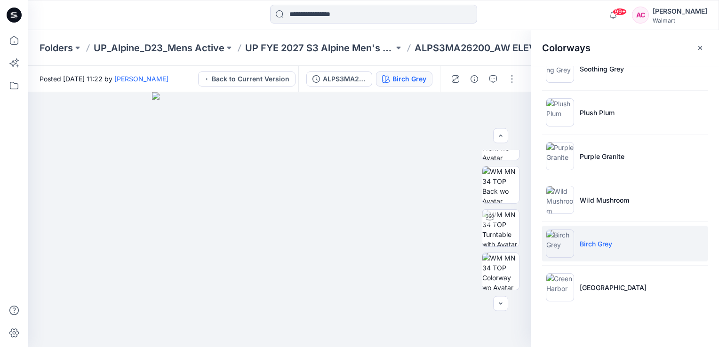
scroll to position [244, 0]
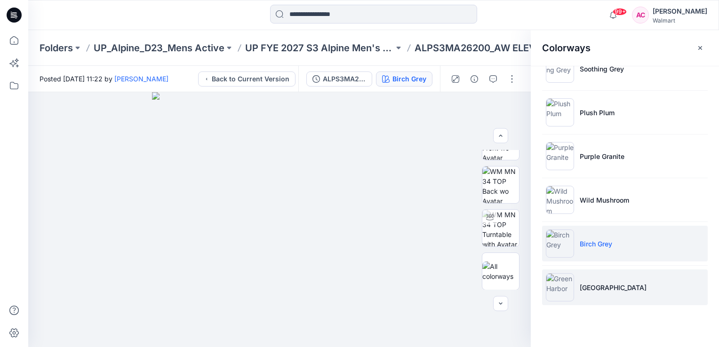
click at [597, 284] on p "Green Harbor" at bounding box center [613, 288] width 67 height 10
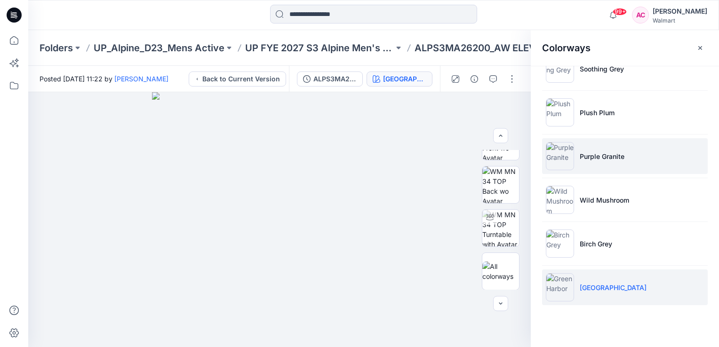
click at [602, 155] on p "Purple Granite" at bounding box center [602, 157] width 45 height 10
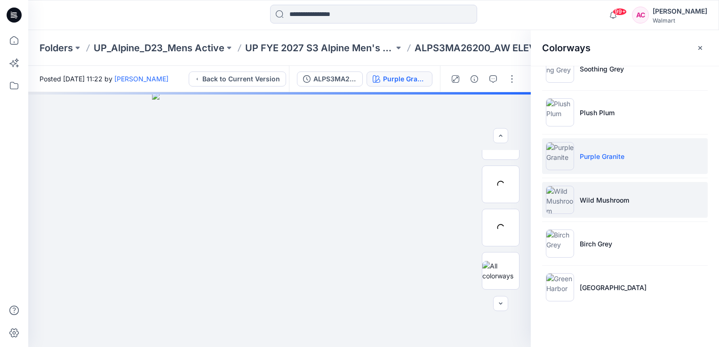
scroll to position [71, 0]
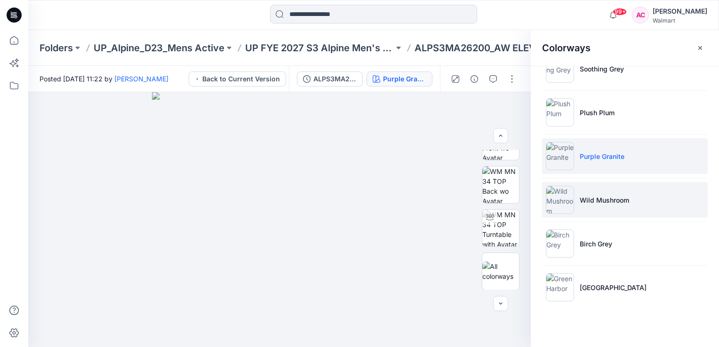
click at [600, 201] on p "Wild Mushroom" at bounding box center [604, 200] width 49 height 10
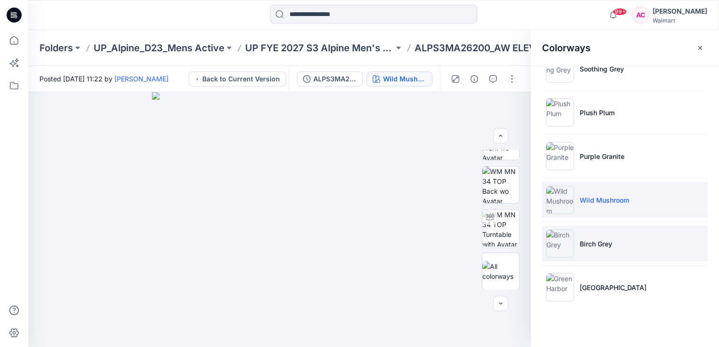
click at [594, 240] on p "Birch Grey" at bounding box center [596, 244] width 32 height 10
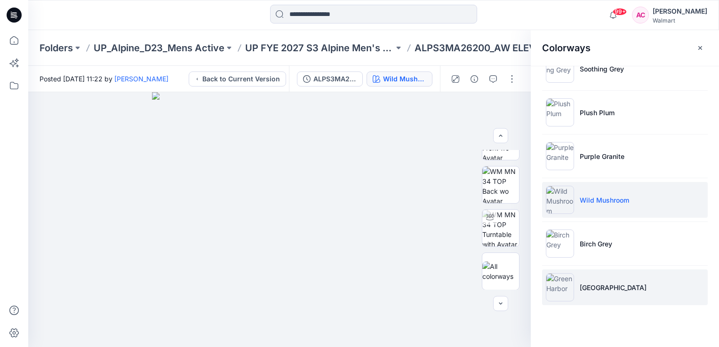
scroll to position [244, 0]
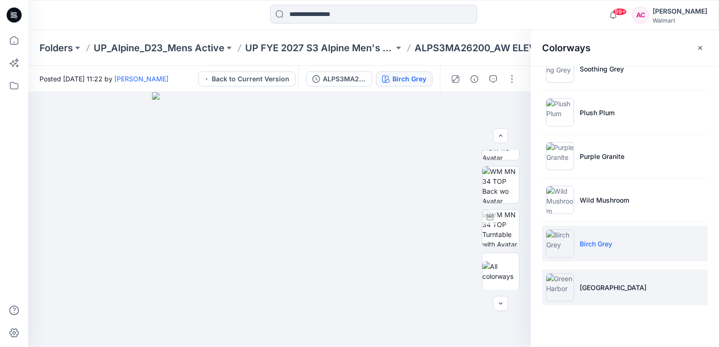
click at [600, 285] on p "Green Harbor" at bounding box center [613, 288] width 67 height 10
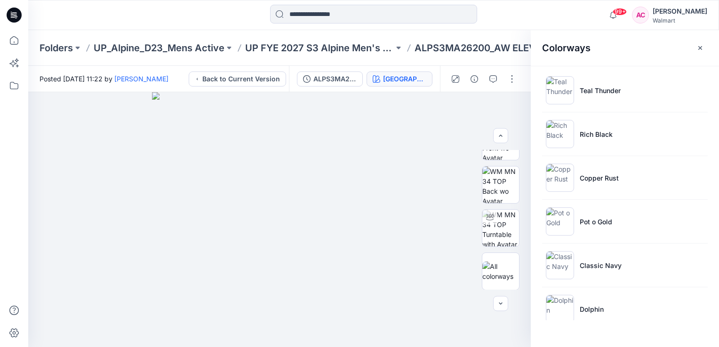
scroll to position [0, 0]
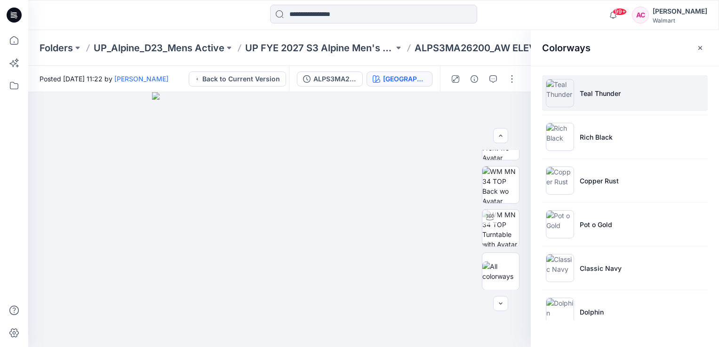
click at [604, 95] on p "Teal Thunder" at bounding box center [600, 94] width 41 height 10
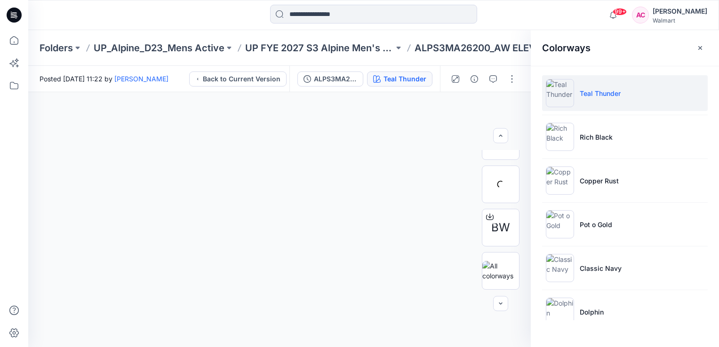
scroll to position [157, 0]
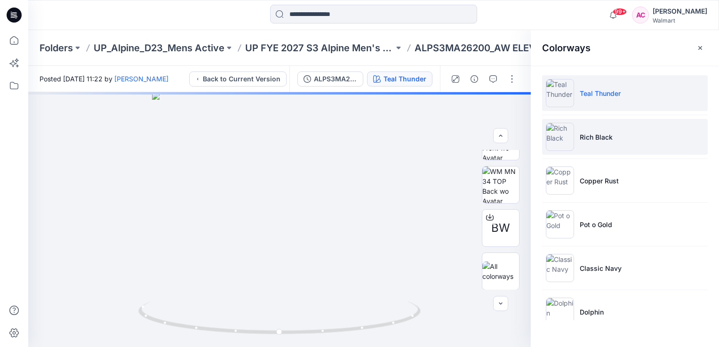
click at [588, 137] on p "Rich Black" at bounding box center [596, 137] width 33 height 10
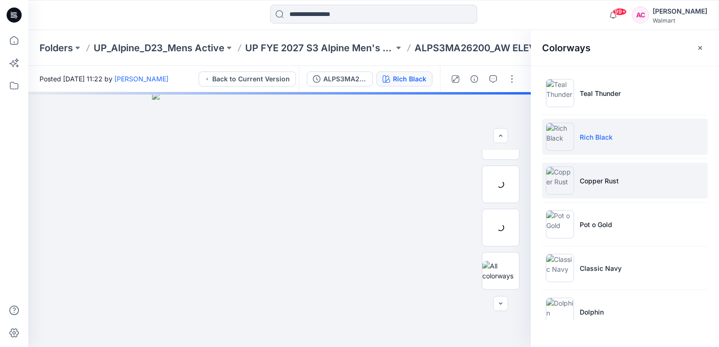
scroll to position [71, 0]
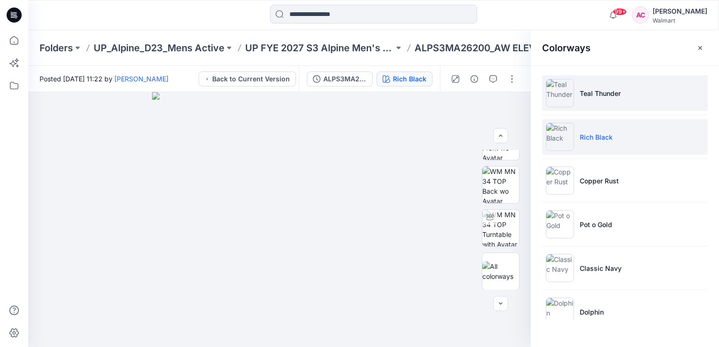
click at [595, 93] on p "Teal Thunder" at bounding box center [600, 94] width 41 height 10
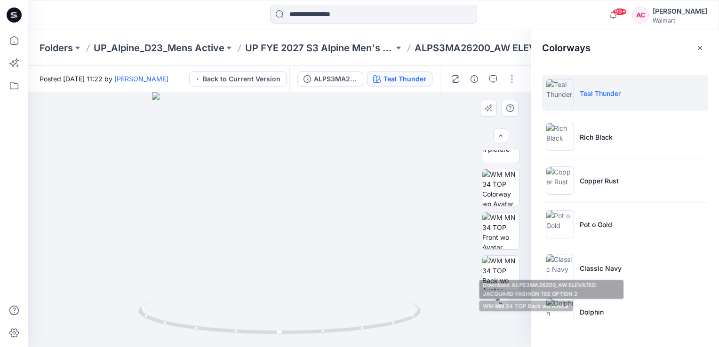
scroll to position [63, 0]
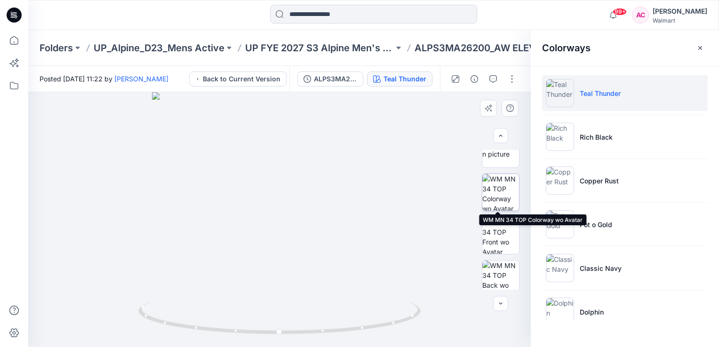
click at [501, 189] on img at bounding box center [501, 192] width 37 height 37
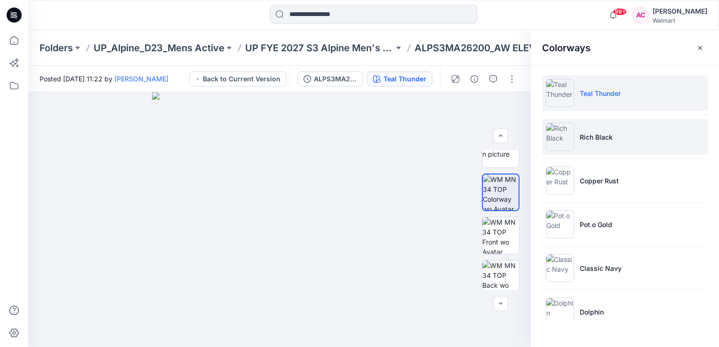
click at [603, 139] on p "Rich Black" at bounding box center [596, 137] width 33 height 10
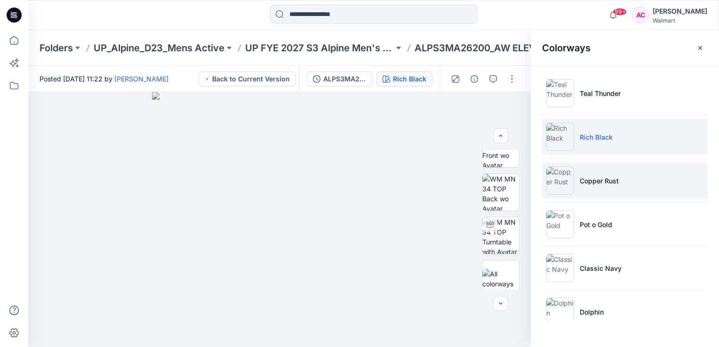
click at [601, 185] on li "Copper Rust" at bounding box center [625, 181] width 166 height 36
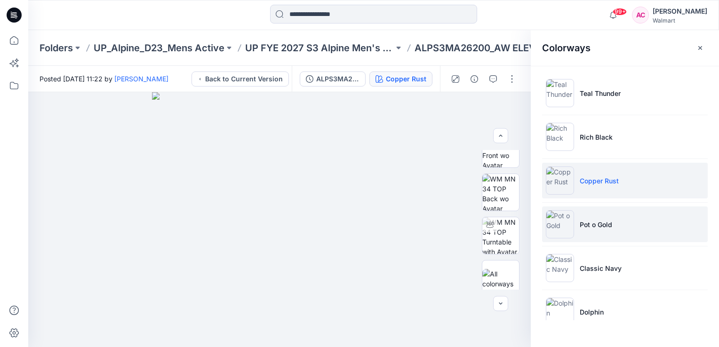
click at [597, 227] on p "Pot o Gold" at bounding box center [596, 225] width 32 height 10
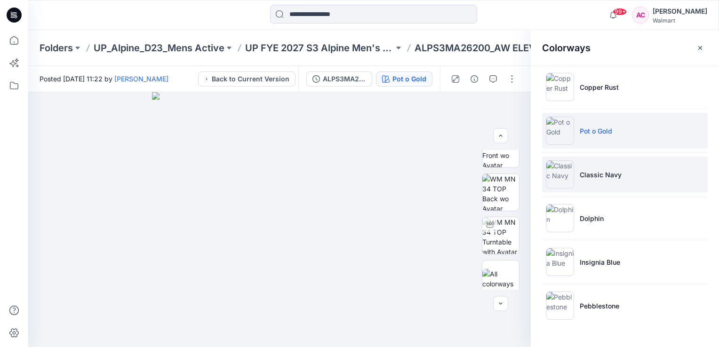
scroll to position [94, 0]
click at [608, 172] on p "Classic Navy" at bounding box center [601, 174] width 42 height 10
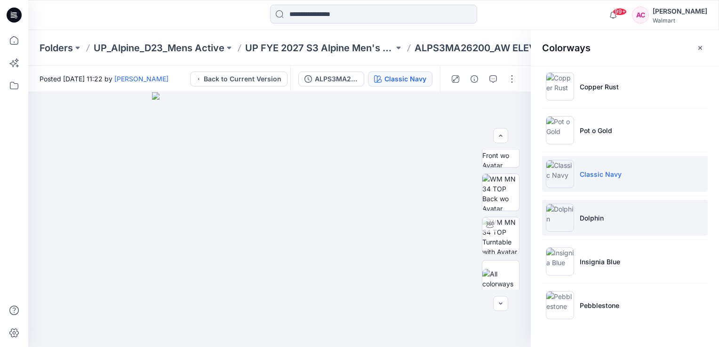
click at [595, 217] on p "Dolphin" at bounding box center [592, 218] width 24 height 10
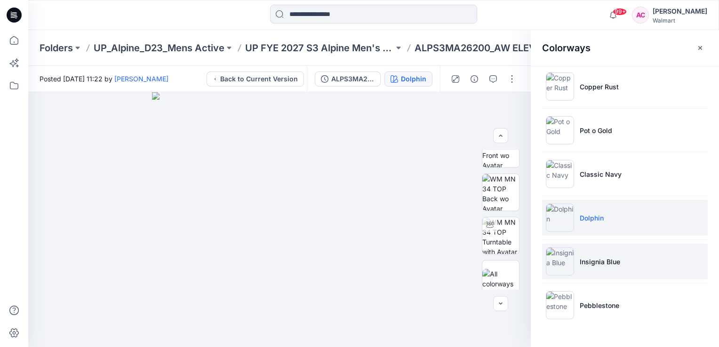
click at [593, 259] on p "Insignia Blue" at bounding box center [600, 262] width 40 height 10
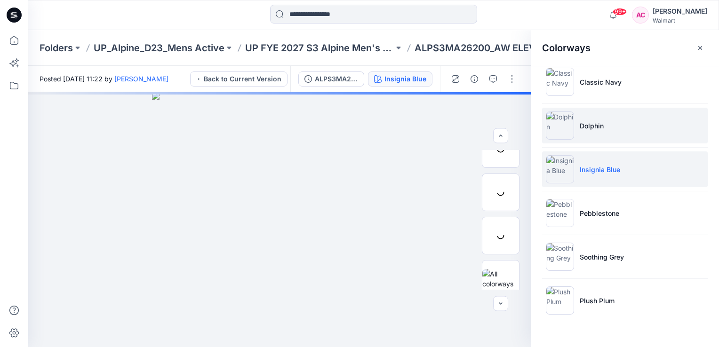
scroll to position [188, 0]
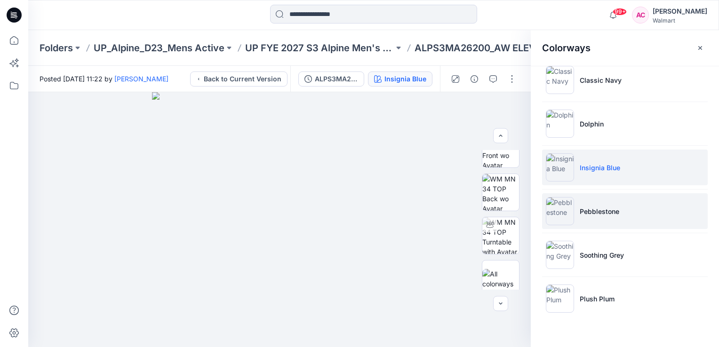
click at [601, 211] on p "Pebblestone" at bounding box center [600, 212] width 40 height 10
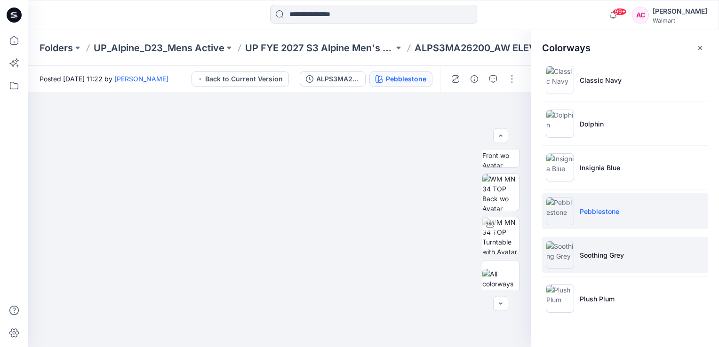
click at [597, 252] on p "Soothing Grey" at bounding box center [602, 255] width 44 height 10
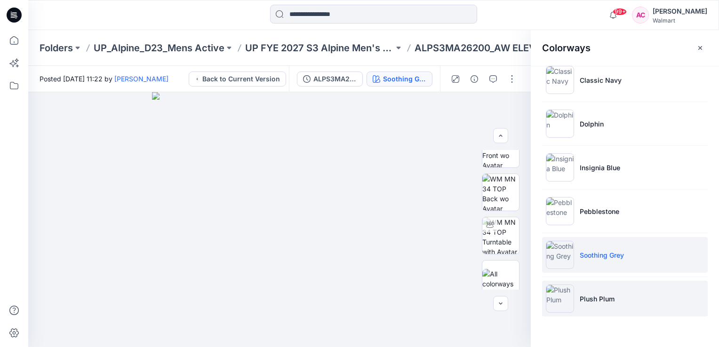
click at [588, 296] on p "Plush Plum" at bounding box center [597, 299] width 35 height 10
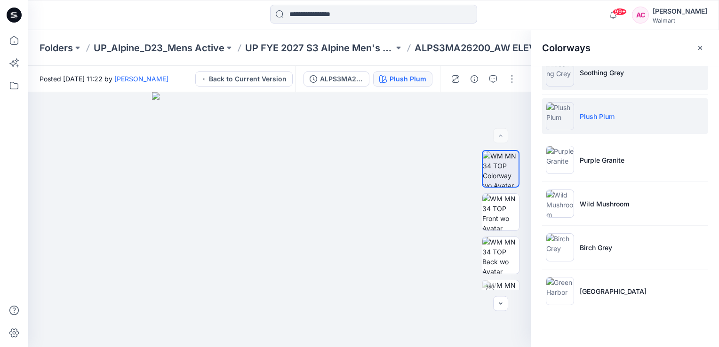
scroll to position [375, 0]
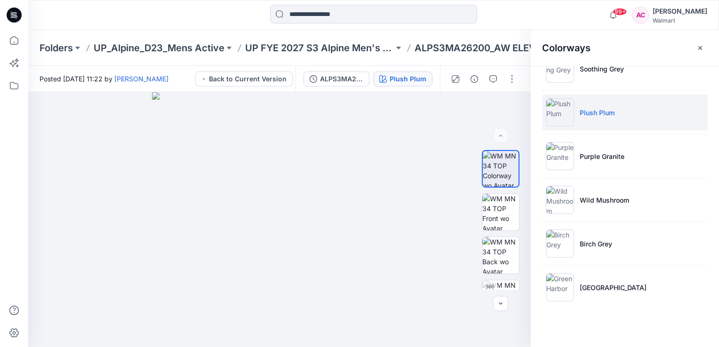
click at [588, 321] on div "Colorways Teal Thunder Rich Black Copper Rust Pot o Gold Classic Navy Dolphin I…" at bounding box center [625, 188] width 188 height 317
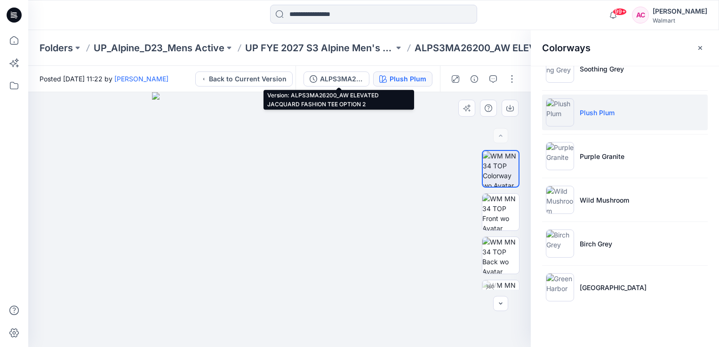
drag, startPoint x: 339, startPoint y: 76, endPoint x: 335, endPoint y: 112, distance: 36.0
click at [339, 77] on div "ALPS3MA26200_AW ELEVATED JACQUARD FASHION TEE OPTION 2" at bounding box center [341, 79] width 43 height 10
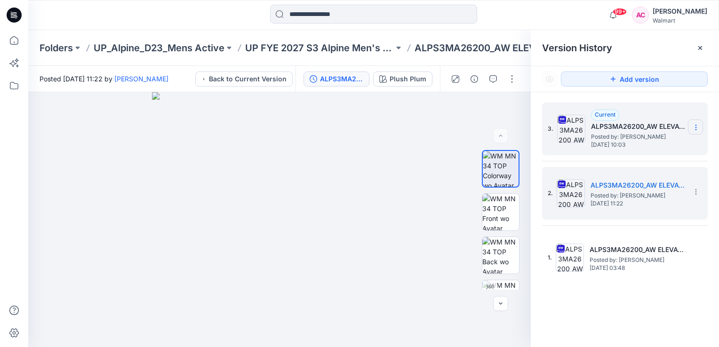
click at [695, 127] on icon at bounding box center [696, 128] width 8 height 8
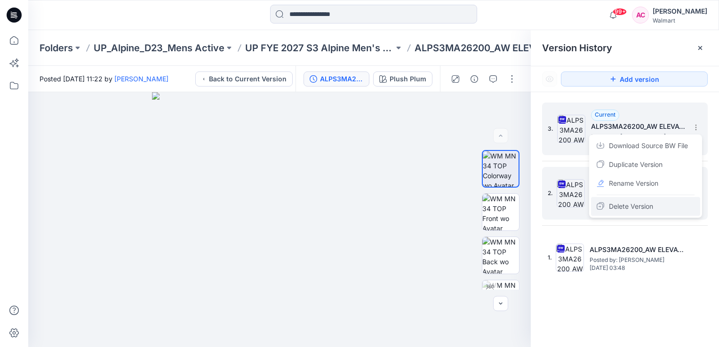
click at [631, 208] on span "Delete Version" at bounding box center [631, 206] width 44 height 11
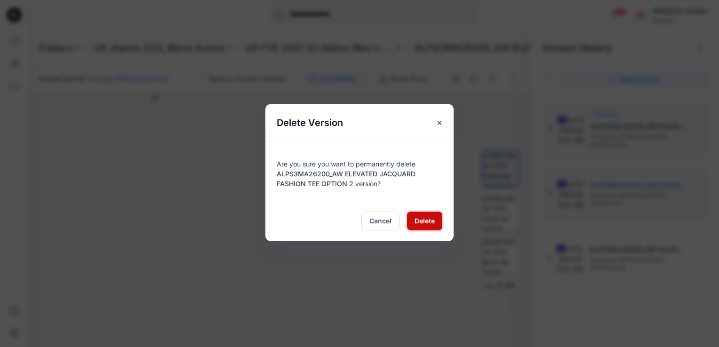
click at [429, 222] on span "Delete" at bounding box center [425, 221] width 20 height 10
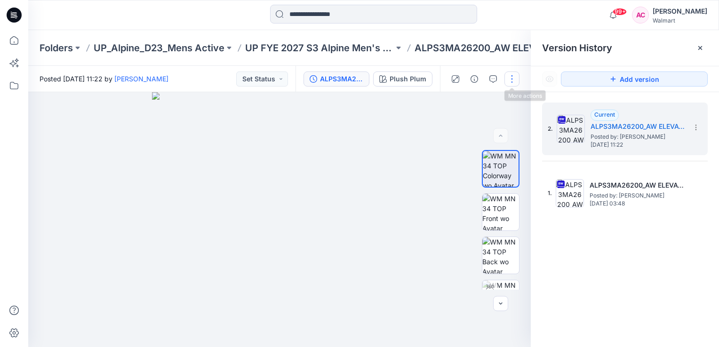
click at [514, 75] on button "button" at bounding box center [512, 79] width 15 height 15
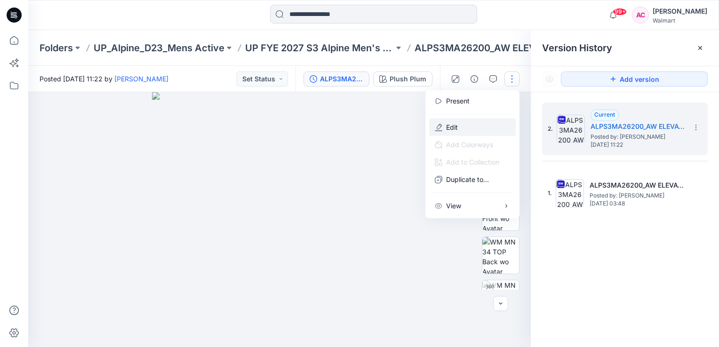
click at [453, 126] on p "Edit" at bounding box center [452, 127] width 12 height 10
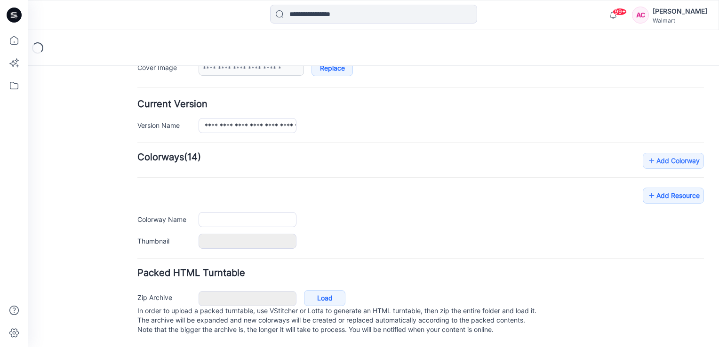
type input "**********"
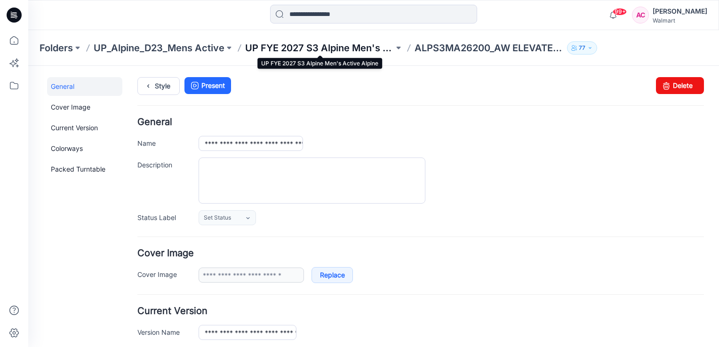
click at [358, 42] on p "UP FYE 2027 S3 Alpine Men's Active Alpine" at bounding box center [319, 47] width 149 height 13
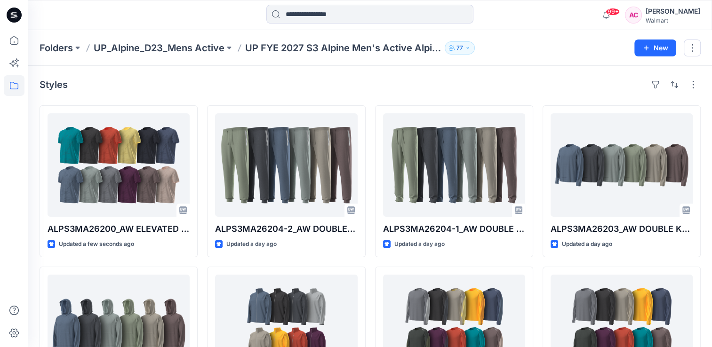
click at [207, 77] on div "Styles" at bounding box center [370, 84] width 661 height 15
